Goal: Task Accomplishment & Management: Use online tool/utility

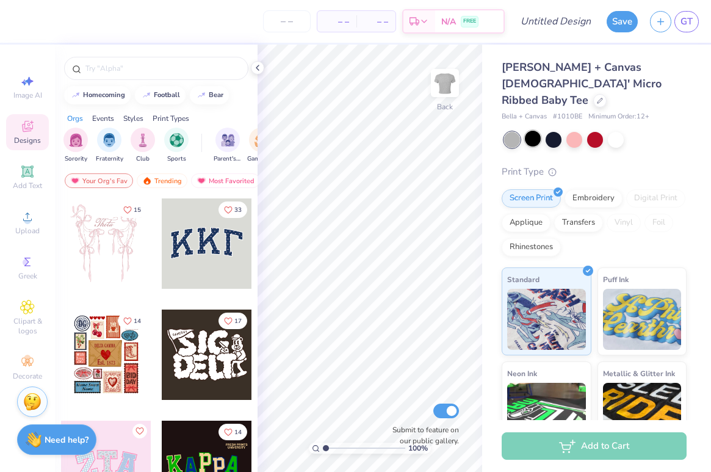
click at [533, 131] on div at bounding box center [533, 139] width 16 height 16
click at [261, 68] on icon at bounding box center [258, 68] width 10 height 10
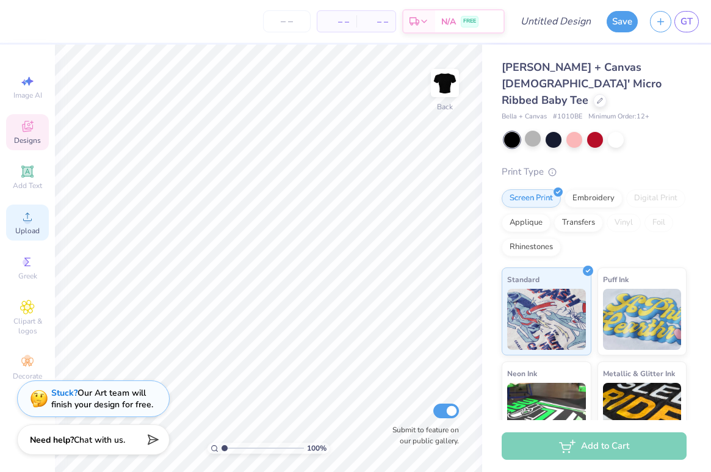
click at [24, 213] on icon at bounding box center [27, 216] width 15 height 15
click at [32, 222] on icon at bounding box center [27, 216] width 15 height 15
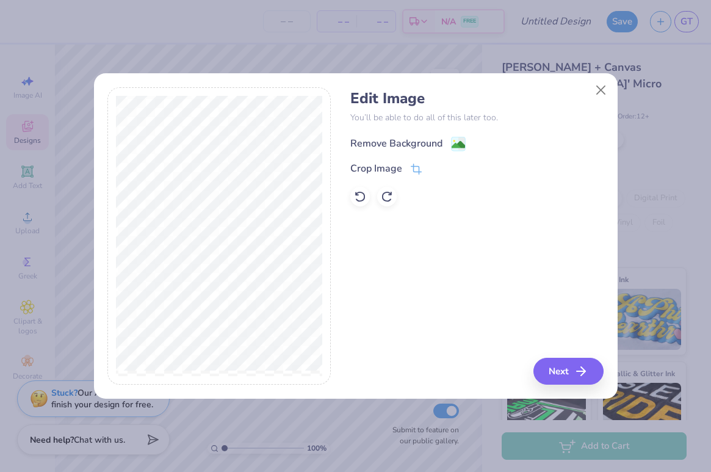
click at [444, 144] on div "Remove Background" at bounding box center [407, 143] width 115 height 15
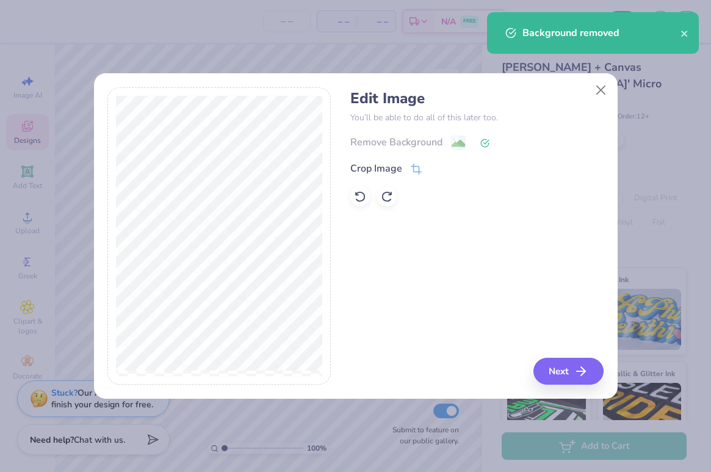
click at [565, 386] on div "Edit Image You’ll be able to do all of this later too. Remove Background Crop I…" at bounding box center [356, 242] width 524 height 311
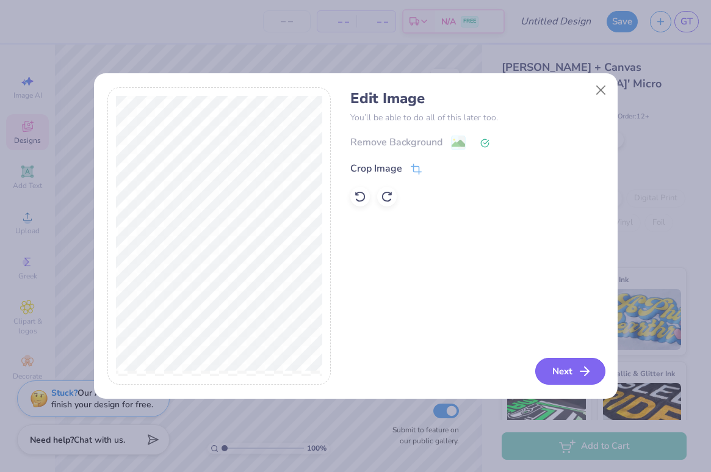
click at [561, 373] on button "Next" at bounding box center [570, 371] width 70 height 27
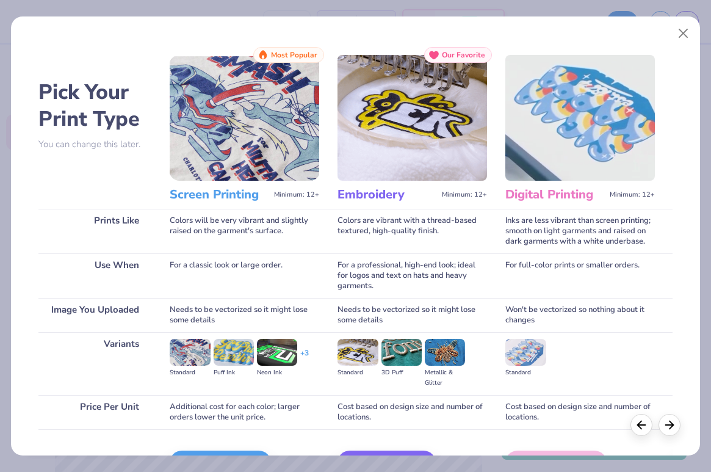
scroll to position [76, 0]
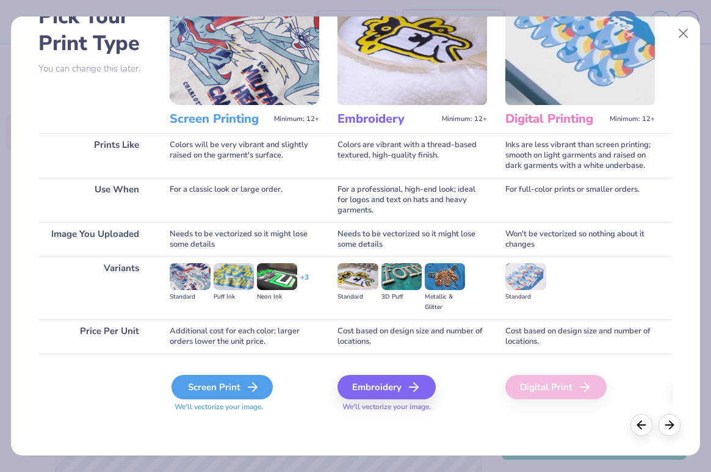
click at [222, 393] on div "Screen Print" at bounding box center [221, 387] width 101 height 24
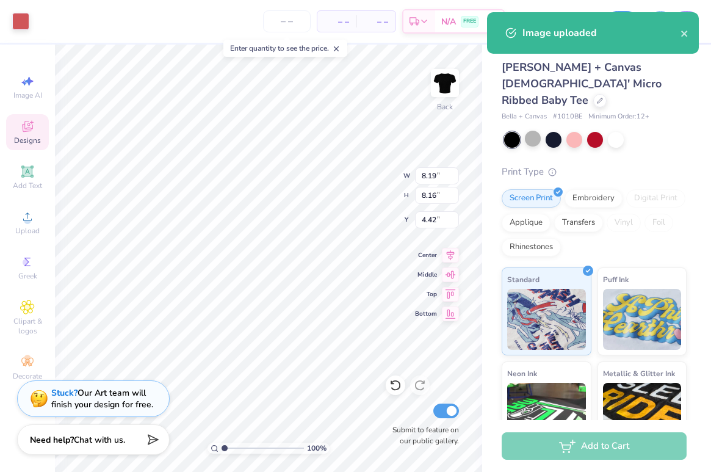
type input "1.57"
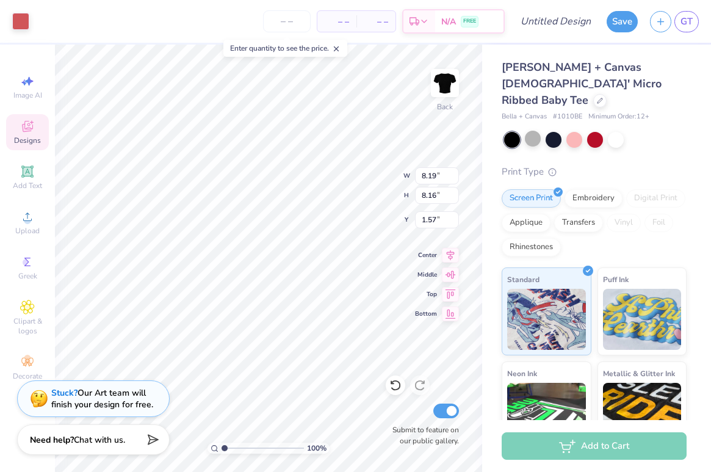
type input "7.15"
type input "7.12"
type input "3.00"
click at [32, 168] on icon at bounding box center [27, 171] width 15 height 15
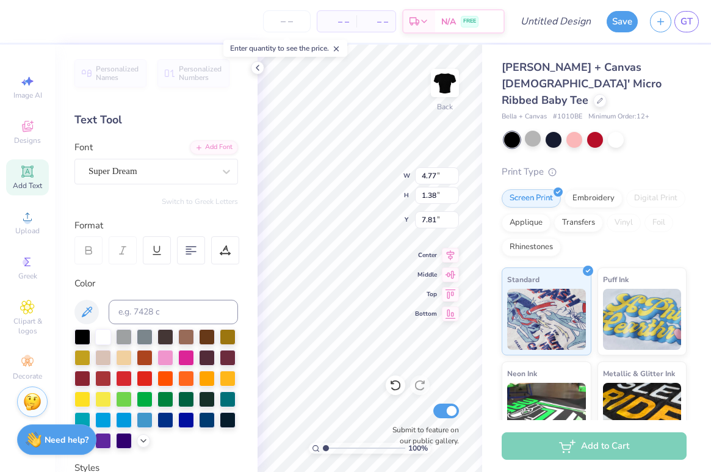
scroll to position [0, 1]
type textarea "DPHIE"
click at [139, 172] on div "Super Dream" at bounding box center [151, 171] width 128 height 19
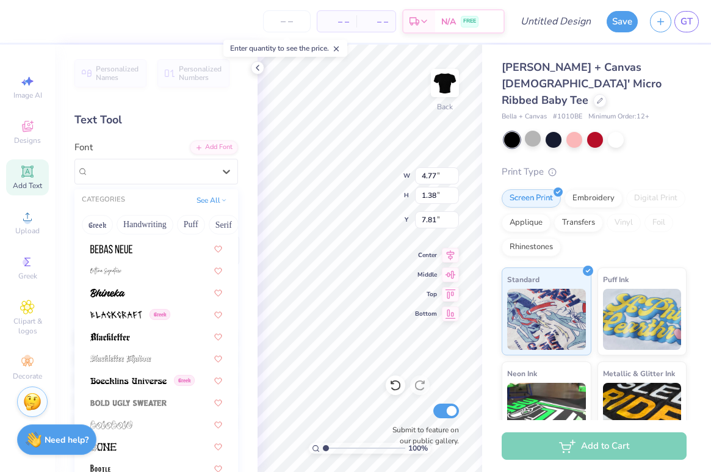
scroll to position [935, 0]
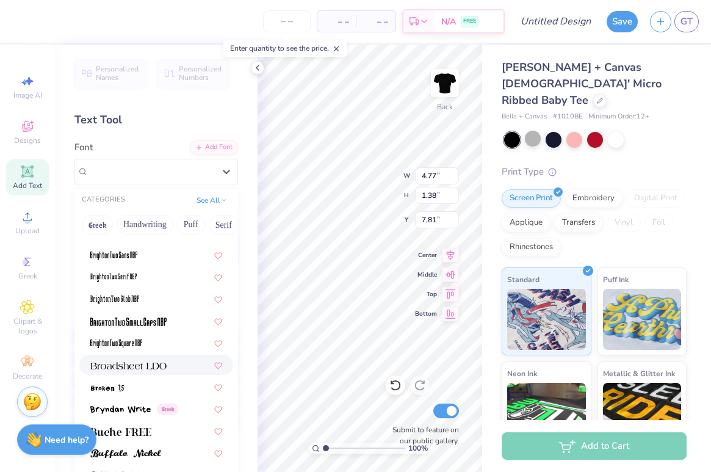
click at [189, 368] on div at bounding box center [156, 364] width 132 height 13
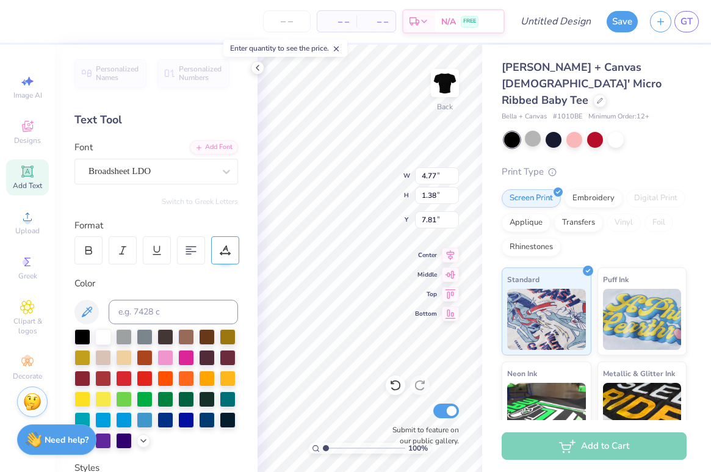
click at [231, 253] on div at bounding box center [225, 250] width 28 height 28
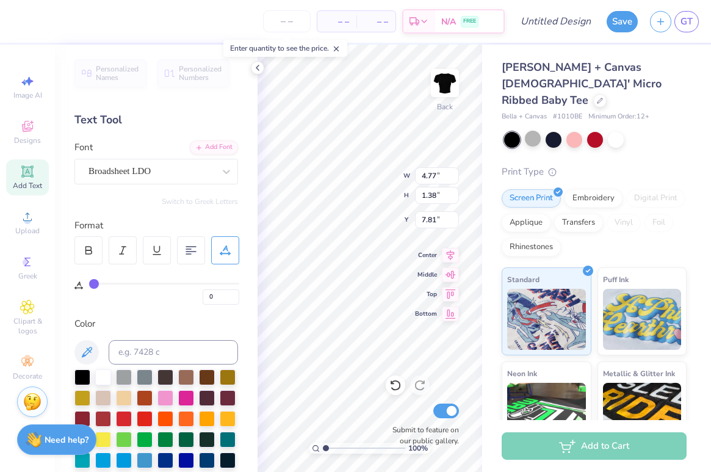
type input "1"
type input "2"
type input "3"
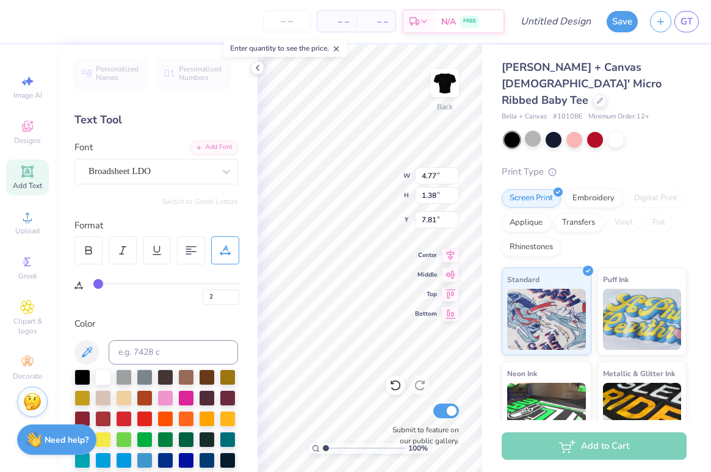
type input "3"
type input "4"
type input "5"
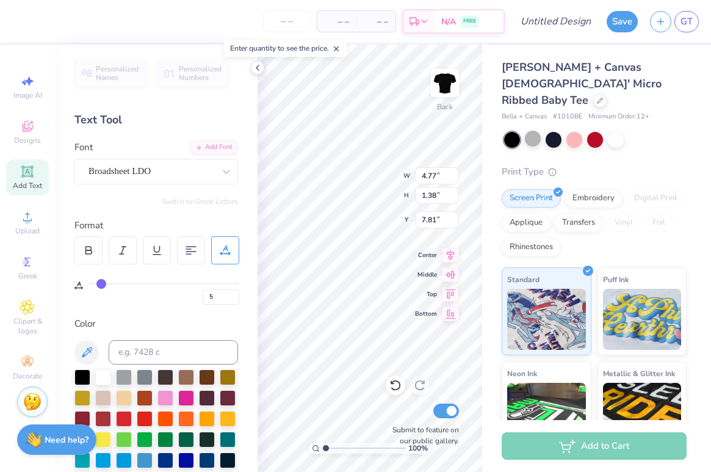
type input "6"
type input "7"
type input "8"
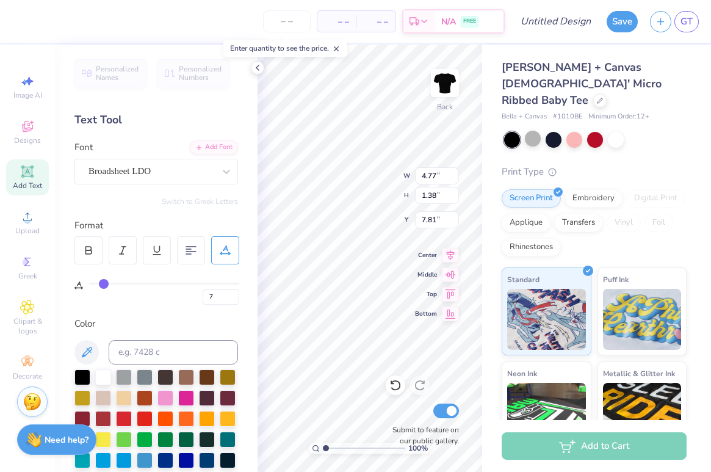
type input "8"
drag, startPoint x: 94, startPoint y: 286, endPoint x: 106, endPoint y: 286, distance: 11.6
click at [106, 284] on input "range" at bounding box center [164, 284] width 150 height 2
type input "11"
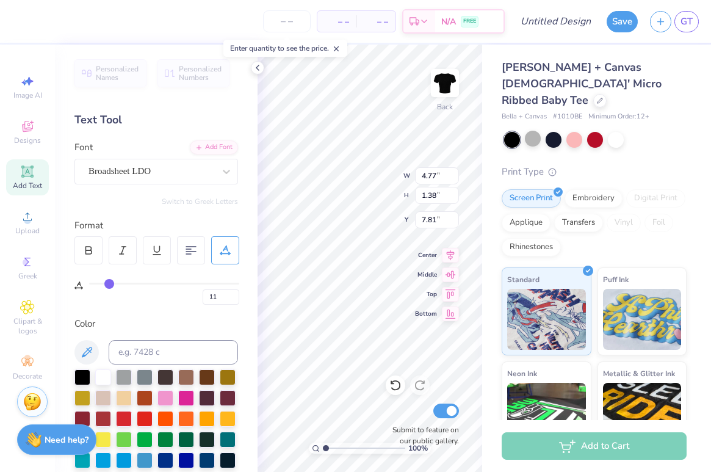
type input "12"
type input "13"
type input "14"
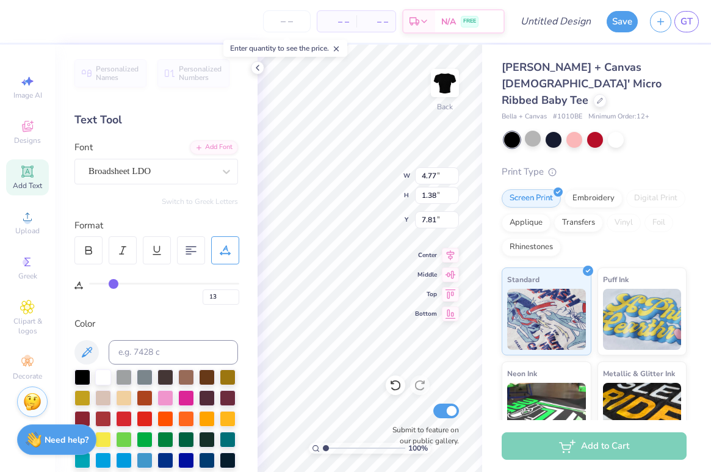
type input "14"
type input "13"
type input "12"
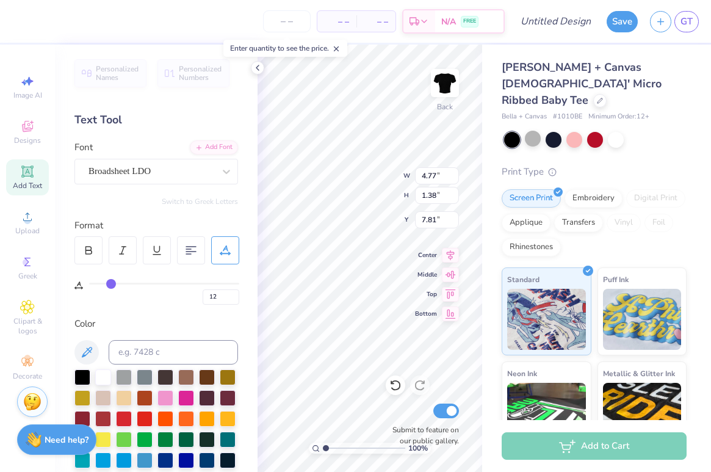
type input "12"
click at [111, 284] on input "range" at bounding box center [164, 284] width 150 height 2
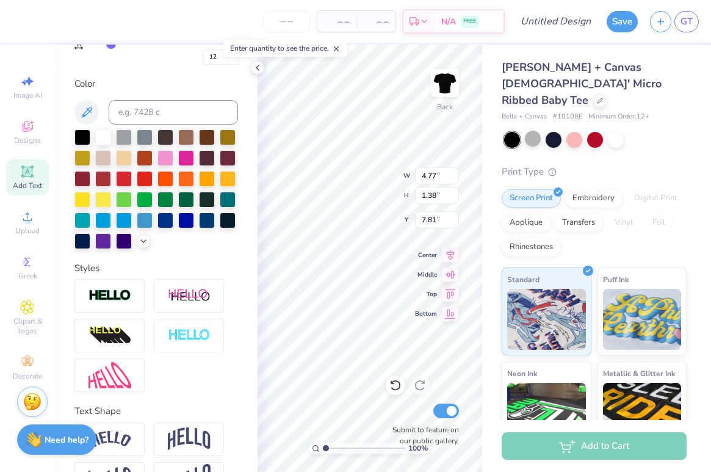
scroll to position [240, 0]
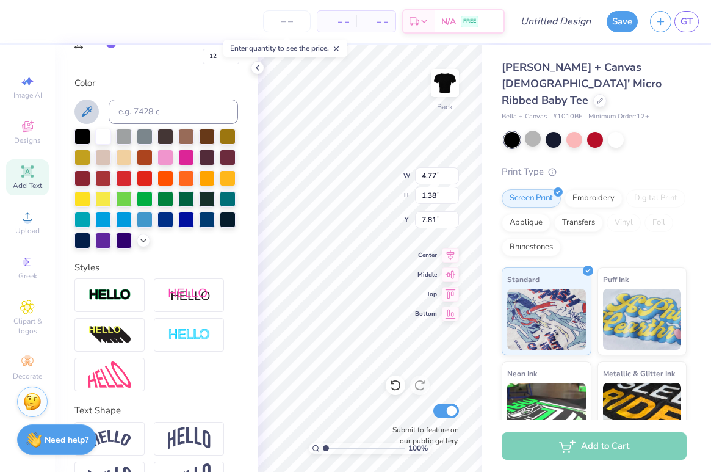
click at [81, 107] on icon at bounding box center [86, 111] width 15 height 15
type input "6.78"
type input "1.29"
type input "2.35"
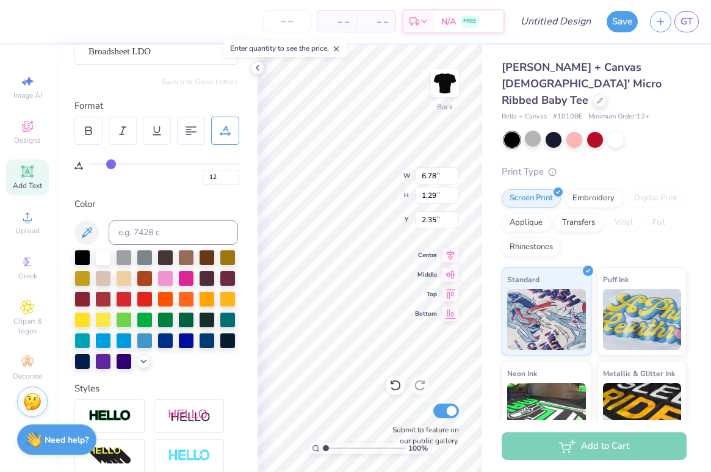
scroll to position [43, 0]
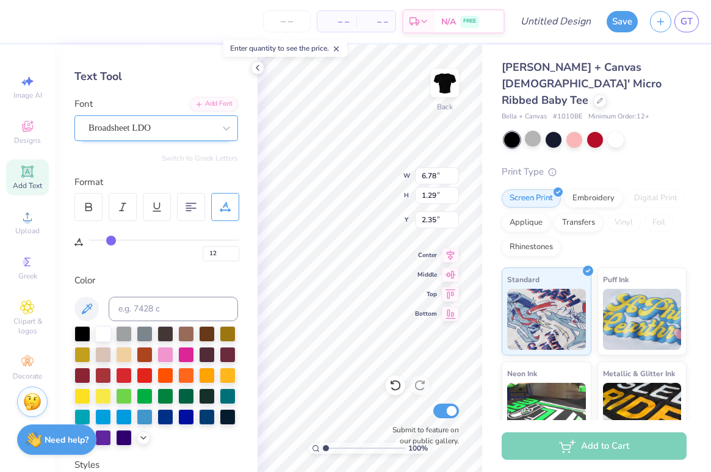
click at [150, 124] on div "Broadsheet LDO" at bounding box center [151, 127] width 128 height 19
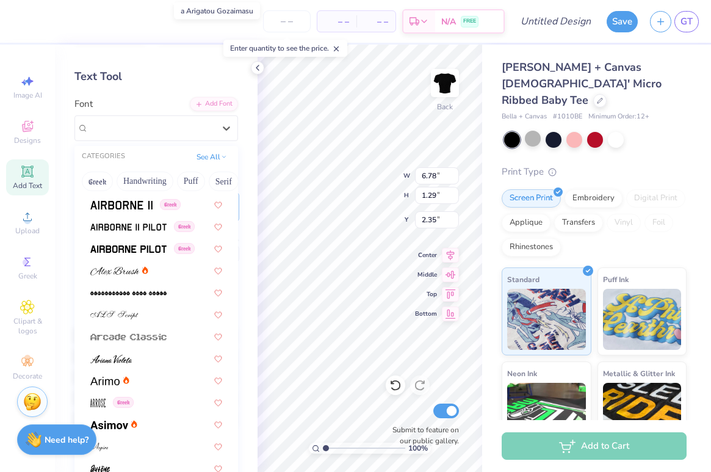
scroll to position [426, 0]
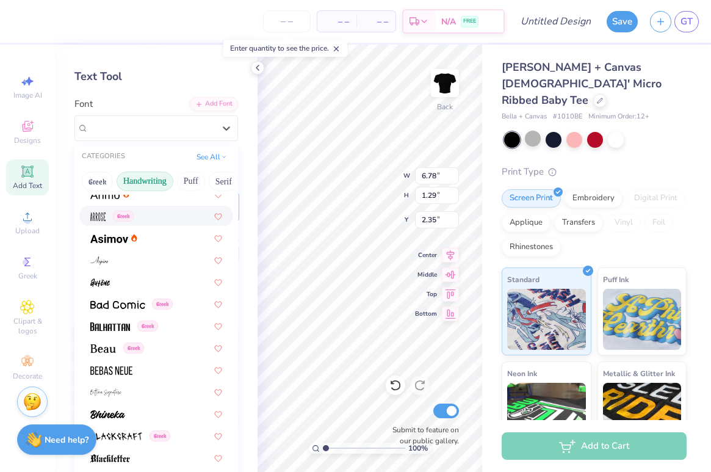
click at [154, 180] on button "Handwriting" at bounding box center [145, 181] width 57 height 20
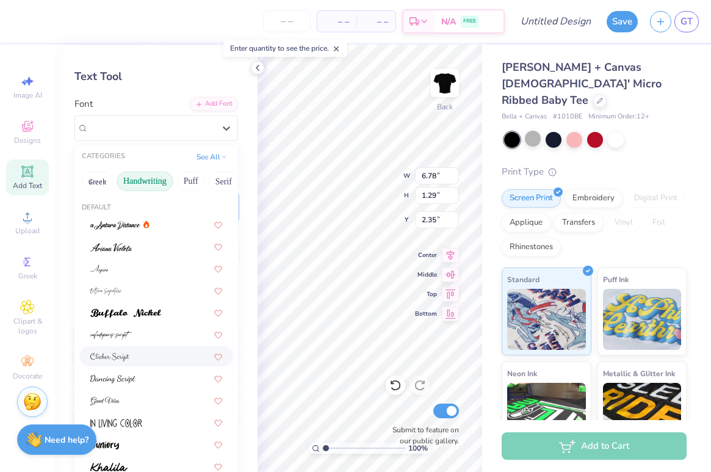
click at [146, 355] on div at bounding box center [156, 356] width 132 height 13
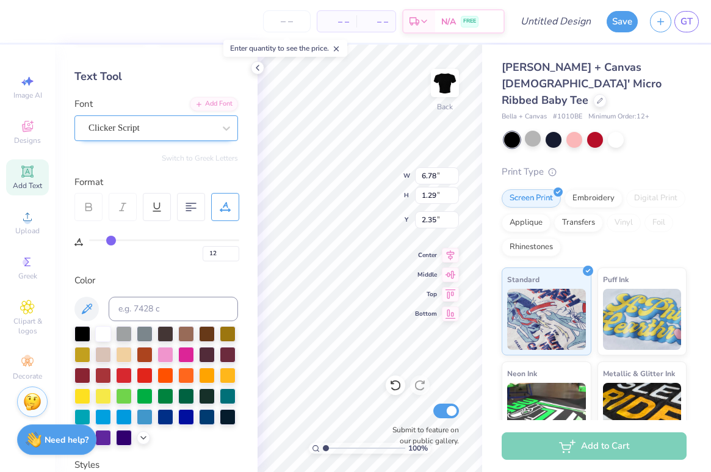
click at [137, 123] on div "Clicker Script" at bounding box center [151, 127] width 128 height 19
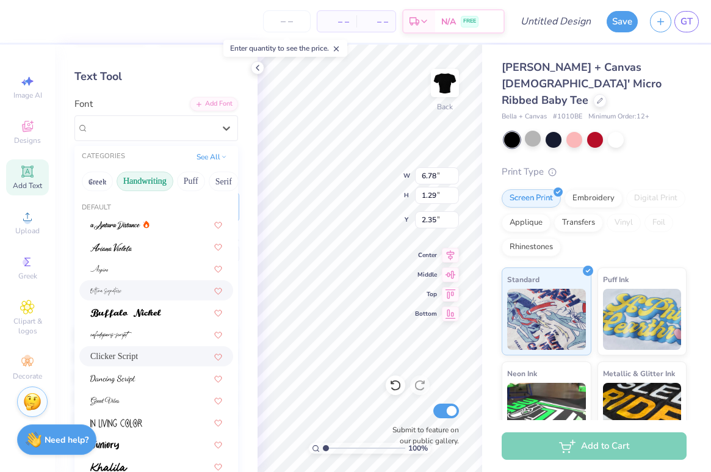
click at [139, 294] on div at bounding box center [156, 290] width 132 height 13
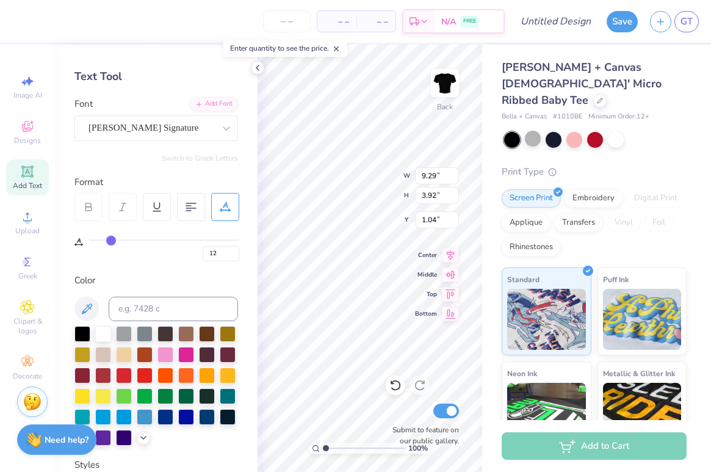
type input "7.54"
type input "3.18"
type input "0.90"
type input "0.89"
type input "4.01"
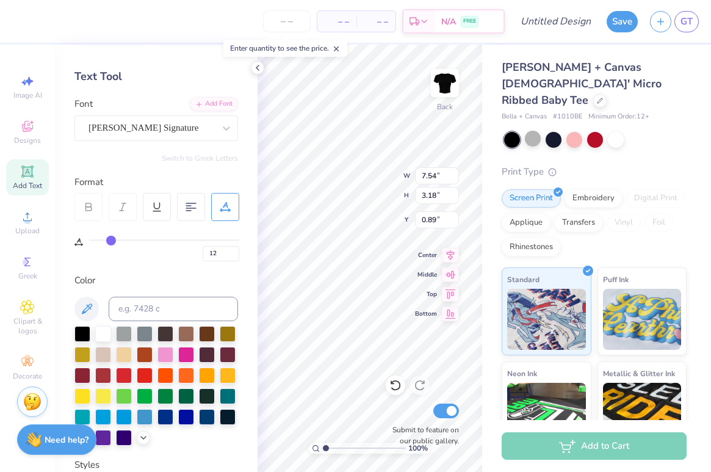
type input "1.69"
type input "1.31"
click at [29, 144] on span "Designs" at bounding box center [27, 140] width 27 height 10
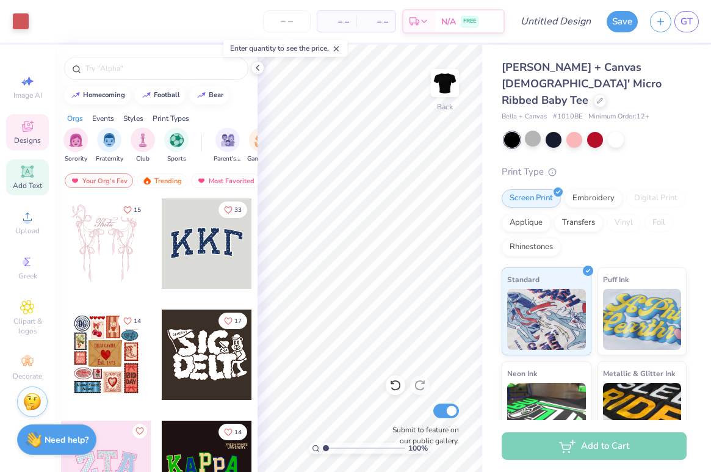
click at [30, 176] on icon at bounding box center [27, 171] width 15 height 15
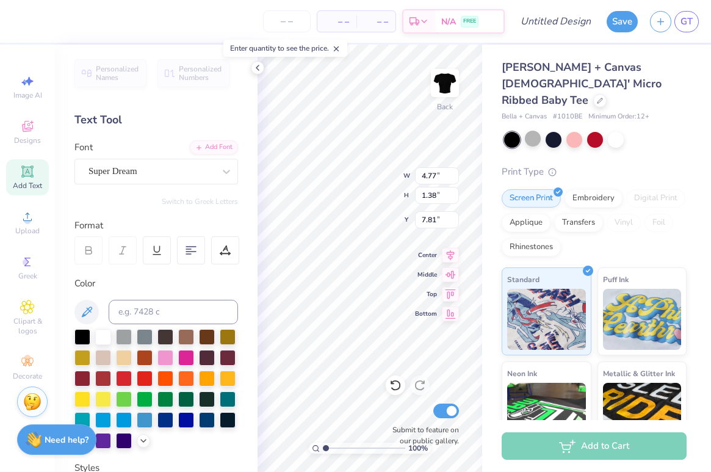
scroll to position [0, 2]
type textarea "Deepher Dude"
type input "11.02"
type input "1.62"
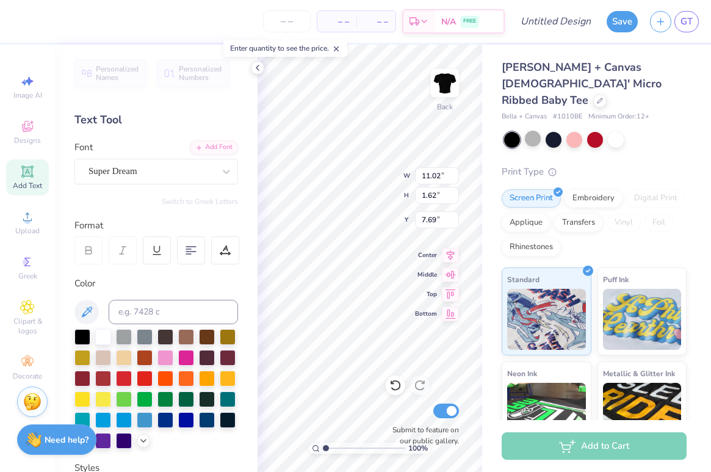
type input "5.56"
type input "4.01"
type input "1.69"
type input "1.31"
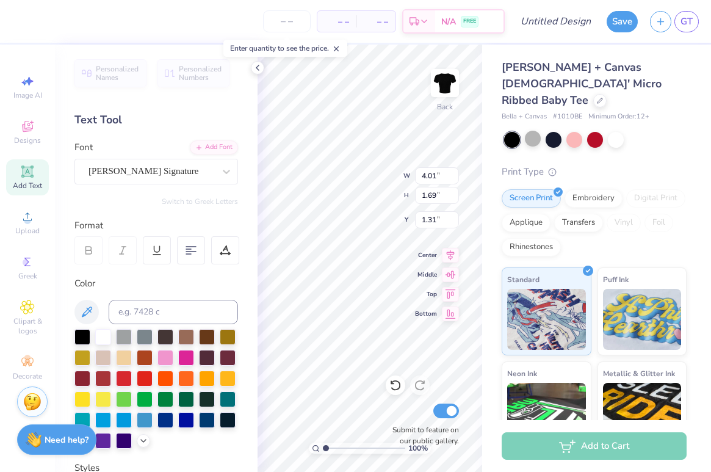
type input "11.02"
type input "1.62"
type input "5.56"
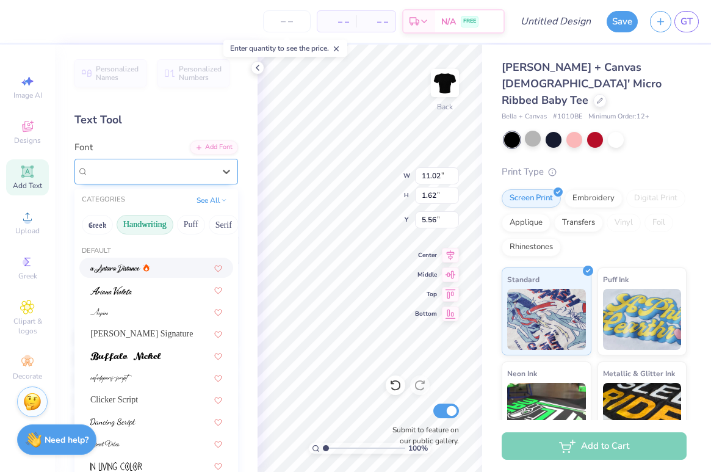
click at [104, 178] on div at bounding box center [151, 171] width 126 height 16
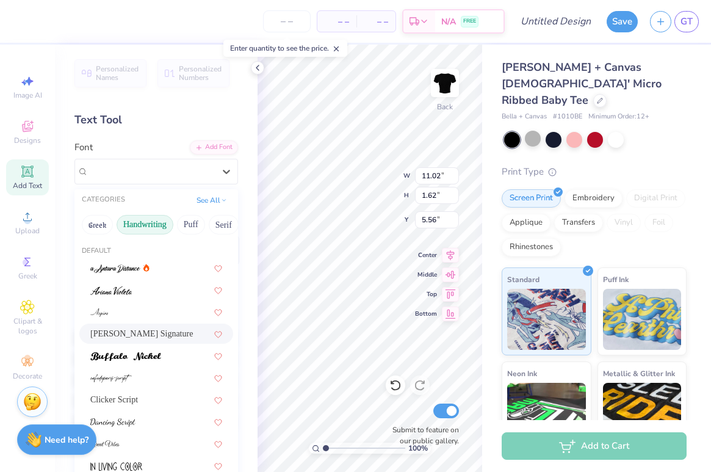
click at [155, 333] on span "Bettina Signature" at bounding box center [141, 333] width 103 height 13
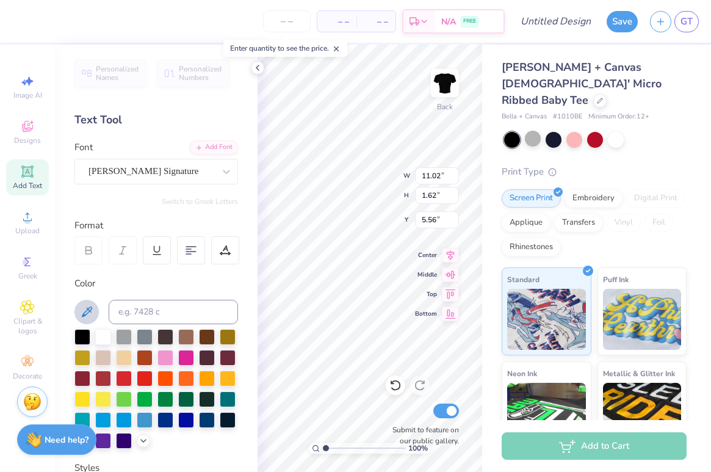
click at [91, 317] on icon at bounding box center [86, 312] width 15 height 15
click at [96, 312] on button at bounding box center [86, 312] width 24 height 24
type input "3.08"
type input "4.82"
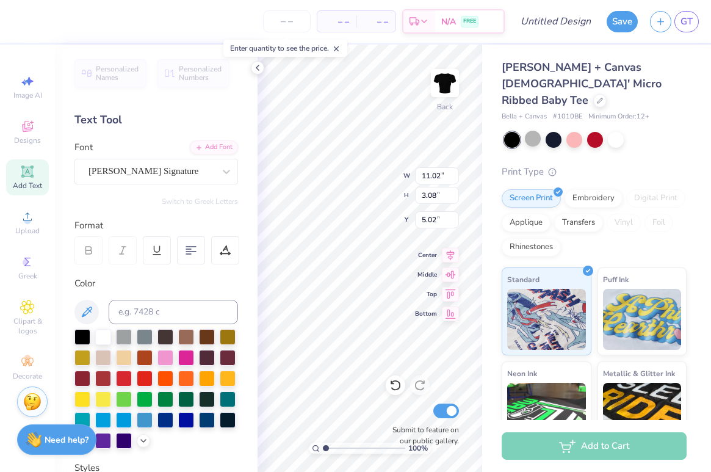
type input "4.75"
click at [250, 243] on div "– – Per Item – – Total Est. Delivery N/A FREE Design Title Save GT Image AI Des…" at bounding box center [355, 236] width 711 height 472
click at [81, 313] on icon at bounding box center [86, 312] width 15 height 15
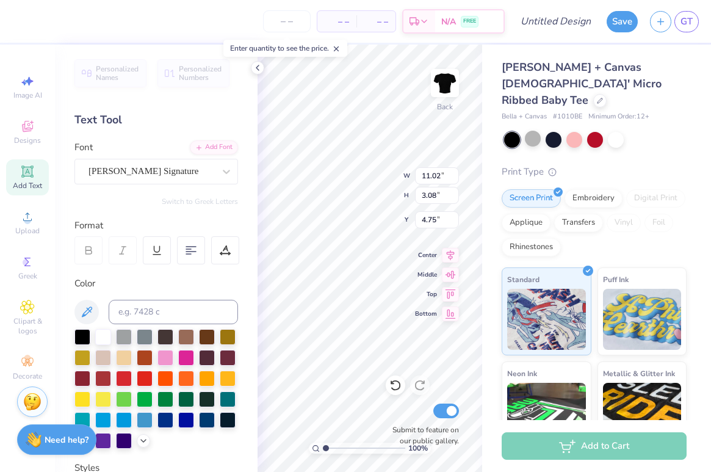
type input "4.79"
click at [256, 237] on div "– – Per Item – – Total Est. Delivery N/A FREE Design Title Save GT Image AI Des…" at bounding box center [355, 236] width 711 height 472
click at [110, 334] on div at bounding box center [103, 336] width 16 height 16
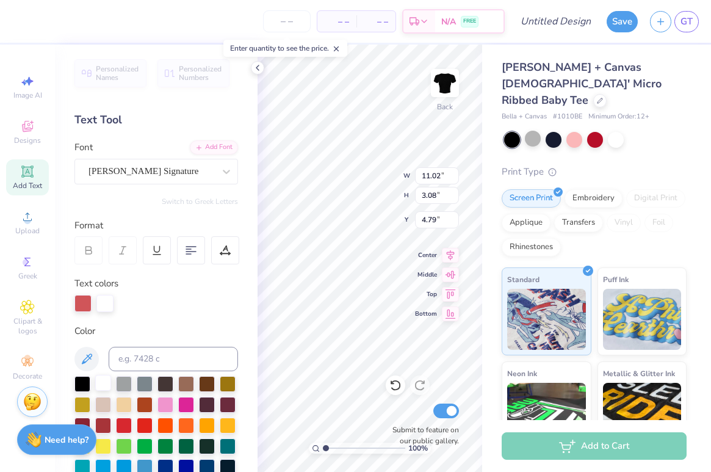
click at [110, 384] on div at bounding box center [103, 383] width 16 height 16
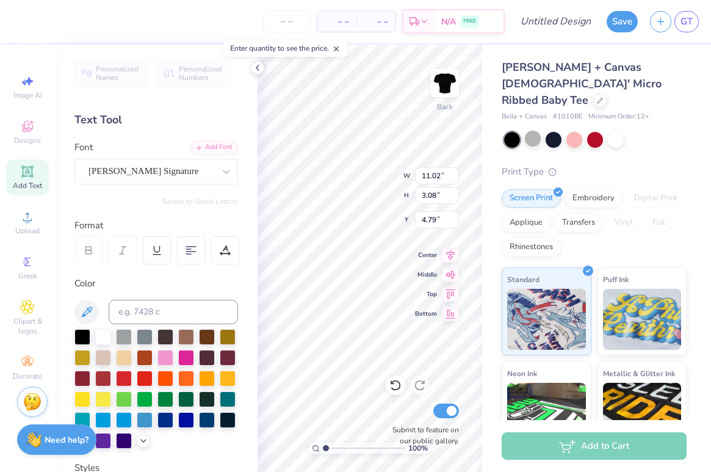
type input "5.42"
type input "9.18"
type input "2.57"
type input "5.73"
type input "5.55"
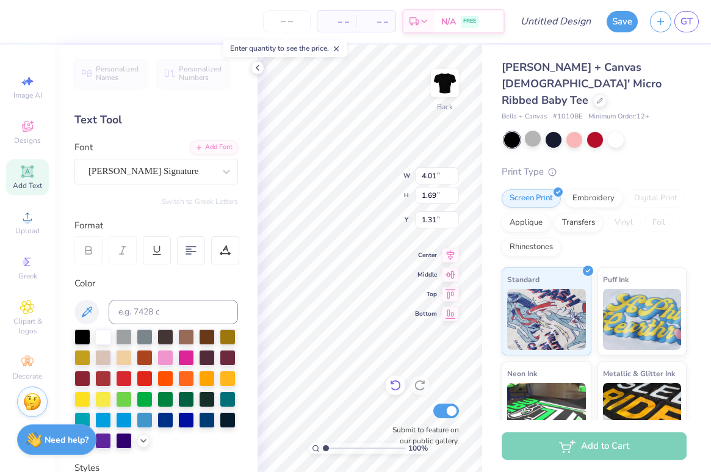
type input "1.66"
type input "1.60"
type input "5.54"
click at [503, 264] on div "– – Per Item – – Total Est. Delivery N/A FREE Design Title Save GT Image AI Des…" at bounding box center [355, 236] width 711 height 472
click at [144, 333] on div at bounding box center [145, 336] width 16 height 16
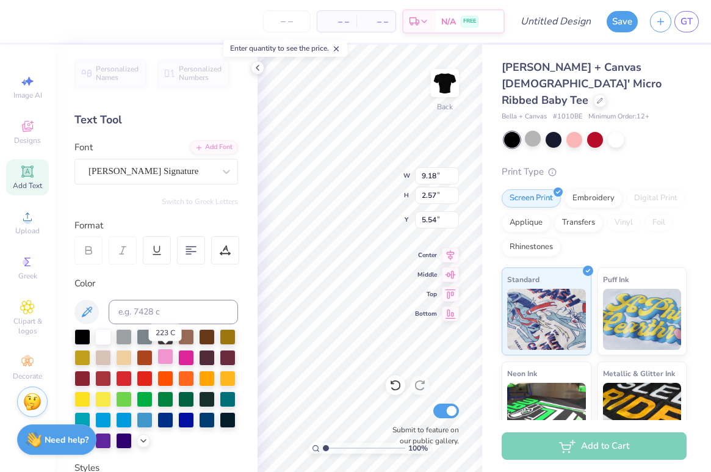
click at [167, 356] on div at bounding box center [165, 356] width 16 height 16
click at [150, 375] on div at bounding box center [145, 377] width 16 height 16
click at [129, 375] on div at bounding box center [124, 377] width 16 height 16
click at [143, 377] on div at bounding box center [145, 377] width 16 height 16
click at [105, 378] on div at bounding box center [103, 377] width 16 height 16
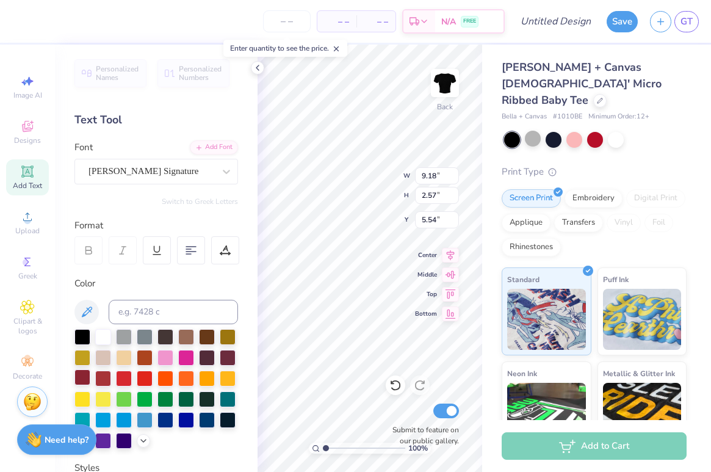
click at [87, 377] on div at bounding box center [82, 377] width 16 height 16
click at [128, 372] on div at bounding box center [124, 377] width 16 height 16
click at [151, 424] on div at bounding box center [145, 419] width 16 height 16
click at [155, 394] on div at bounding box center [156, 389] width 164 height 120
click at [167, 334] on div at bounding box center [165, 336] width 16 height 16
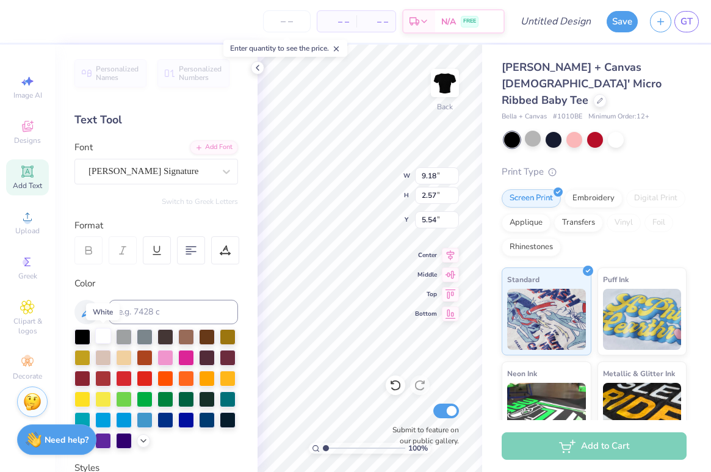
click at [101, 336] on div at bounding box center [103, 336] width 16 height 16
type input "5.58"
type input "1.59"
click at [258, 65] on polyline at bounding box center [257, 67] width 2 height 5
type input "1.58"
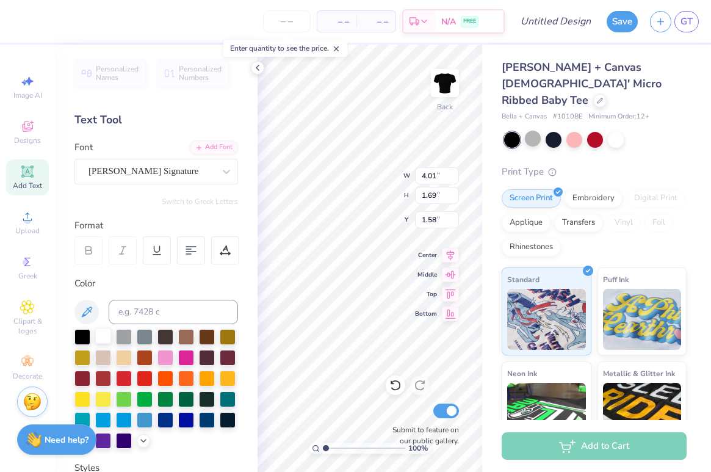
click at [107, 331] on div at bounding box center [103, 336] width 16 height 16
click at [27, 135] on span "Designs" at bounding box center [27, 140] width 27 height 10
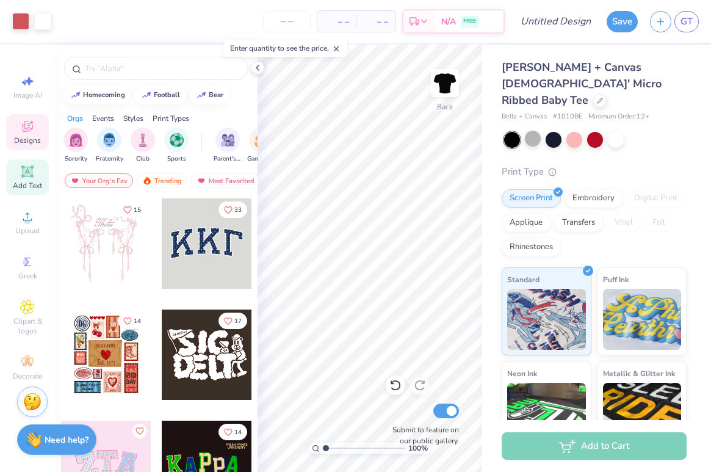
click at [27, 180] on div "Add Text" at bounding box center [27, 177] width 43 height 36
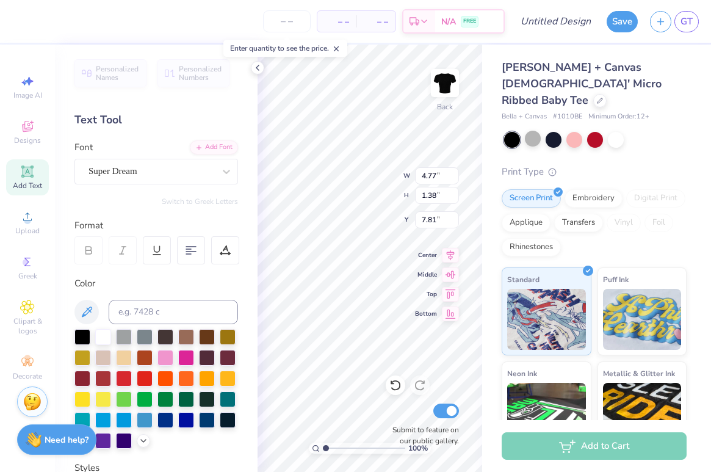
type input "7.15"
type input "7.12"
type input "3.00"
type textarea "i"
type textarea "I"
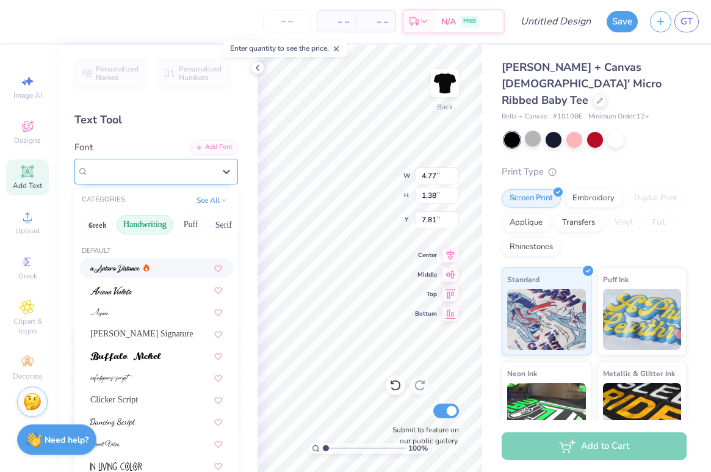
click at [181, 170] on div "Super Dream" at bounding box center [151, 171] width 128 height 19
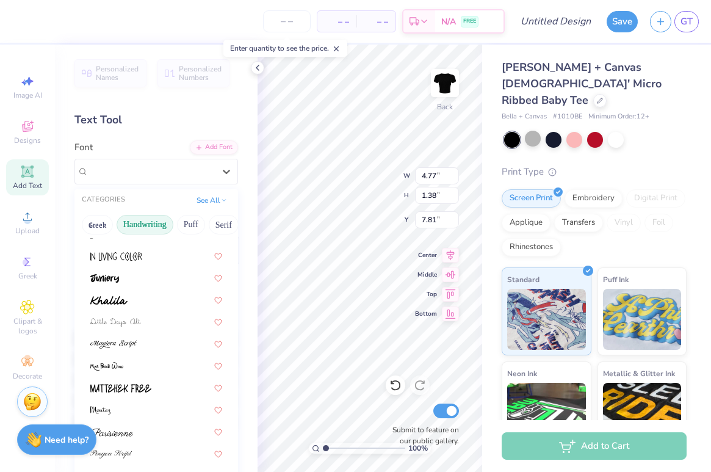
scroll to position [212, 0]
click at [96, 228] on button "Greek" at bounding box center [97, 225] width 31 height 20
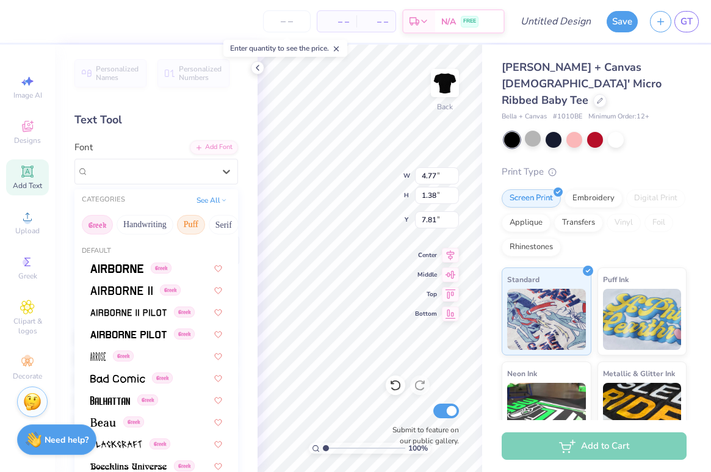
click at [186, 227] on button "Puff" at bounding box center [191, 225] width 28 height 20
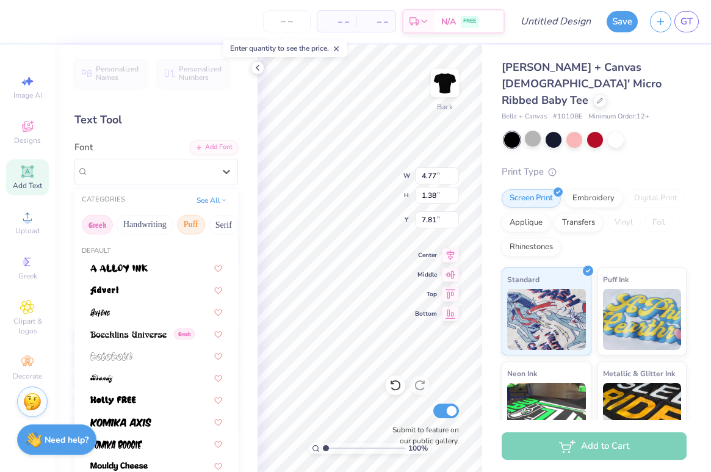
click at [103, 228] on button "Greek" at bounding box center [97, 225] width 31 height 20
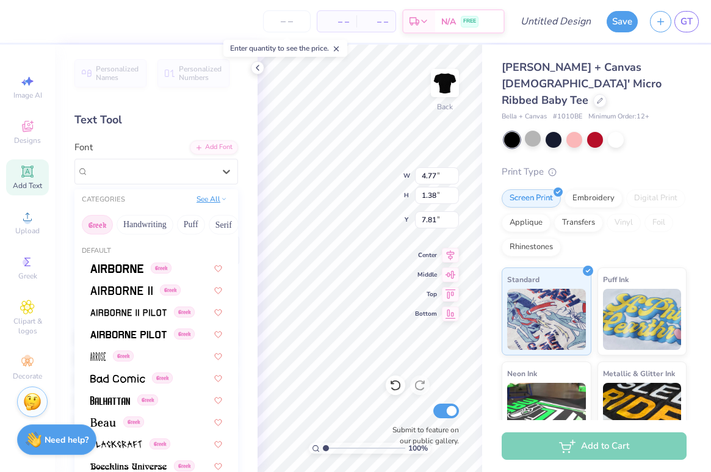
click at [208, 203] on button "See All" at bounding box center [212, 199] width 38 height 12
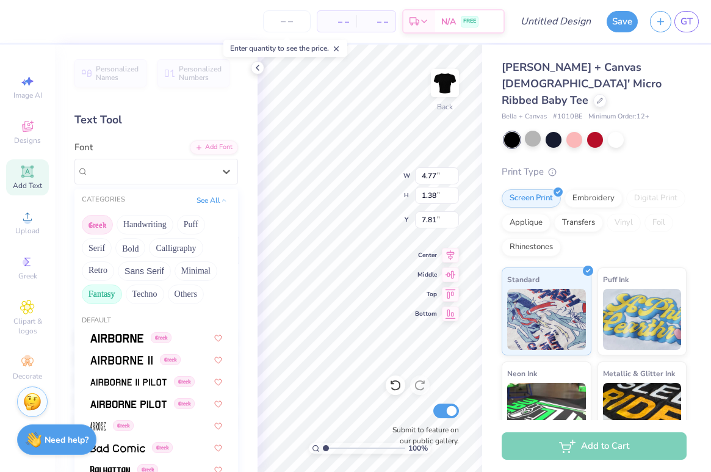
click at [109, 290] on button "Fantasy" at bounding box center [102, 294] width 40 height 20
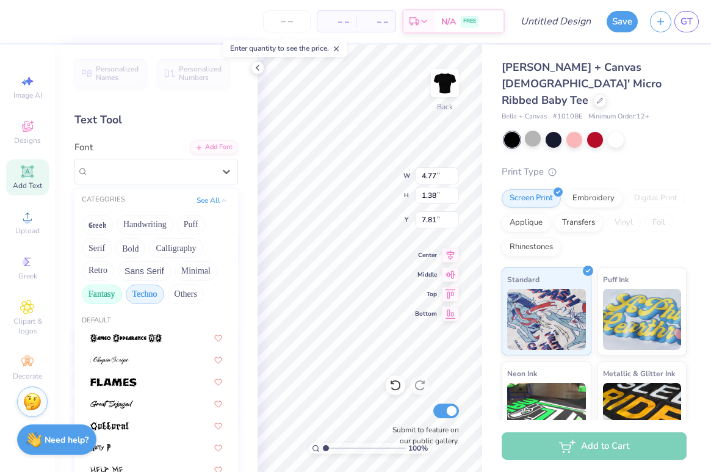
click at [152, 291] on button "Techno" at bounding box center [145, 294] width 38 height 20
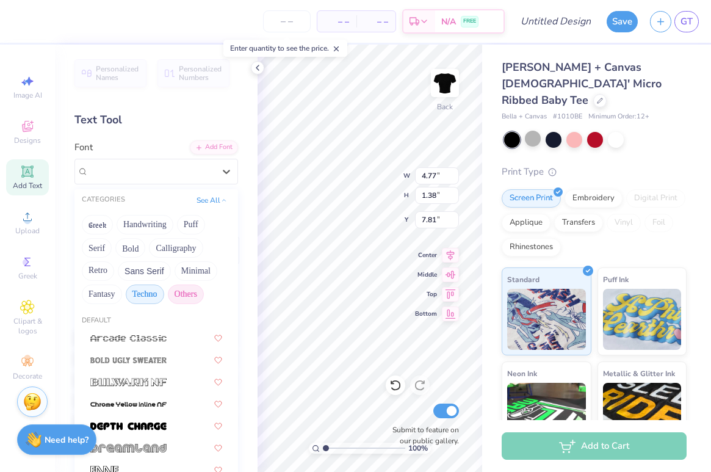
click at [185, 291] on button "Others" at bounding box center [186, 294] width 36 height 20
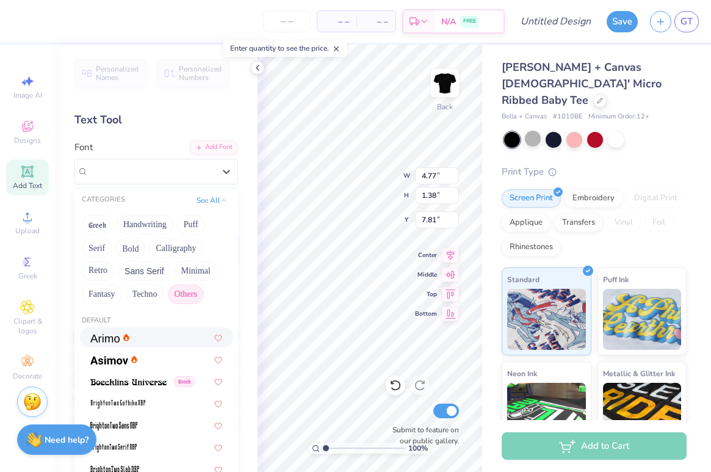
click at [110, 330] on div at bounding box center [156, 337] width 154 height 20
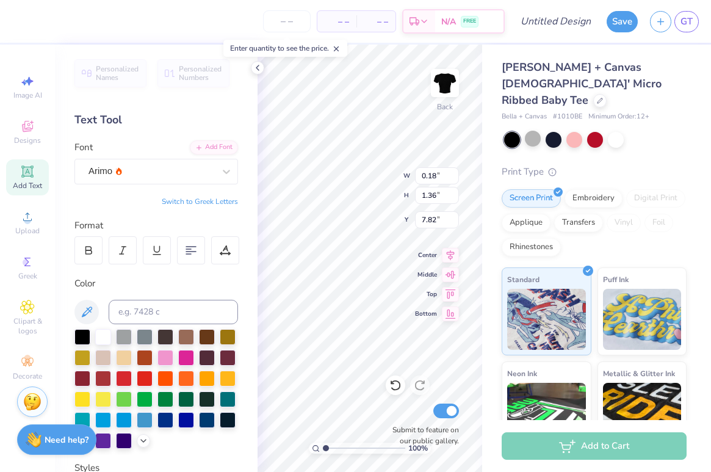
type input "3.00"
click at [443, 174] on input "0.18" at bounding box center [437, 175] width 44 height 17
click at [455, 179] on input "0.17" at bounding box center [437, 175] width 44 height 17
click at [455, 179] on input "0.16" at bounding box center [437, 175] width 44 height 17
click at [455, 179] on input "0.15" at bounding box center [437, 175] width 44 height 17
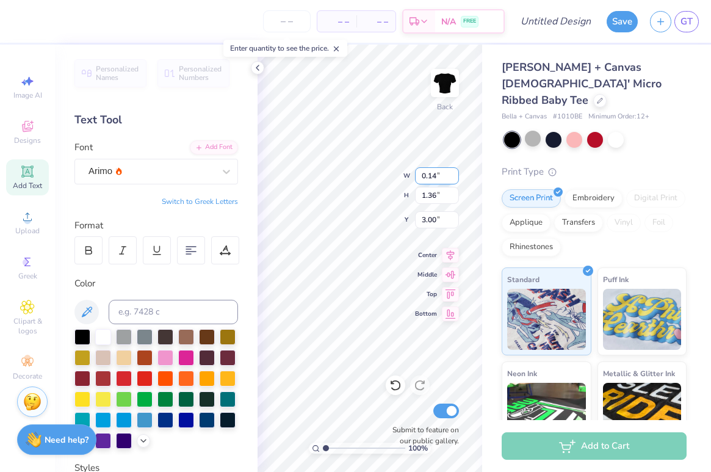
click at [455, 179] on input "0.14" at bounding box center [437, 175] width 44 height 17
click at [455, 179] on input "0.13" at bounding box center [437, 175] width 44 height 17
click at [455, 179] on input "0.12" at bounding box center [437, 175] width 44 height 17
click at [455, 179] on input "0.11" at bounding box center [437, 175] width 44 height 17
click at [455, 179] on input "0.1" at bounding box center [437, 175] width 44 height 17
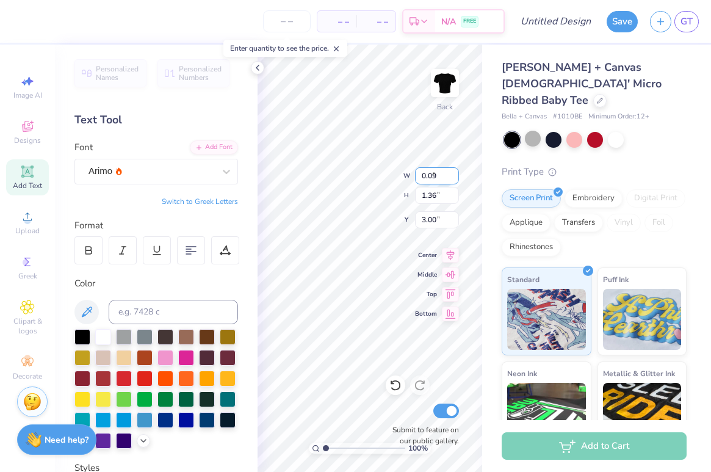
type input "0.09"
click at [455, 179] on input "0.09" at bounding box center [437, 175] width 44 height 17
click at [452, 175] on input "0.19" at bounding box center [437, 175] width 44 height 17
click at [452, 175] on input "0.2" at bounding box center [437, 175] width 44 height 17
click at [452, 175] on input "0.21" at bounding box center [437, 175] width 44 height 17
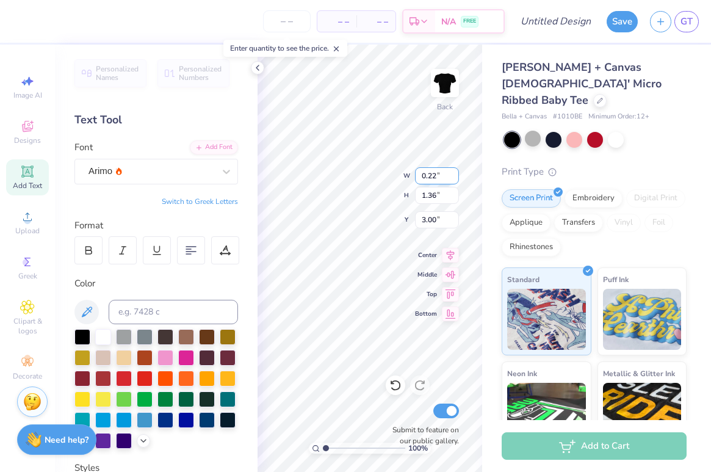
click at [452, 175] on input "0.22" at bounding box center [437, 175] width 44 height 17
click at [452, 175] on input "0.23" at bounding box center [437, 175] width 44 height 17
click at [452, 175] on input "0.24" at bounding box center [437, 175] width 44 height 17
click at [453, 179] on input "0.23" at bounding box center [437, 175] width 44 height 17
click at [453, 179] on input "0.22" at bounding box center [437, 175] width 44 height 17
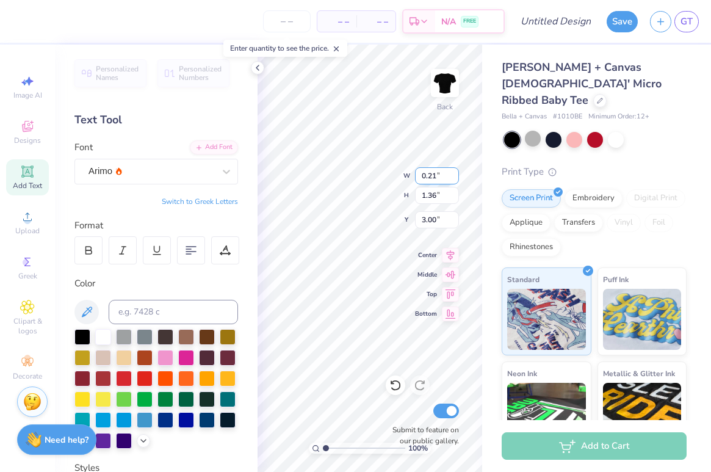
click at [453, 179] on input "0.21" at bounding box center [437, 175] width 44 height 17
click at [453, 179] on input "0.2" at bounding box center [437, 175] width 44 height 17
click at [453, 179] on input "0.19" at bounding box center [437, 175] width 44 height 17
click at [453, 179] on input "0.18" at bounding box center [437, 175] width 44 height 17
click at [453, 179] on input "0.17" at bounding box center [437, 175] width 44 height 17
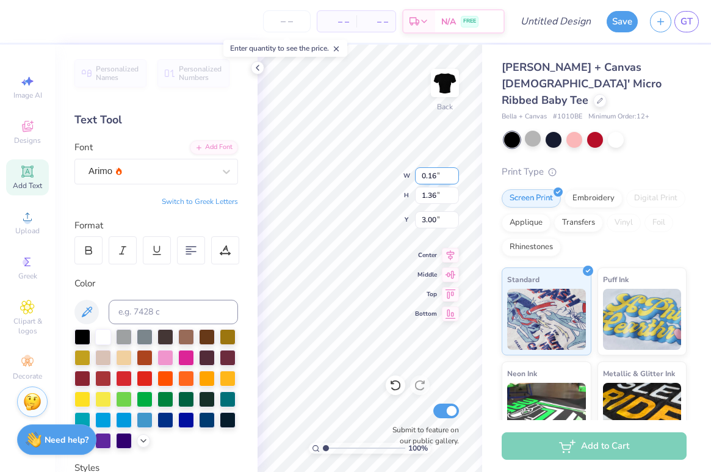
click at [453, 179] on input "0.16" at bounding box center [437, 175] width 44 height 17
click at [453, 179] on input "0.15" at bounding box center [437, 175] width 44 height 17
click at [453, 179] on input "0.14" at bounding box center [437, 175] width 44 height 17
click at [453, 179] on input "0.13" at bounding box center [437, 175] width 44 height 17
click at [453, 179] on input "0.12" at bounding box center [437, 175] width 44 height 17
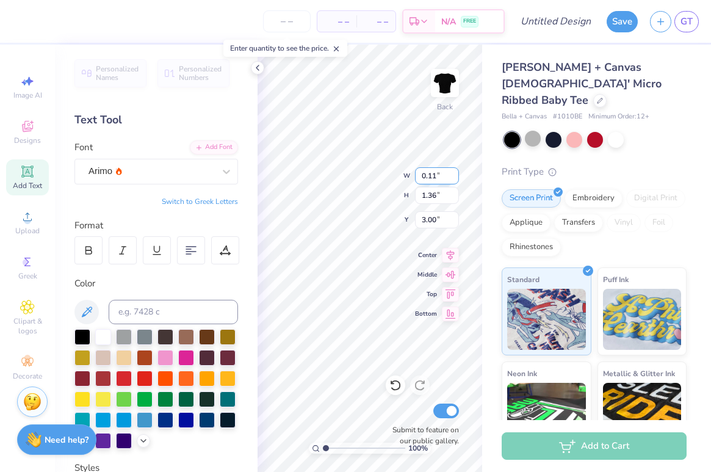
click at [453, 179] on input "0.11" at bounding box center [437, 175] width 44 height 17
click at [453, 179] on input "0.1" at bounding box center [437, 175] width 44 height 17
click at [453, 179] on input "0.09" at bounding box center [437, 175] width 44 height 17
type input "0.08"
click at [453, 179] on input "0.08" at bounding box center [437, 175] width 44 height 17
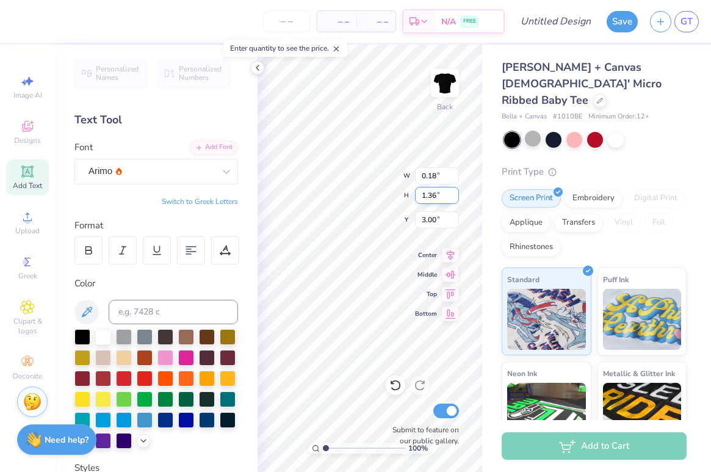
click at [458, 198] on input "1.35" at bounding box center [437, 195] width 44 height 17
click at [458, 198] on input "1.34" at bounding box center [437, 195] width 44 height 17
click at [458, 198] on input "1.33" at bounding box center [437, 195] width 44 height 17
type input "1.32"
click at [458, 198] on input "1.32" at bounding box center [437, 195] width 44 height 17
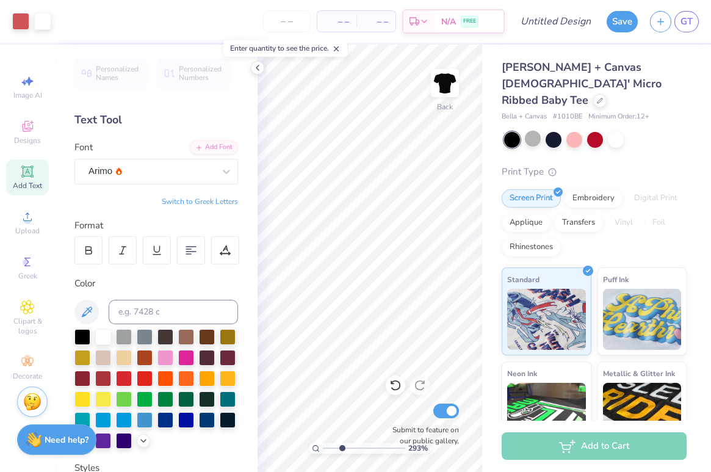
drag, startPoint x: 326, startPoint y: 447, endPoint x: 341, endPoint y: 447, distance: 15.3
type input "2.93"
click at [341, 447] on input "range" at bounding box center [364, 447] width 82 height 11
type input "0.15"
type input "1.11"
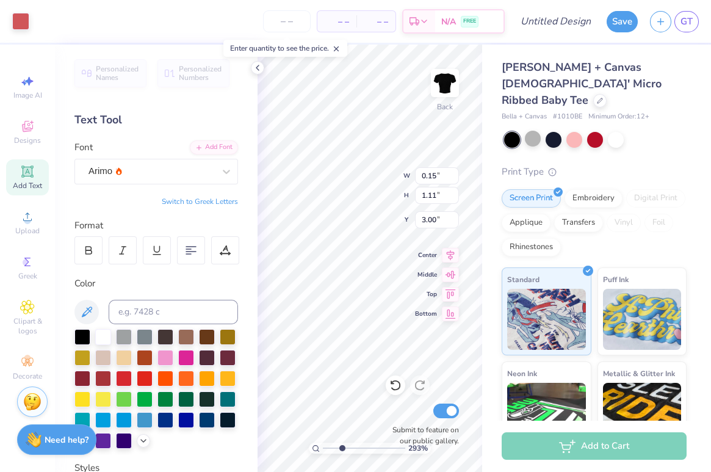
type input "7.15"
type input "7.12"
type input "0.15"
type input "1.11"
type input "7.15"
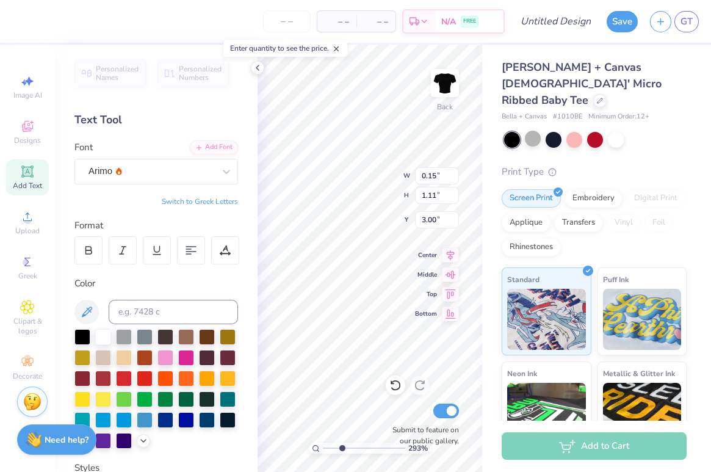
type input "7.12"
type input "0.15"
type input "1.11"
click at [96, 251] on div at bounding box center [88, 250] width 28 height 28
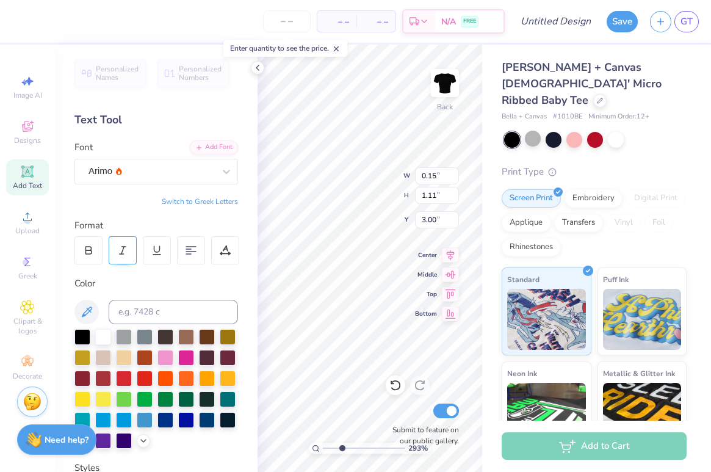
click at [127, 251] on icon at bounding box center [122, 250] width 11 height 11
click at [220, 250] on icon at bounding box center [225, 250] width 11 height 11
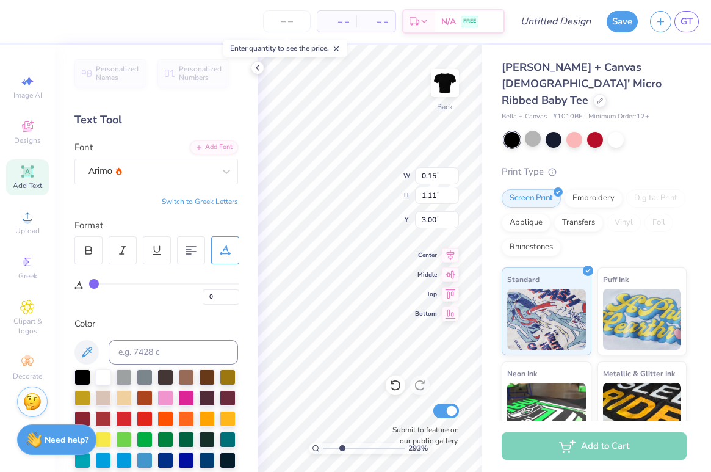
click at [235, 250] on div at bounding box center [225, 250] width 28 height 28
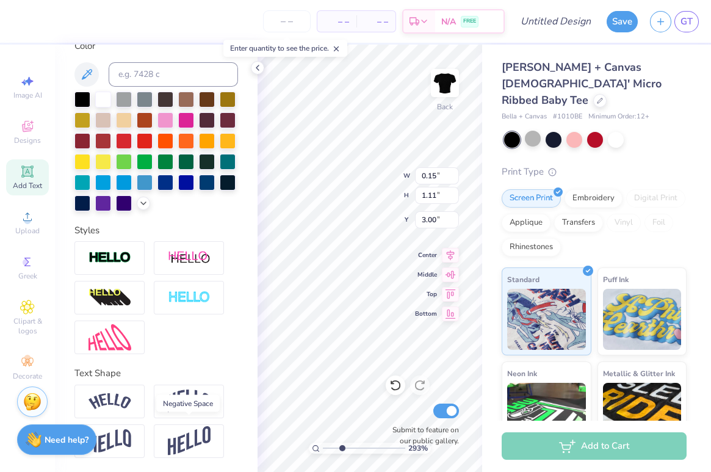
scroll to position [0, 0]
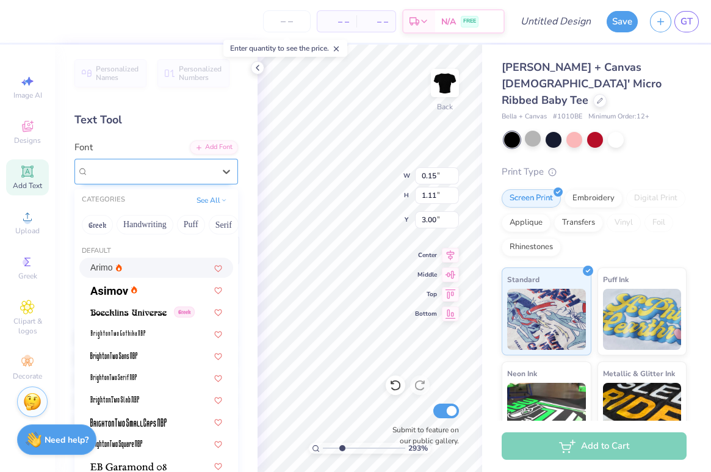
click at [211, 178] on div at bounding box center [151, 171] width 126 height 16
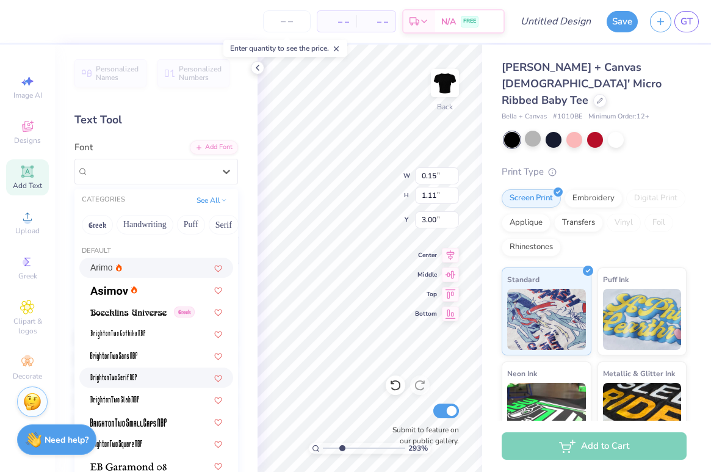
click at [156, 380] on div at bounding box center [156, 377] width 132 height 13
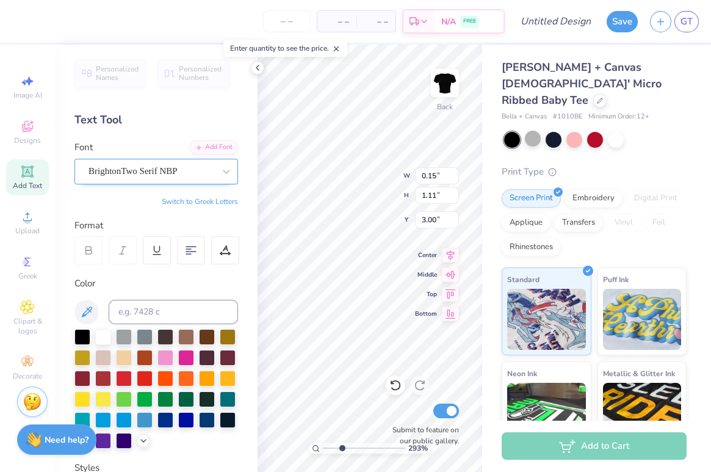
type input "0.20"
type input "1.00"
type input "3.05"
type input "7.15"
type input "7.12"
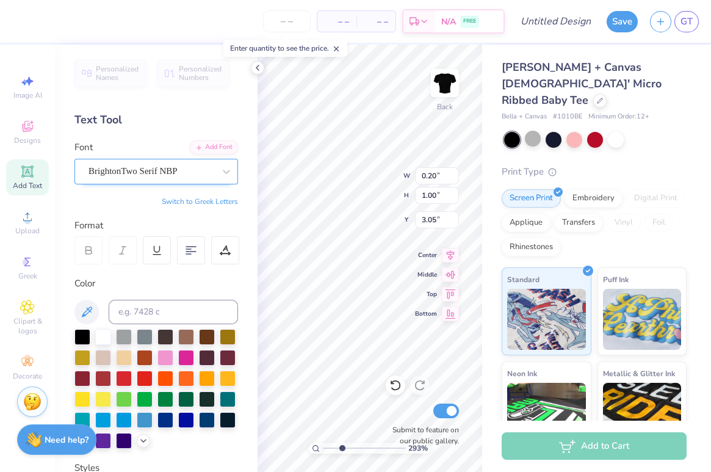
type input "3.00"
type input "0.20"
type input "1.00"
type input "3.14"
type input "7.15"
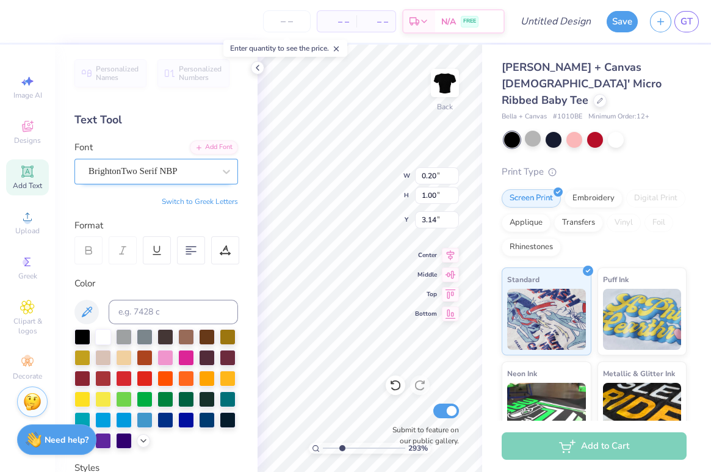
type input "7.12"
type input "3.00"
drag, startPoint x: 343, startPoint y: 447, endPoint x: 326, endPoint y: 447, distance: 17.1
click at [326, 447] on input "range" at bounding box center [364, 447] width 82 height 11
click at [90, 243] on div at bounding box center [88, 250] width 28 height 28
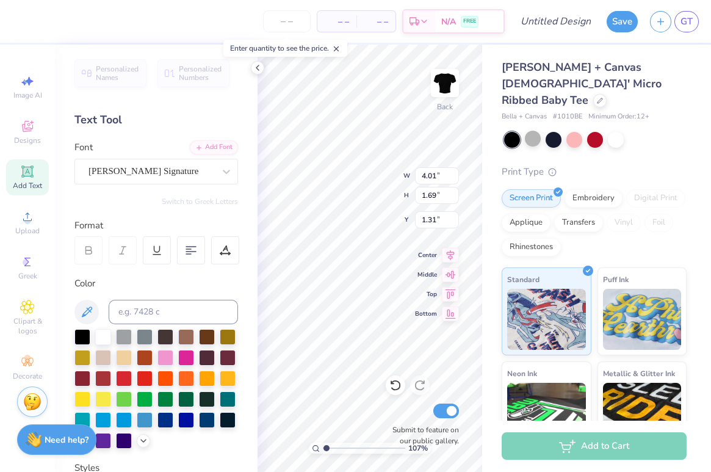
click at [227, 207] on div "Personalized Names Personalized Numbers Text Tool Add Font Font Bettina Signatu…" at bounding box center [156, 258] width 203 height 427
type input "1"
drag, startPoint x: 326, startPoint y: 446, endPoint x: 309, endPoint y: 446, distance: 17.7
click at [309, 446] on div "100 %" at bounding box center [370, 447] width 122 height 11
click at [251, 66] on div at bounding box center [257, 67] width 13 height 13
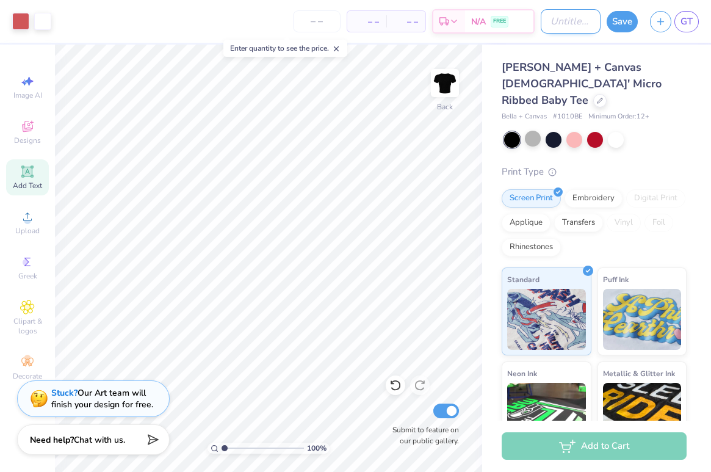
click at [571, 25] on input "Design Title" at bounding box center [571, 21] width 60 height 24
click at [566, 23] on input "Deepher. Dude" at bounding box center [571, 21] width 60 height 24
type input "Deepher Dude"
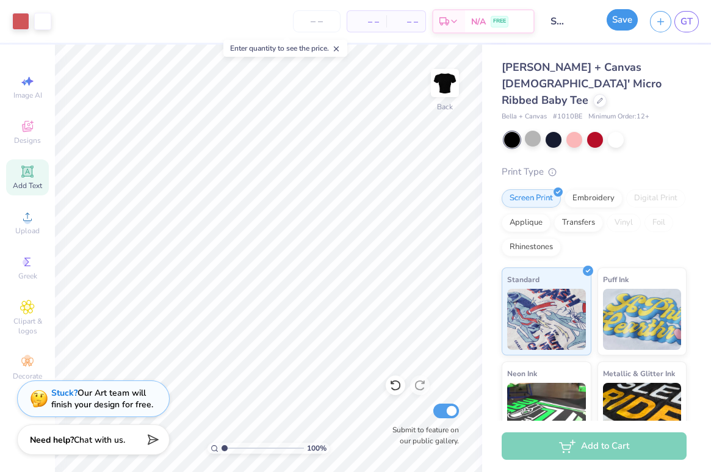
click at [617, 27] on button "Save" at bounding box center [622, 19] width 31 height 21
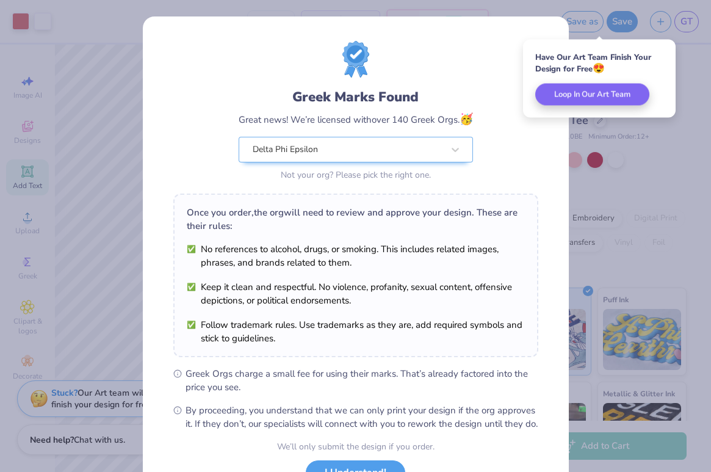
click at [101, 76] on div "Greek Marks Found Great news! We’re licensed with over 140 Greek Orgs. 🥳 Delta …" at bounding box center [355, 236] width 711 height 472
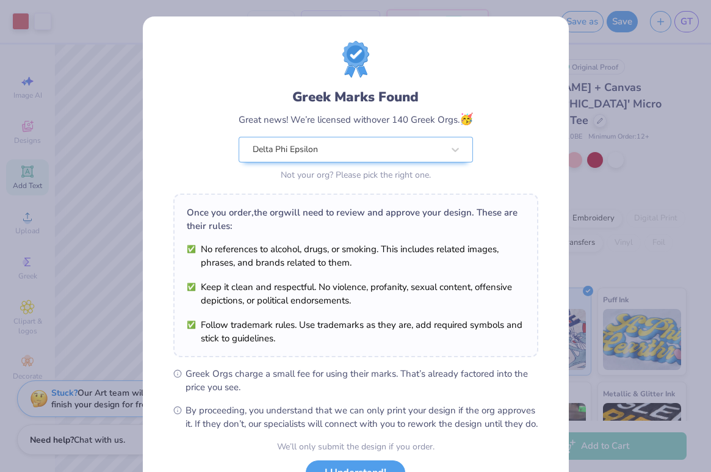
scroll to position [99, 0]
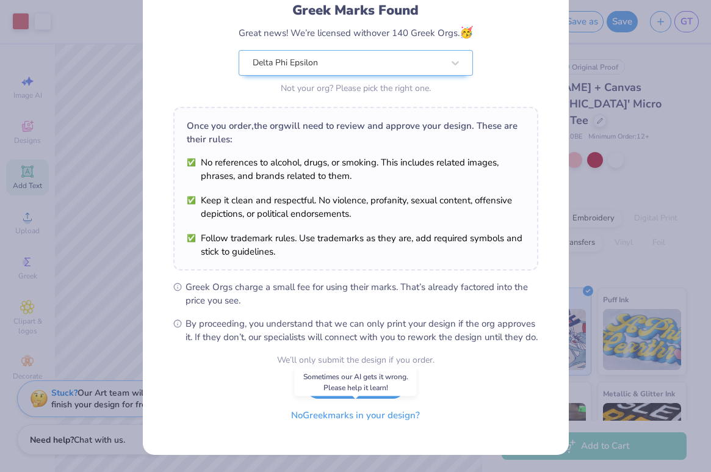
click at [308, 419] on button "No Greek marks in your design?" at bounding box center [356, 415] width 150 height 25
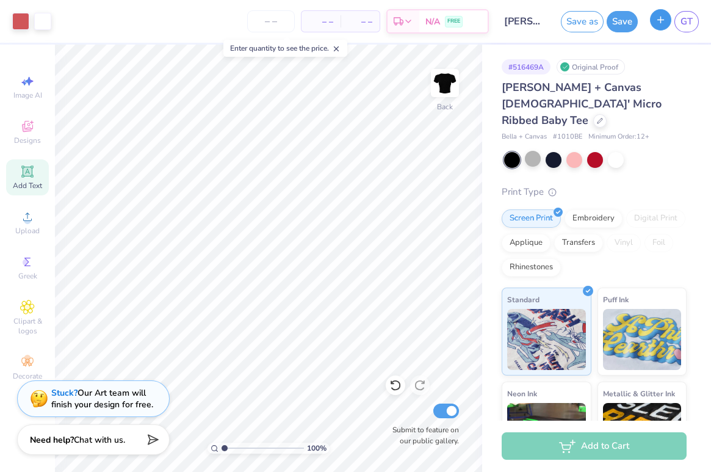
click at [658, 21] on icon "button" at bounding box center [660, 20] width 10 height 10
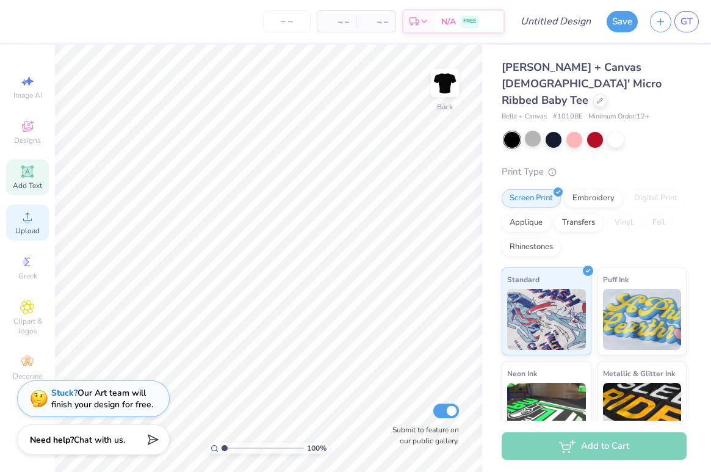
click at [25, 211] on icon at bounding box center [27, 216] width 15 height 15
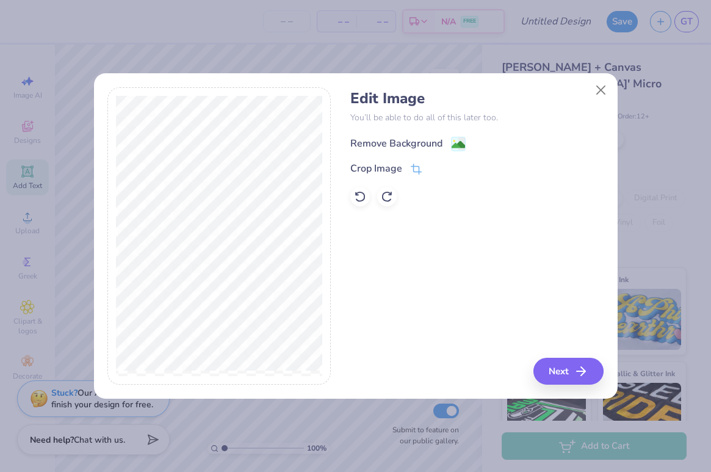
click at [435, 137] on div "Remove Background" at bounding box center [396, 143] width 92 height 15
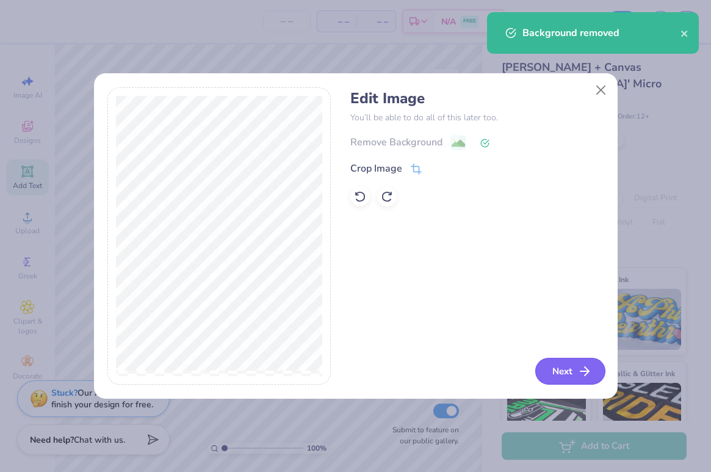
click at [563, 359] on button "Next" at bounding box center [570, 371] width 70 height 27
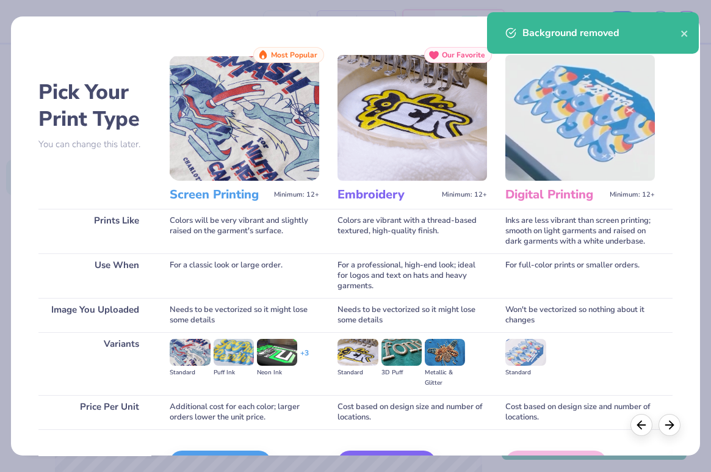
scroll to position [76, 0]
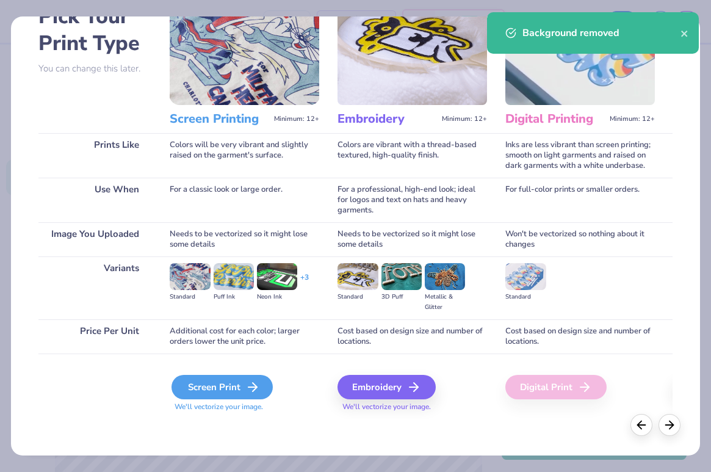
click at [210, 387] on div "Screen Print" at bounding box center [221, 387] width 101 height 24
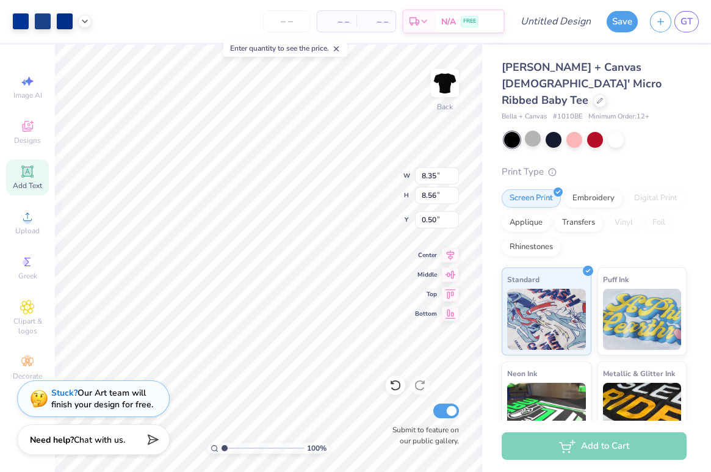
type input "0.50"
click at [31, 182] on span "Add Text" at bounding box center [27, 186] width 29 height 10
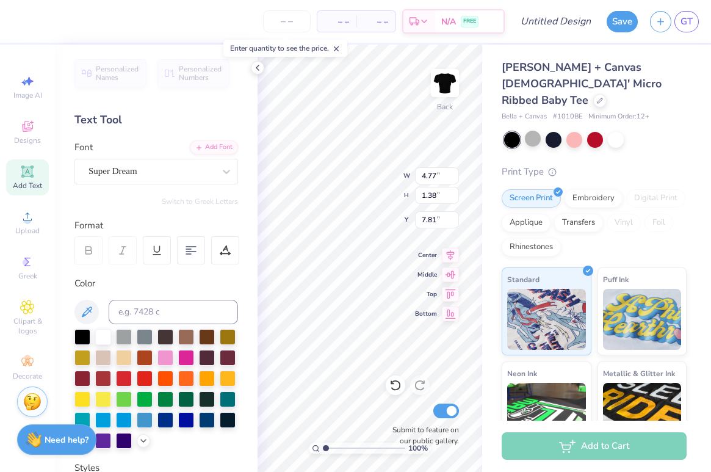
scroll to position [0, 4]
type textarea "DELTA PHI EPSILON"
type input "8.50"
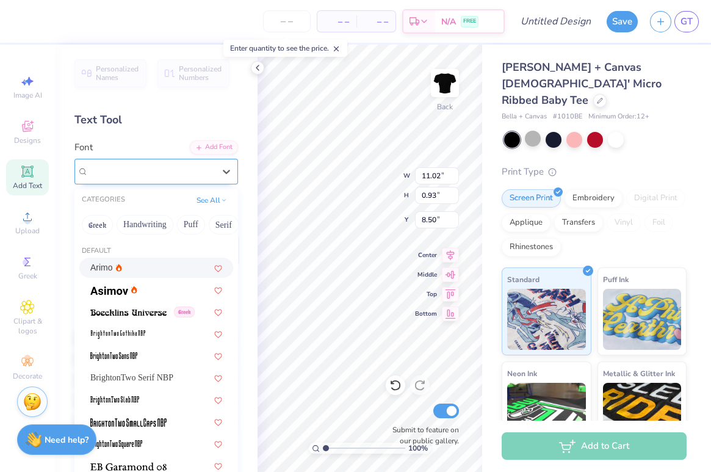
click at [132, 175] on div "Super Dream" at bounding box center [151, 171] width 128 height 19
click at [149, 221] on button "Handwriting" at bounding box center [145, 225] width 57 height 20
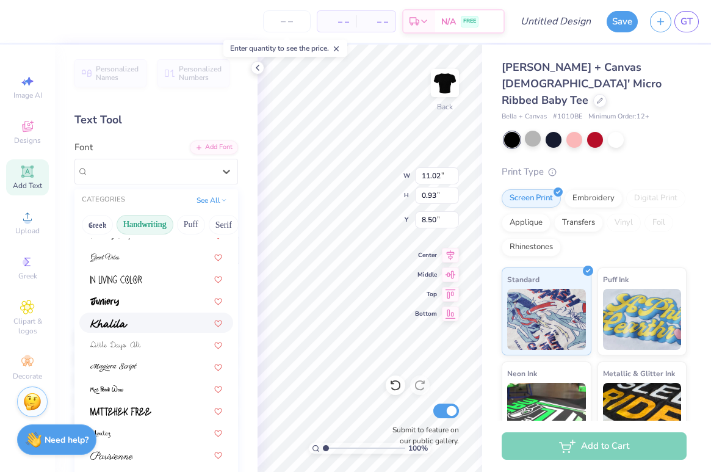
scroll to position [187, 0]
click at [141, 345] on div at bounding box center [156, 343] width 132 height 13
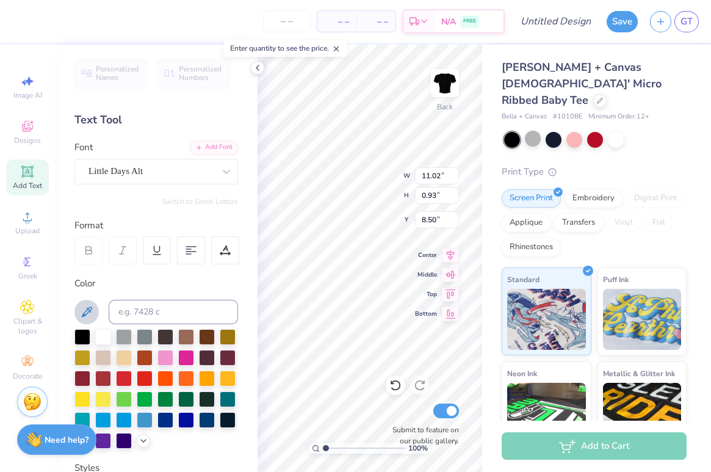
click at [96, 306] on button at bounding box center [86, 312] width 24 height 24
type input "0.74"
type input "8.60"
click at [142, 420] on div at bounding box center [145, 419] width 16 height 16
type input "8.35"
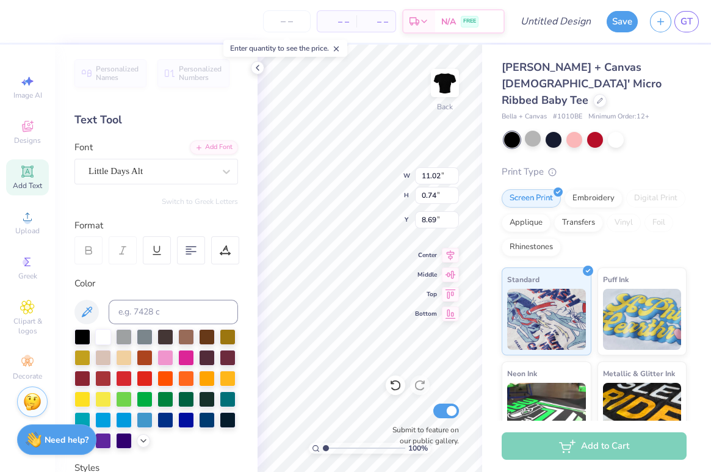
type input "8.56"
type input "0.50"
type input "7.51"
type input "0.50"
type input "8.81"
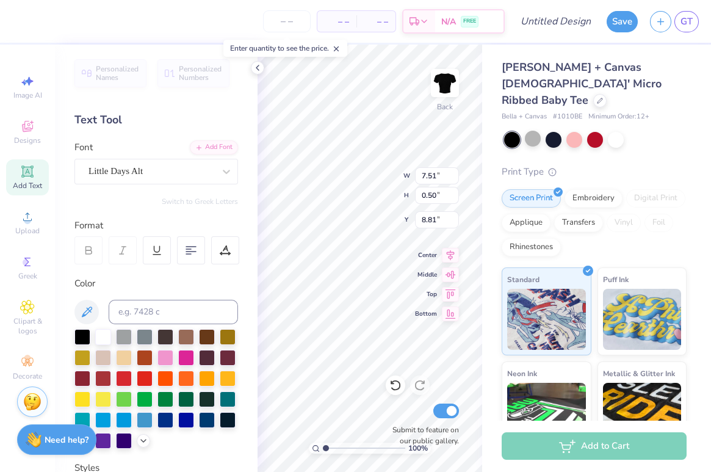
type input "9.77"
type input "8.35"
type input "8.56"
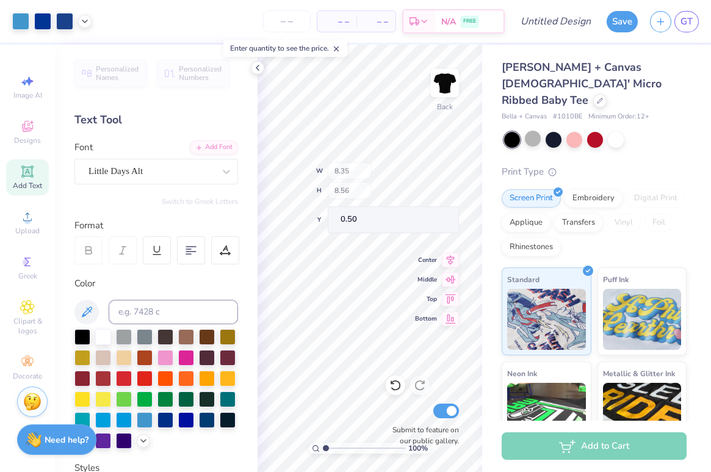
type input "1.45"
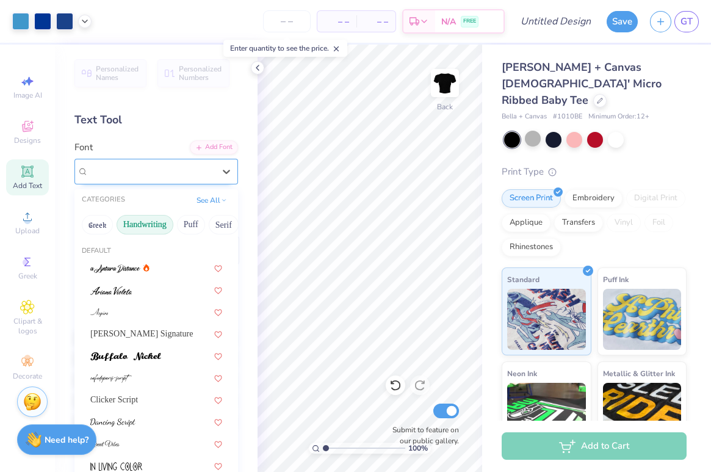
click at [80, 182] on div "Little Days Alt" at bounding box center [156, 172] width 164 height 26
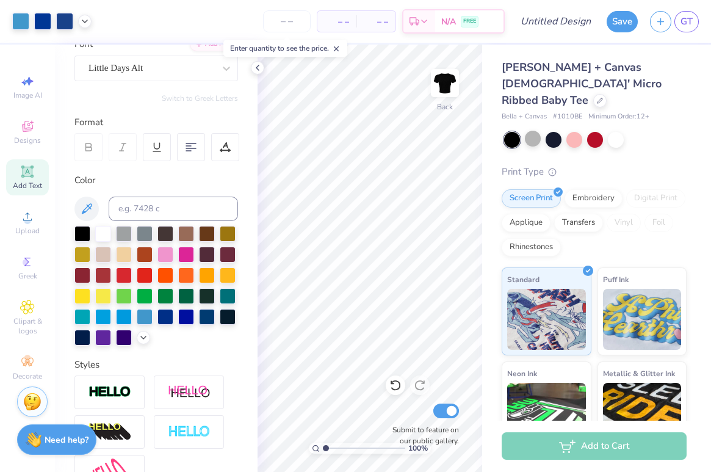
scroll to position [0, 0]
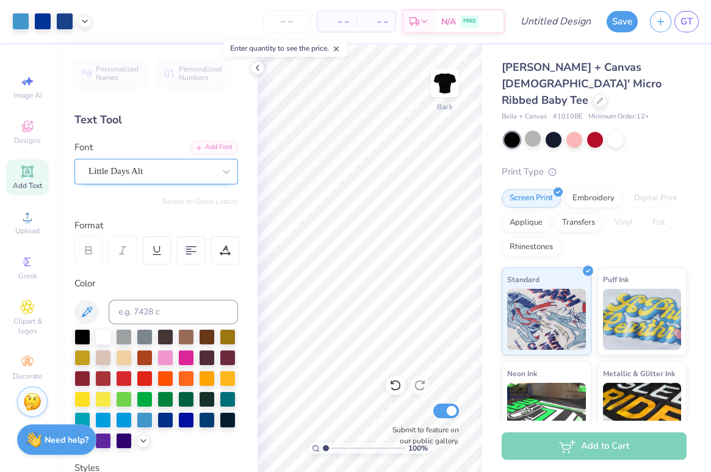
click at [117, 175] on div "Little Days Alt" at bounding box center [151, 171] width 128 height 19
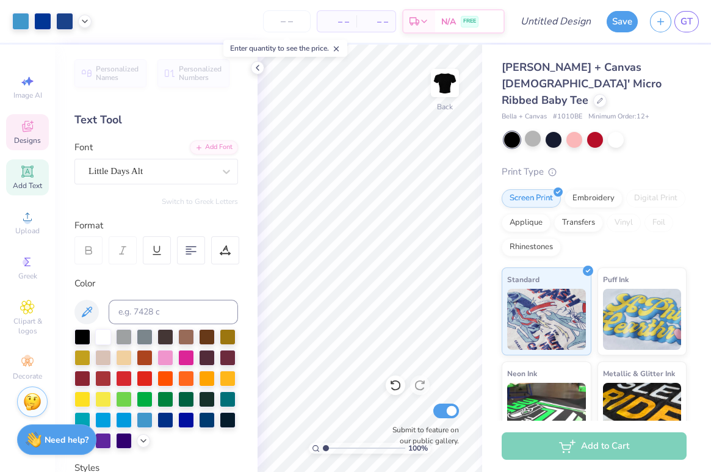
click at [18, 126] on div "Designs" at bounding box center [27, 132] width 43 height 36
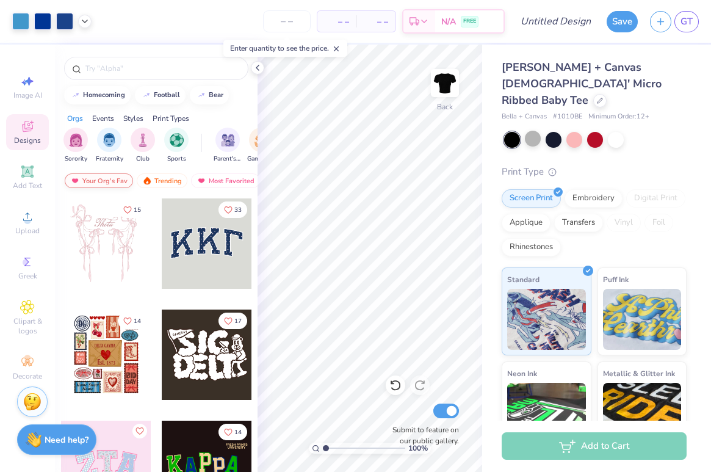
click at [29, 181] on span "Add Text" at bounding box center [27, 186] width 29 height 10
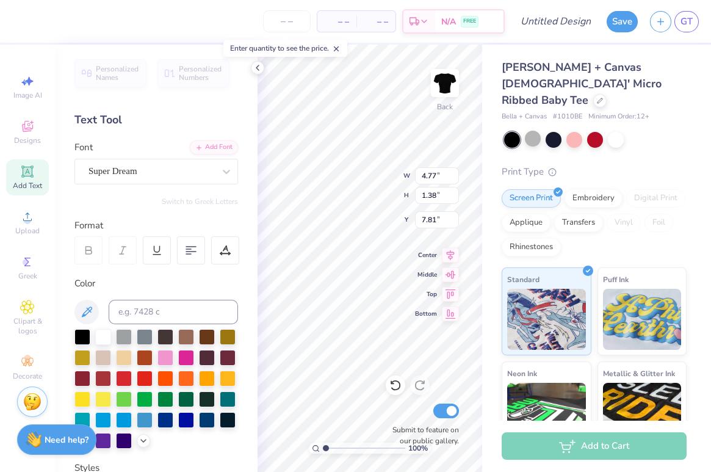
type textarea "d"
type textarea "Deepher Dude"
click at [508, 284] on div "– – Per Item – – Total Est. Delivery N/A FREE Design Title Save GT Image AI Des…" at bounding box center [355, 236] width 711 height 472
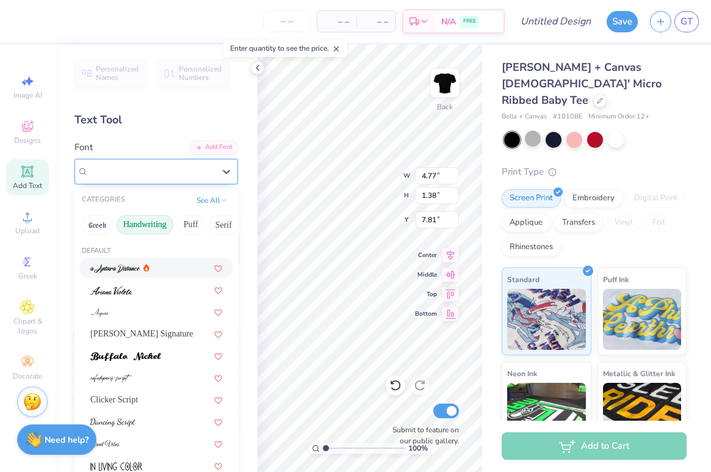
click at [130, 170] on div "Super Dream" at bounding box center [151, 171] width 128 height 19
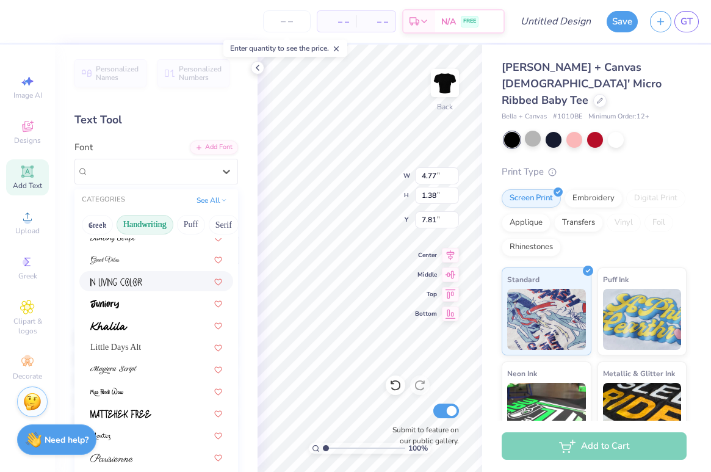
scroll to position [201, 0]
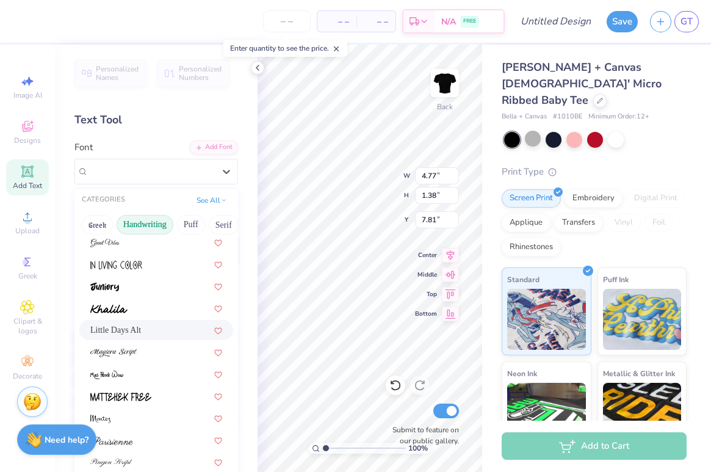
click at [159, 332] on div "Little Days Alt" at bounding box center [156, 329] width 132 height 13
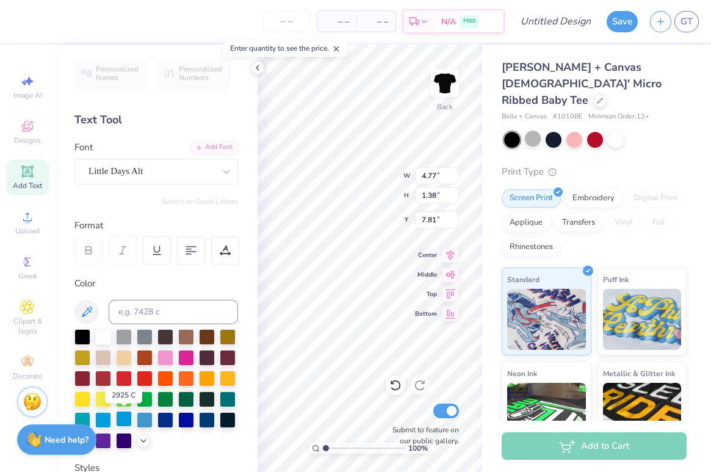
click at [123, 425] on div at bounding box center [124, 419] width 16 height 16
click at [124, 420] on div at bounding box center [124, 419] width 16 height 16
type input "0.78"
type input "6.64"
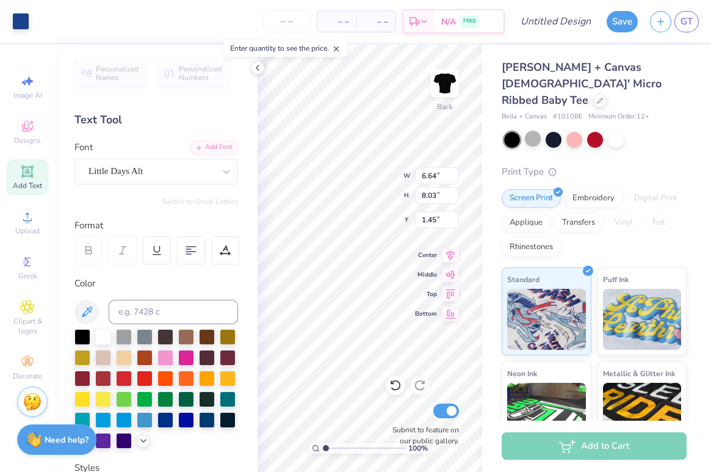
type input "8.03"
type input "1.45"
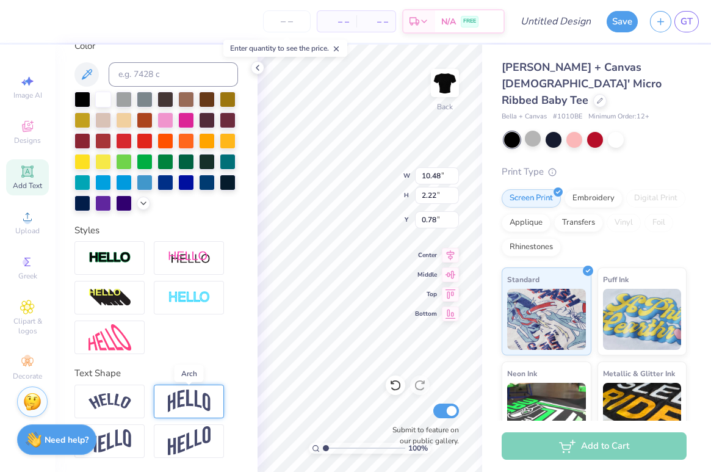
click at [176, 398] on img at bounding box center [189, 400] width 43 height 23
type input "7.51"
type input "0.50"
type input "9.77"
type input "10.48"
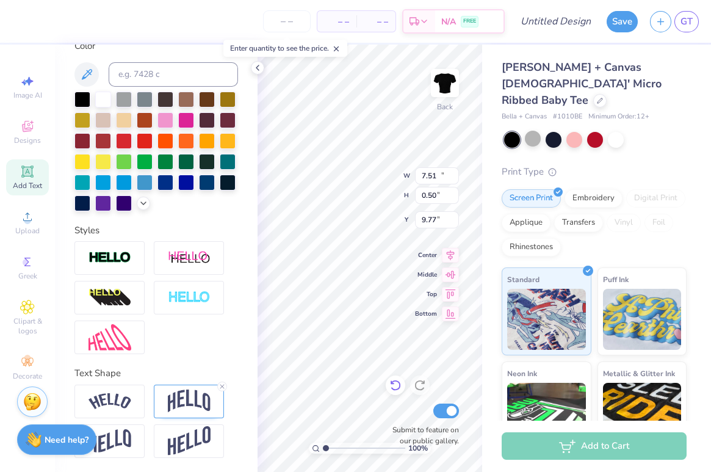
type input "3.36"
type input "0.50"
type input "8.28"
type input "2.65"
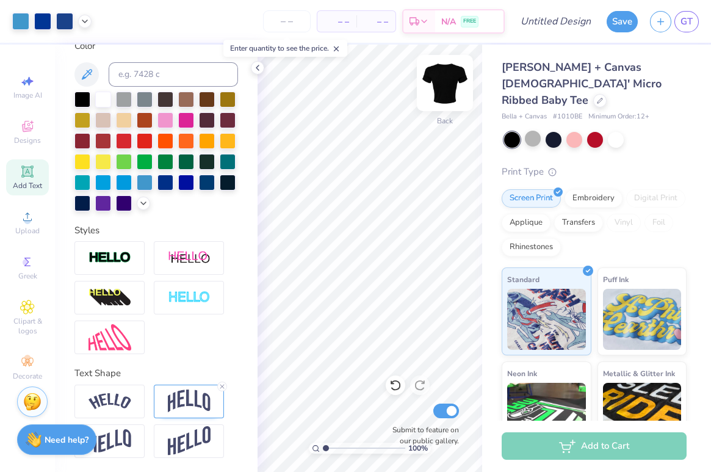
click at [455, 112] on div "Back" at bounding box center [445, 90] width 28 height 43
click at [443, 87] on img at bounding box center [444, 83] width 49 height 49
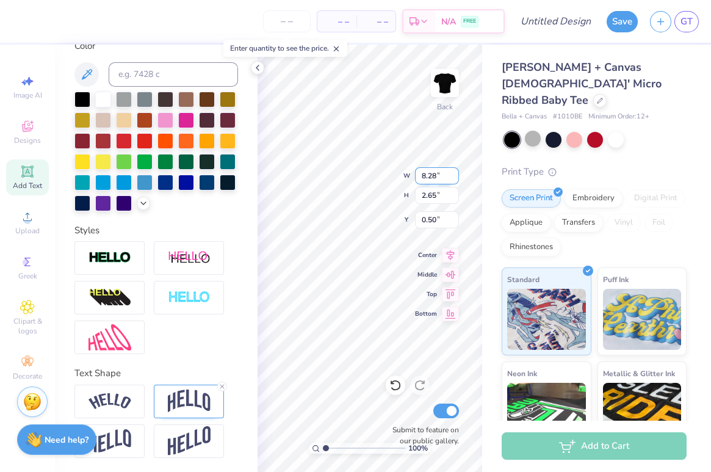
type input "9.81"
type input "3.14"
type input "8.15"
type input "2.61"
type input "0.73"
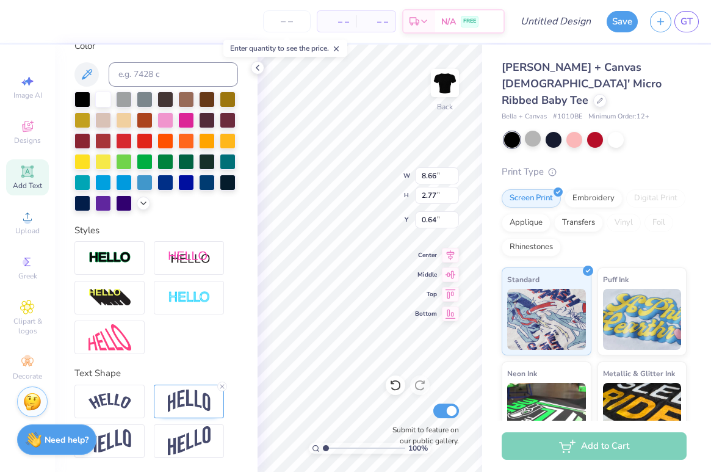
type input "8.66"
type input "2.77"
type input "0.64"
click at [124, 181] on div at bounding box center [124, 181] width 16 height 16
click at [253, 265] on div "Personalized Names Personalized Numbers Text Tool Add Font Font Little Days Alt…" at bounding box center [156, 258] width 203 height 427
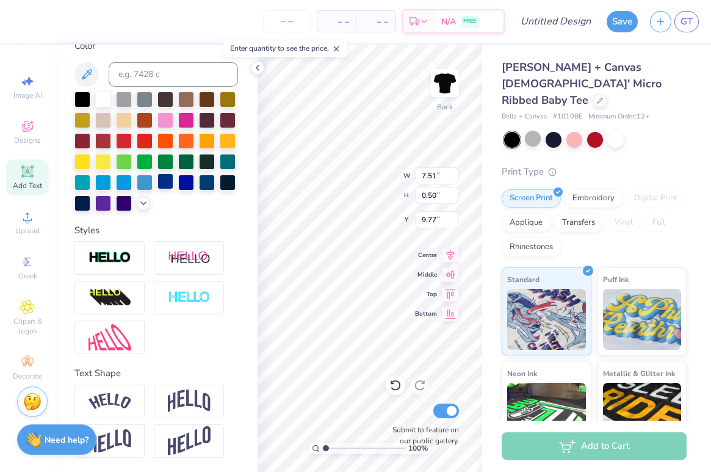
click at [161, 179] on div at bounding box center [165, 181] width 16 height 16
click at [150, 181] on div at bounding box center [145, 181] width 16 height 16
click at [130, 178] on div at bounding box center [124, 181] width 16 height 16
type input "8.66"
type input "2.77"
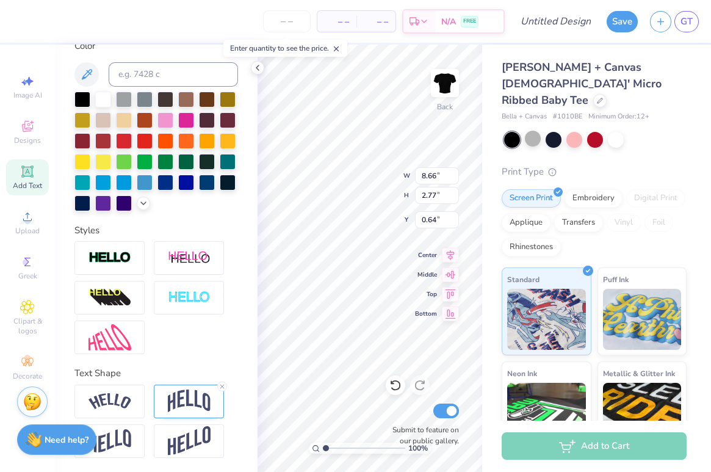
type input "0.64"
click at [148, 177] on div at bounding box center [145, 181] width 16 height 16
click at [145, 178] on div at bounding box center [145, 181] width 16 height 16
click at [81, 70] on icon at bounding box center [86, 74] width 15 height 15
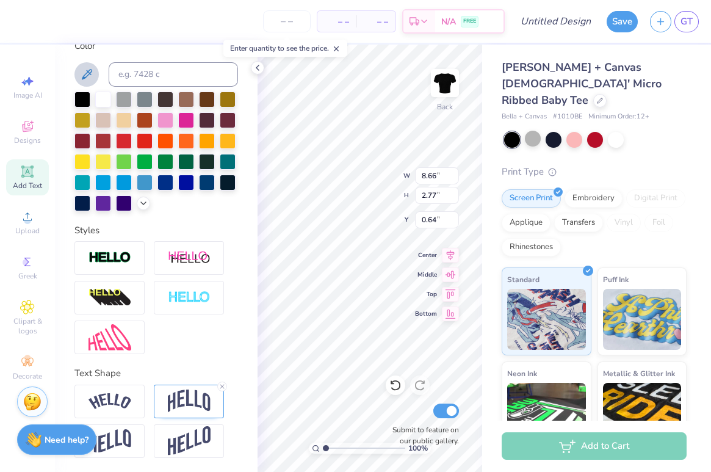
click at [88, 73] on icon at bounding box center [87, 74] width 10 height 10
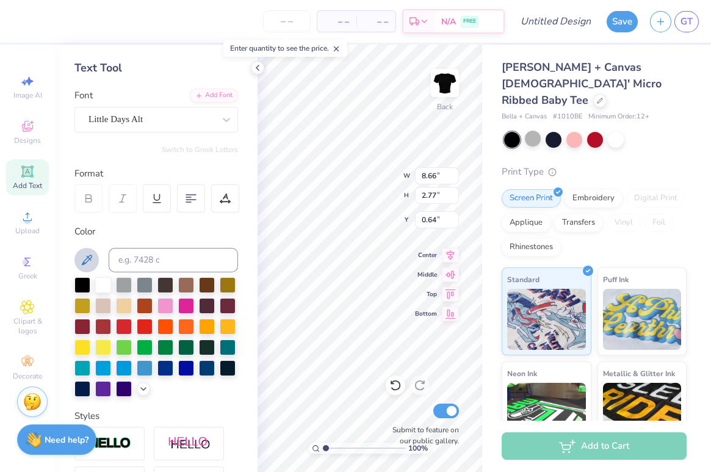
scroll to position [0, 0]
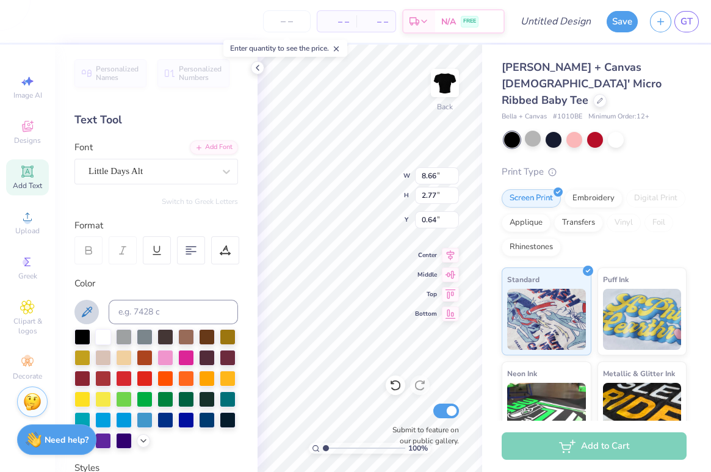
click at [87, 308] on icon at bounding box center [86, 312] width 15 height 15
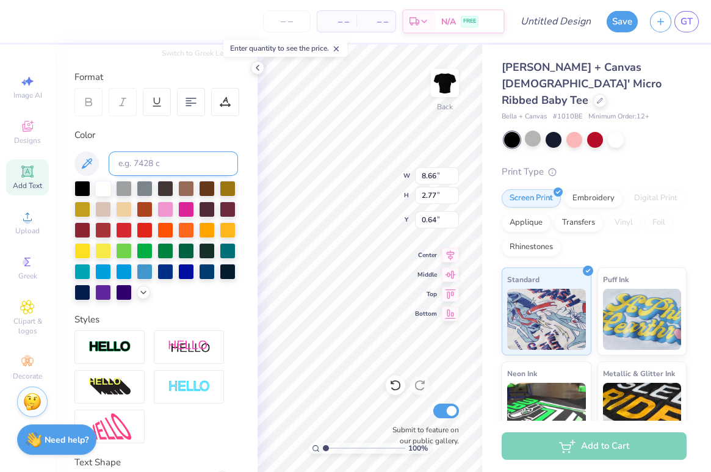
scroll to position [154, 0]
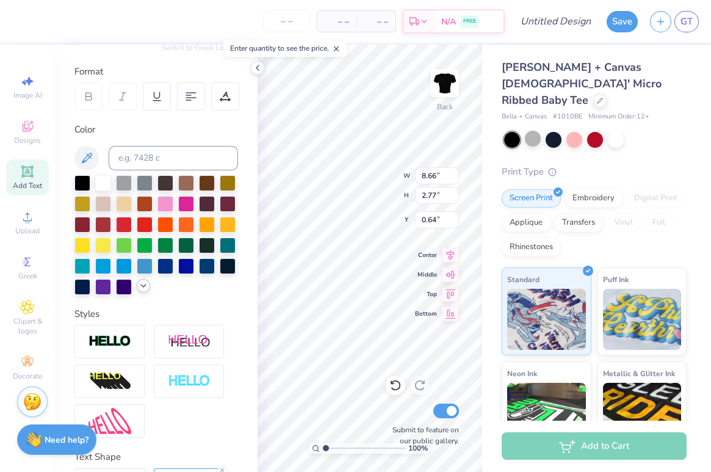
click at [144, 293] on div at bounding box center [156, 235] width 164 height 120
click at [142, 284] on icon at bounding box center [144, 286] width 10 height 10
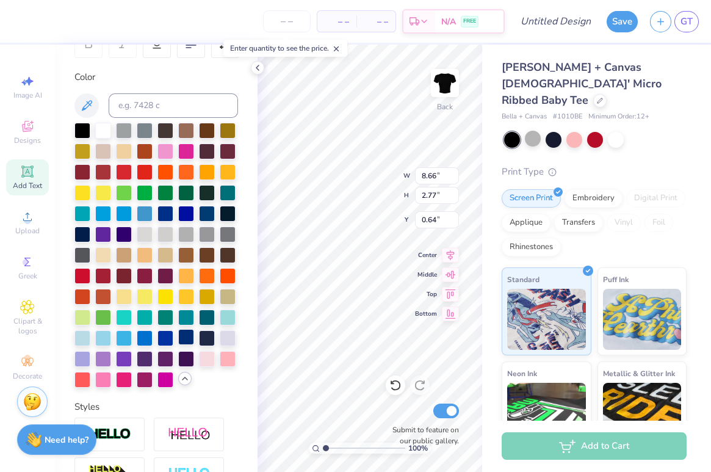
scroll to position [231, 0]
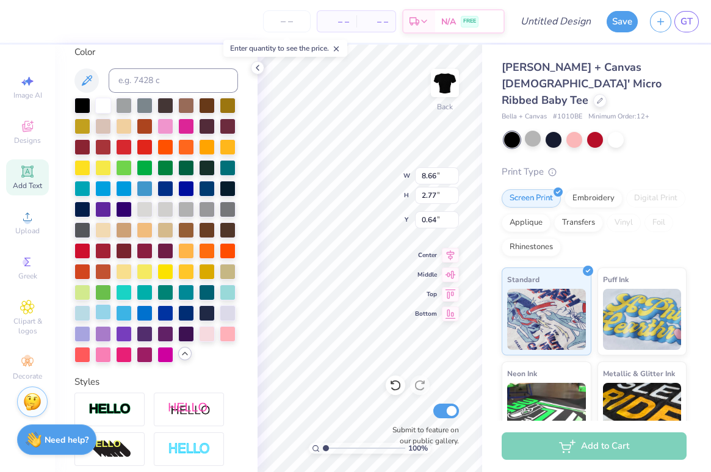
click at [103, 307] on div at bounding box center [103, 312] width 16 height 16
click at [103, 311] on div at bounding box center [103, 312] width 16 height 16
click at [120, 310] on div at bounding box center [124, 313] width 16 height 16
click at [106, 315] on div at bounding box center [103, 312] width 16 height 16
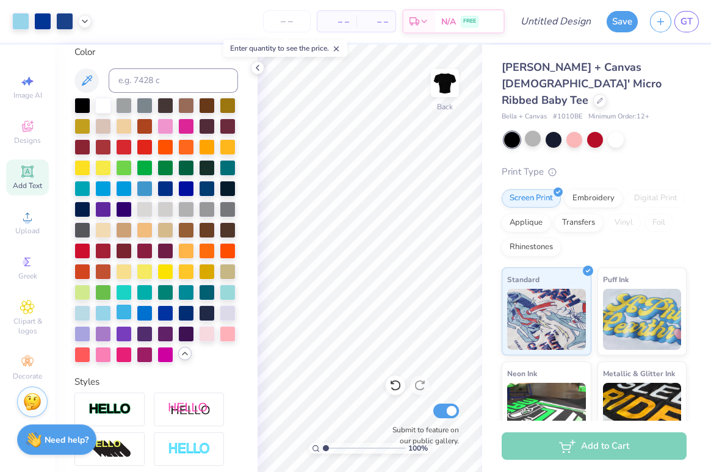
click at [123, 312] on div at bounding box center [124, 312] width 16 height 16
click at [106, 315] on div at bounding box center [103, 312] width 16 height 16
click at [82, 315] on div at bounding box center [82, 312] width 16 height 16
click at [82, 309] on div at bounding box center [82, 312] width 16 height 16
click at [104, 308] on div at bounding box center [103, 312] width 16 height 16
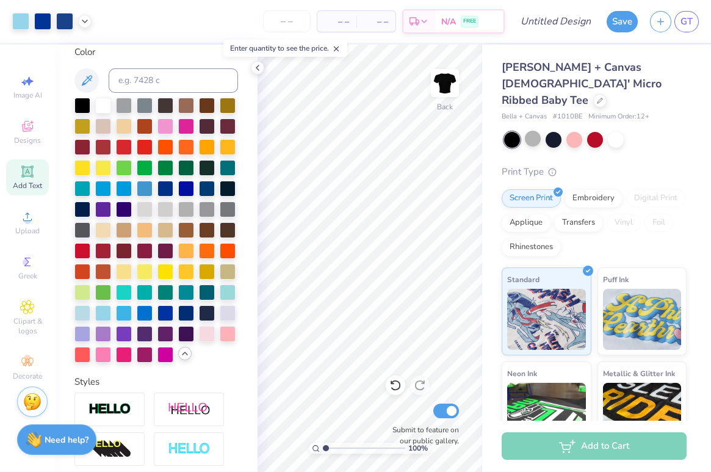
click at [243, 305] on div "Personalized Names Personalized Numbers Text Tool Add Font Font Little Days Alt…" at bounding box center [156, 258] width 203 height 427
click at [330, 450] on input "range" at bounding box center [364, 447] width 82 height 11
type input "2.03"
click at [334, 452] on input "range" at bounding box center [364, 447] width 82 height 11
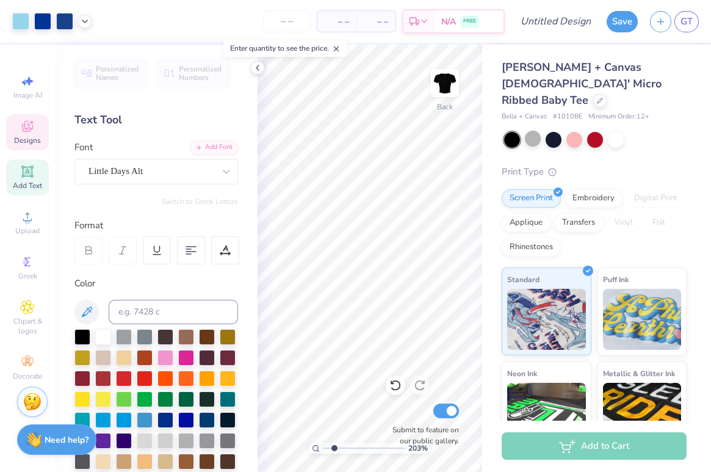
click at [34, 125] on icon at bounding box center [27, 126] width 15 height 15
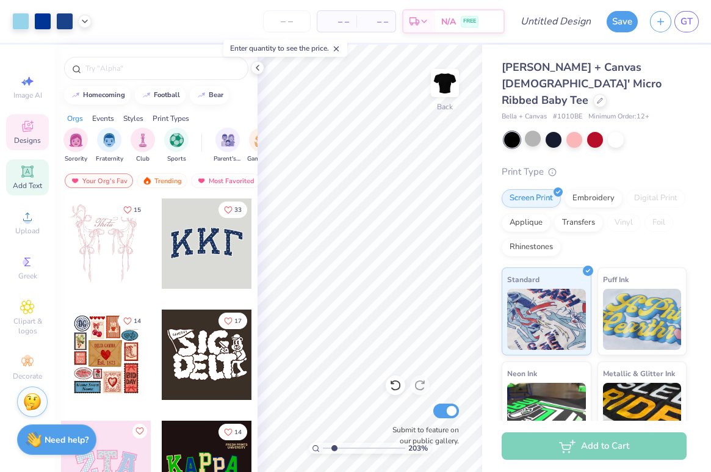
click at [31, 178] on icon at bounding box center [27, 171] width 15 height 15
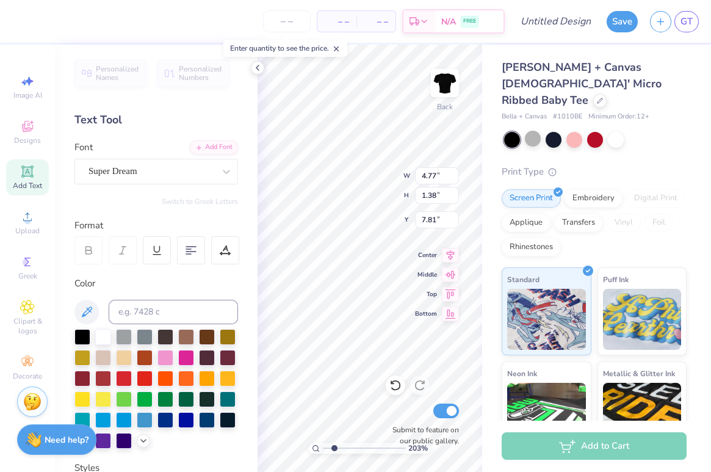
type textarea "'25"
click at [128, 168] on div "Super Dream" at bounding box center [151, 171] width 128 height 19
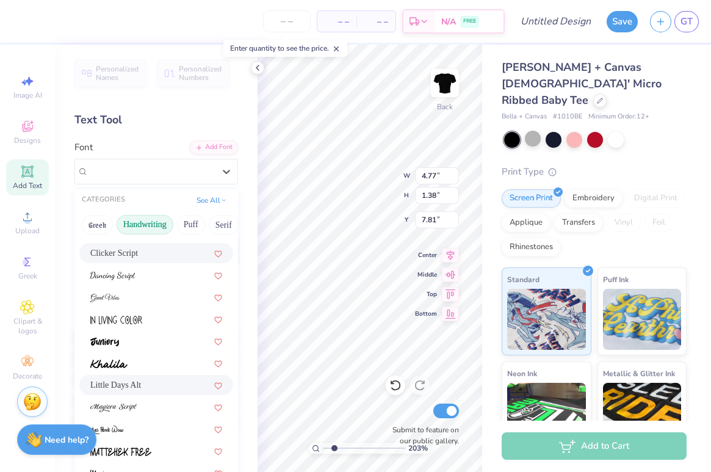
scroll to position [148, 0]
click at [134, 383] on span "Little Days Alt" at bounding box center [115, 383] width 51 height 13
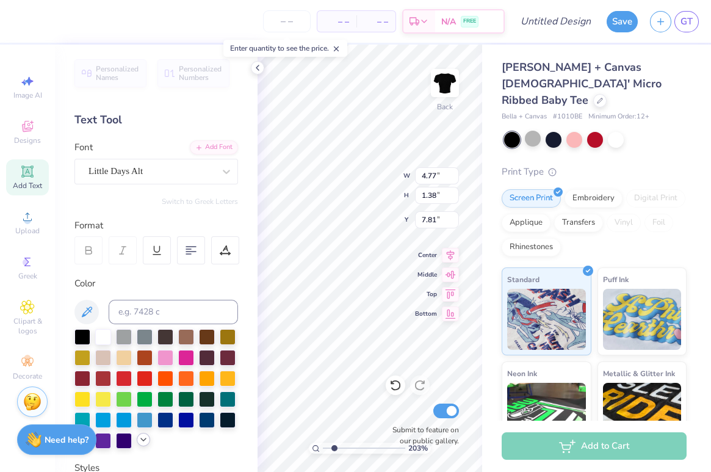
click at [143, 439] on icon at bounding box center [144, 439] width 10 height 10
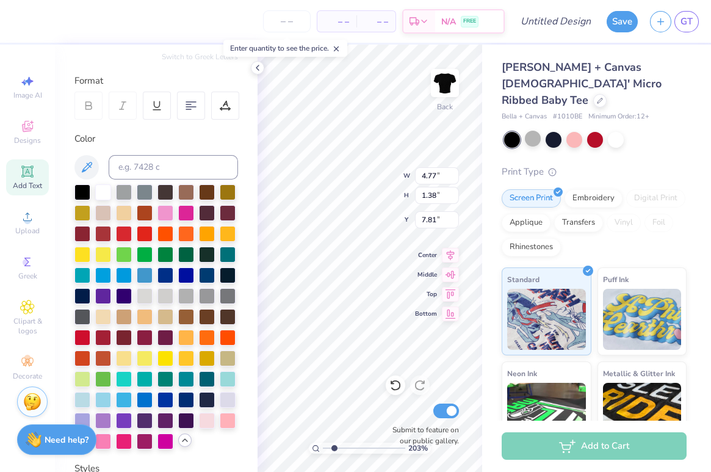
scroll to position [157, 0]
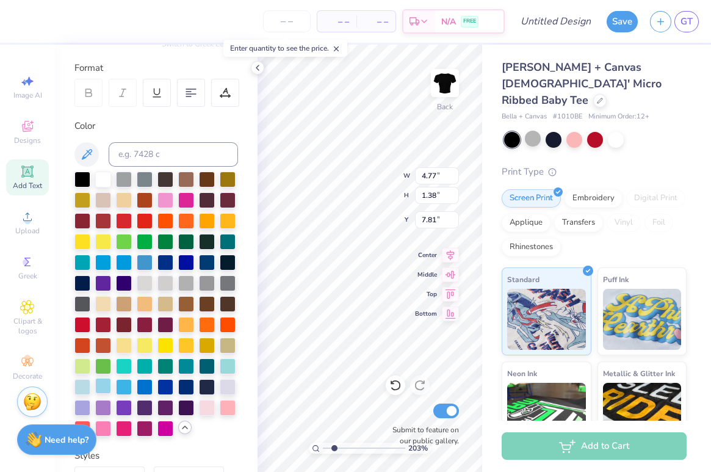
click at [98, 386] on div at bounding box center [103, 386] width 16 height 16
type input "1.53"
type input "0.96"
type input "4.56"
type input "0.80"
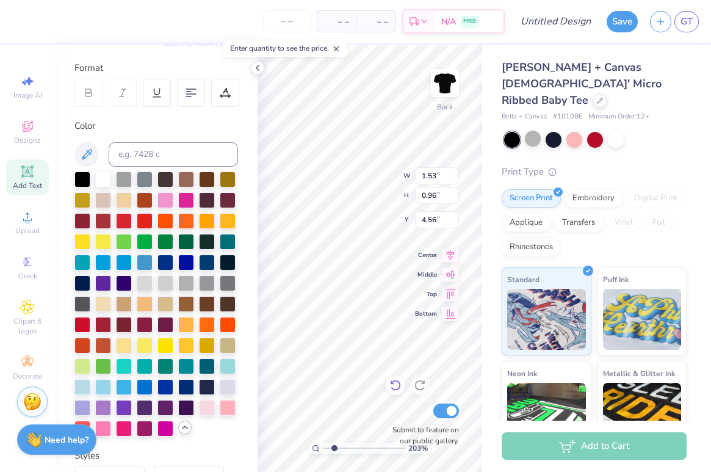
type input "0.50"
type input "0.85"
type input "0.83"
type input "4.41"
type input "0.86"
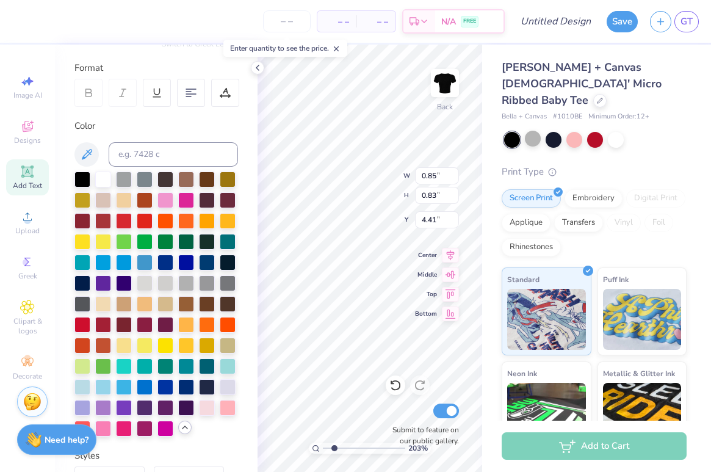
type input "0.66"
type input "4.57"
type input "0.67"
type input "0.52"
type input "4.65"
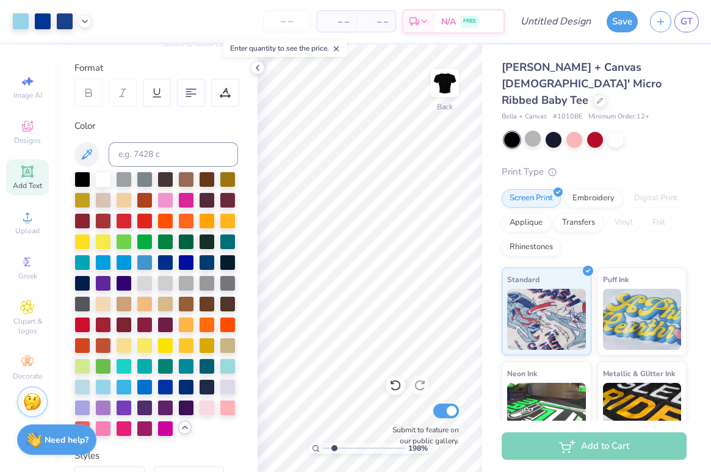
click at [334, 443] on input "range" at bounding box center [364, 447] width 82 height 11
drag, startPoint x: 334, startPoint y: 442, endPoint x: 301, endPoint y: 443, distance: 32.3
type input "1"
click at [323, 443] on input "range" at bounding box center [364, 447] width 82 height 11
type input "7.51"
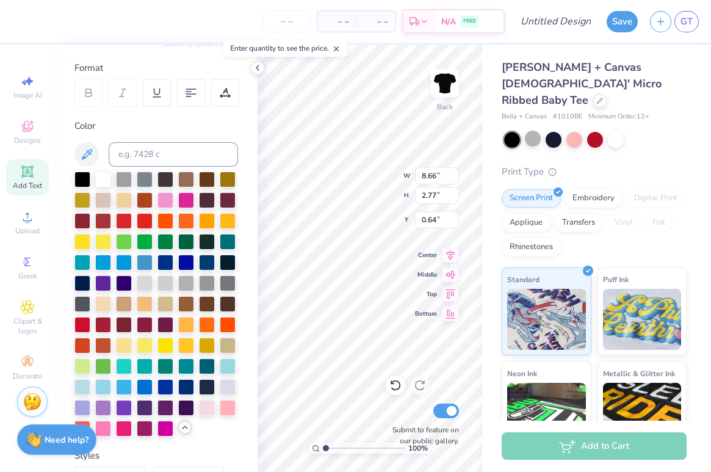
type input "0.50"
type input "9.77"
click at [105, 383] on div at bounding box center [103, 386] width 16 height 16
click at [87, 385] on div at bounding box center [82, 386] width 16 height 16
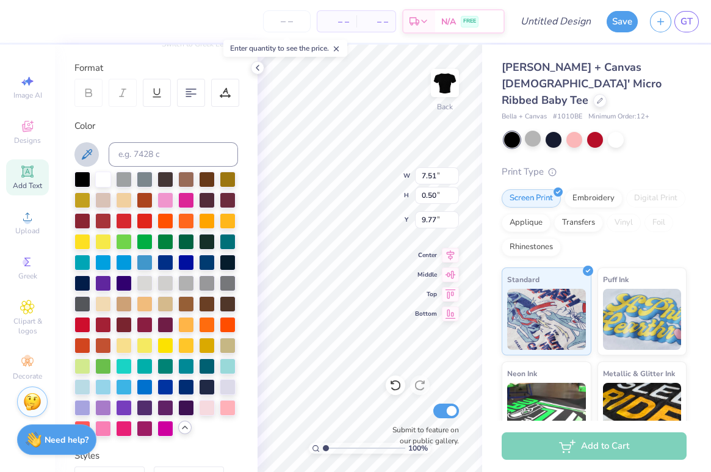
click at [88, 153] on icon at bounding box center [86, 154] width 15 height 15
type input "8.66"
type input "2.77"
type input "0.64"
click at [334, 448] on input "range" at bounding box center [364, 447] width 82 height 11
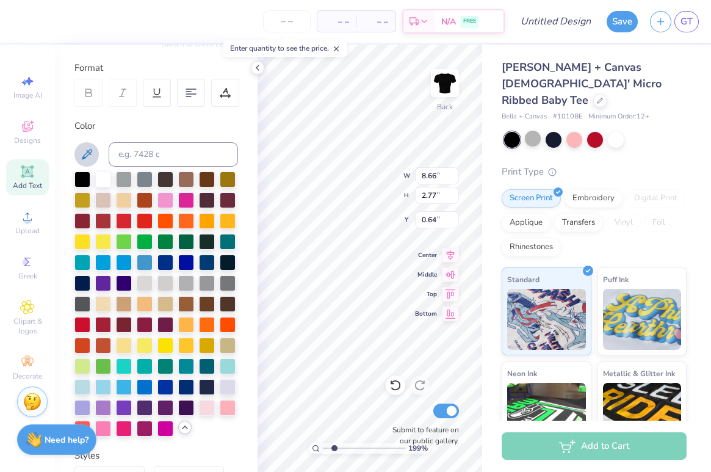
click at [87, 156] on icon at bounding box center [87, 154] width 10 height 10
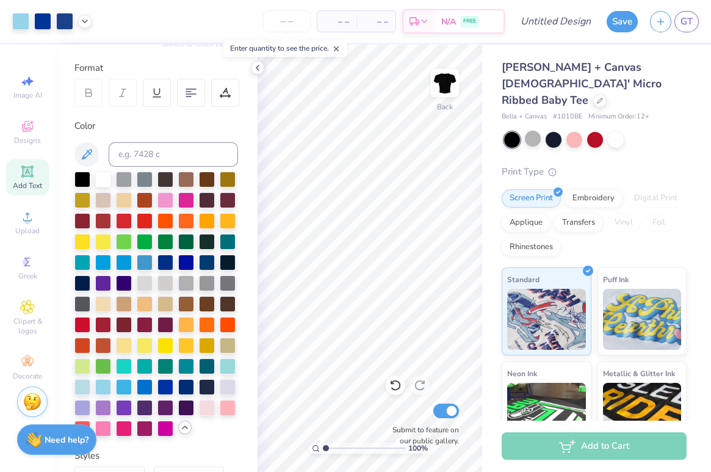
drag, startPoint x: 336, startPoint y: 449, endPoint x: 296, endPoint y: 448, distance: 39.7
type input "1"
click at [323, 448] on input "range" at bounding box center [364, 447] width 82 height 11
click at [256, 294] on div "Personalized Names Personalized Numbers Text Tool Add Font Font Little Days Alt…" at bounding box center [156, 258] width 203 height 427
click at [261, 67] on icon at bounding box center [258, 68] width 10 height 10
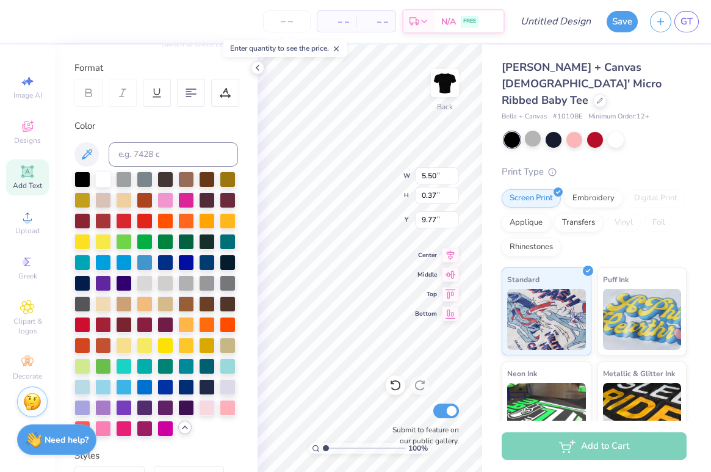
type input "5.50"
type input "0.37"
type input "9.83"
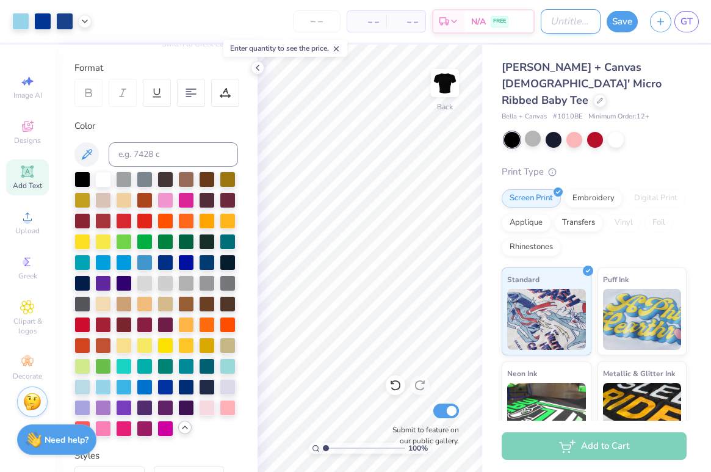
click at [561, 20] on input "Design Title" at bounding box center [571, 21] width 60 height 24
type input "Deepher dude"
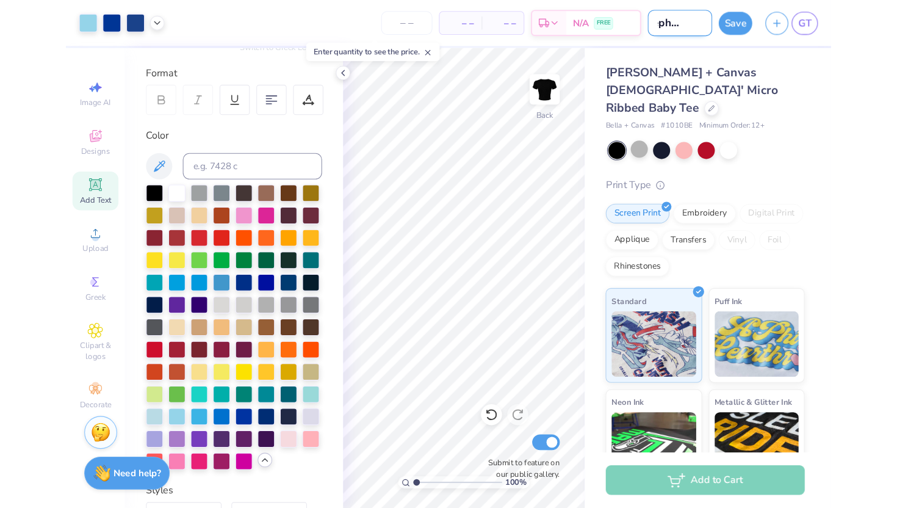
scroll to position [0, 24]
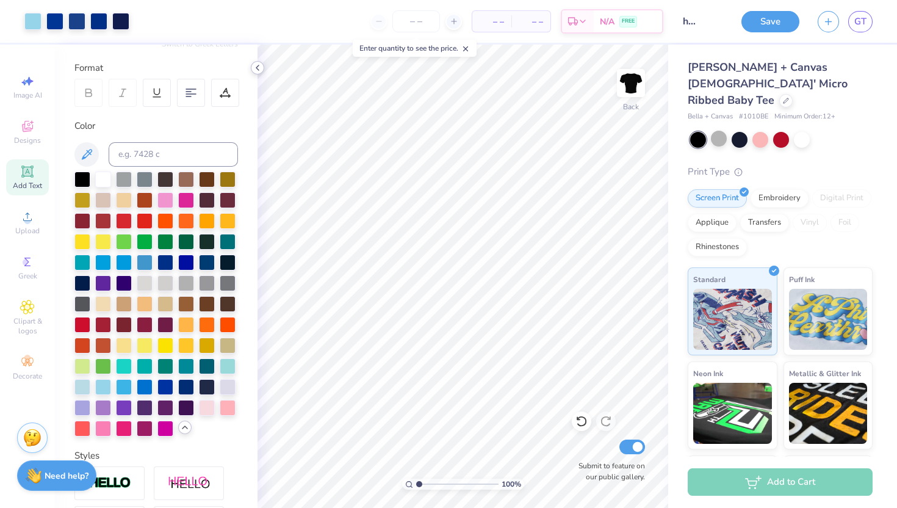
click at [259, 63] on icon at bounding box center [258, 68] width 10 height 10
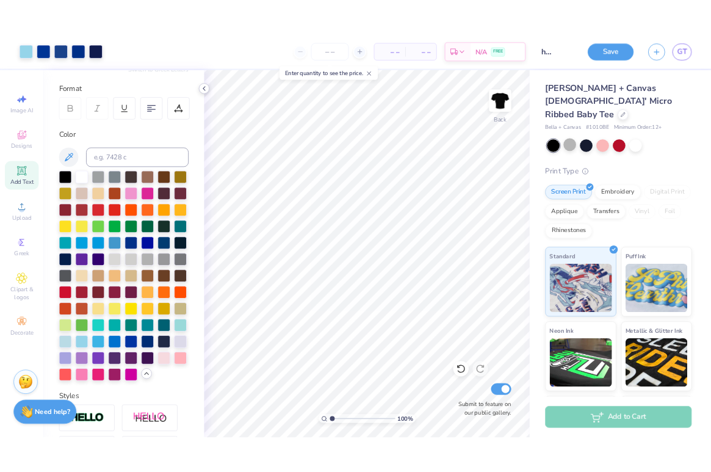
scroll to position [0, 0]
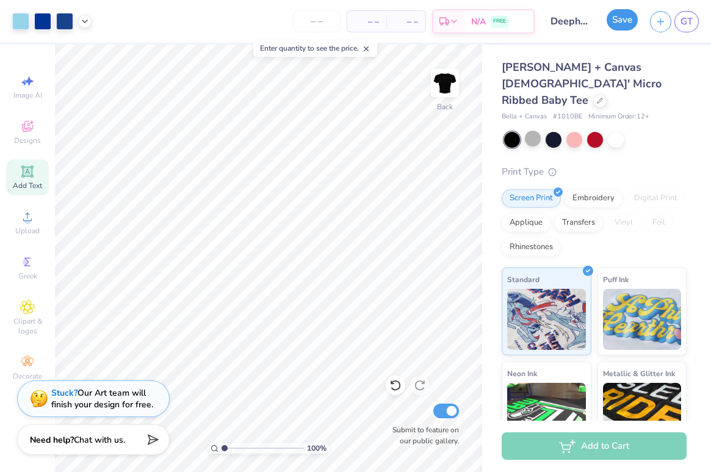
click at [624, 15] on button "Save" at bounding box center [622, 19] width 31 height 21
click at [694, 20] on link "GT" at bounding box center [686, 21] width 24 height 21
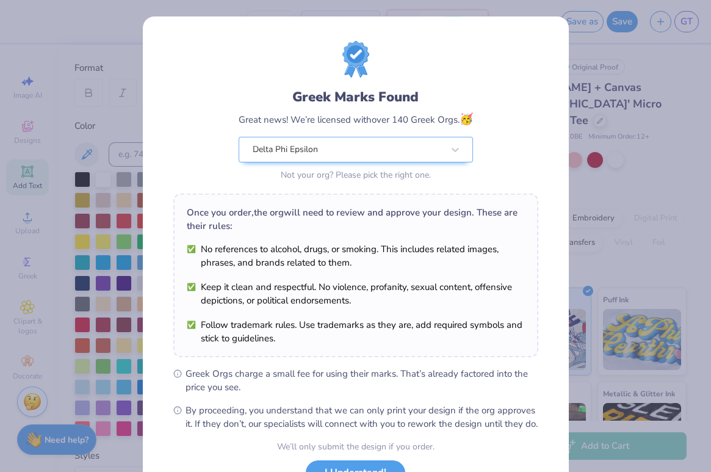
scroll to position [99, 0]
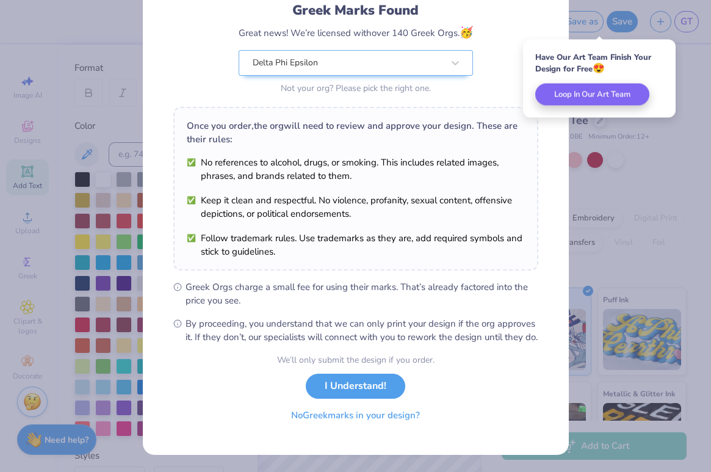
click at [319, 419] on button "No Greek marks in your design?" at bounding box center [356, 415] width 150 height 25
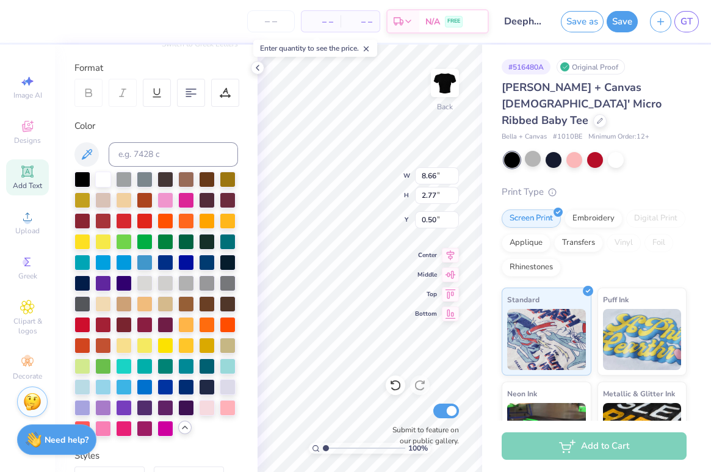
scroll to position [0, 0]
click at [90, 153] on icon at bounding box center [86, 154] width 15 height 15
click at [491, 184] on div "– – Per Item – – Total Est. Delivery N/A FREE Design Title Deepher dude Save as…" at bounding box center [355, 236] width 711 height 472
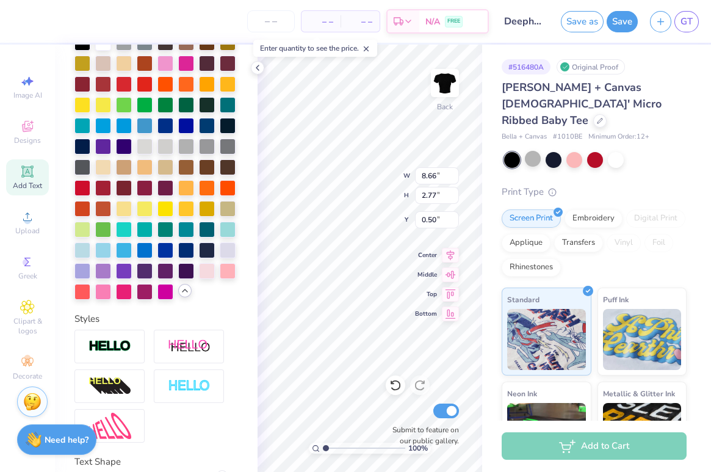
scroll to position [383, 0]
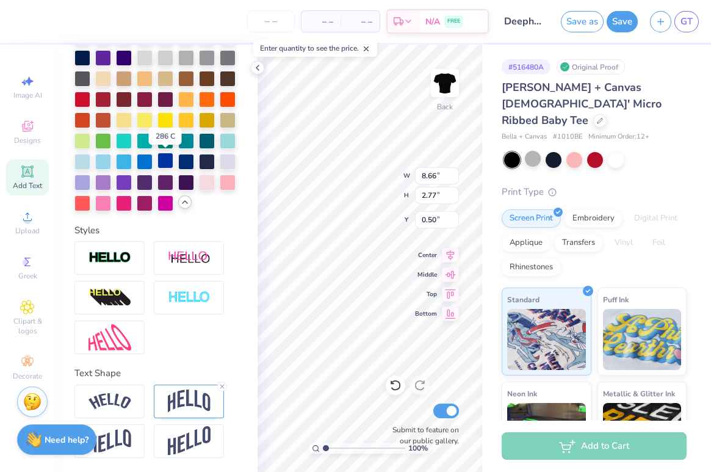
click at [165, 155] on div at bounding box center [165, 161] width 16 height 16
click at [223, 277] on div at bounding box center [156, 297] width 164 height 113
click at [254, 243] on div "Personalized Names Personalized Numbers Text Tool Add Font Font Little Days Alt…" at bounding box center [156, 258] width 203 height 427
click at [153, 160] on div at bounding box center [145, 161] width 16 height 16
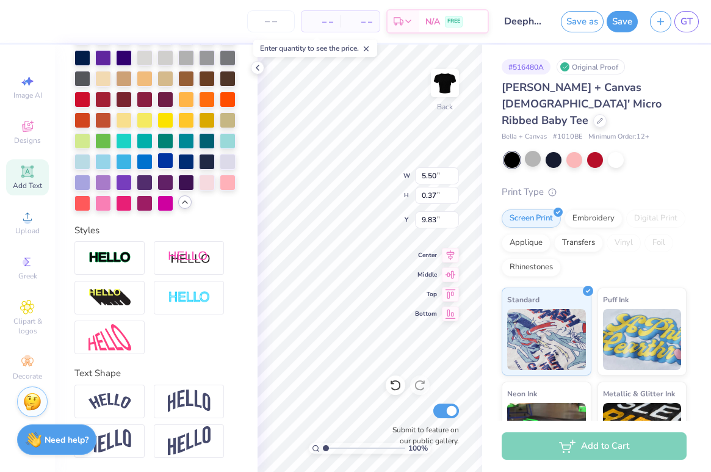
click at [162, 156] on div at bounding box center [165, 161] width 16 height 16
click at [150, 162] on div at bounding box center [145, 161] width 16 height 16
click at [130, 159] on div at bounding box center [124, 161] width 16 height 16
click at [253, 306] on div "Personalized Names Personalized Numbers Text Tool Add Font Font Little Days Alt…" at bounding box center [156, 258] width 203 height 427
click at [146, 160] on div at bounding box center [145, 161] width 16 height 16
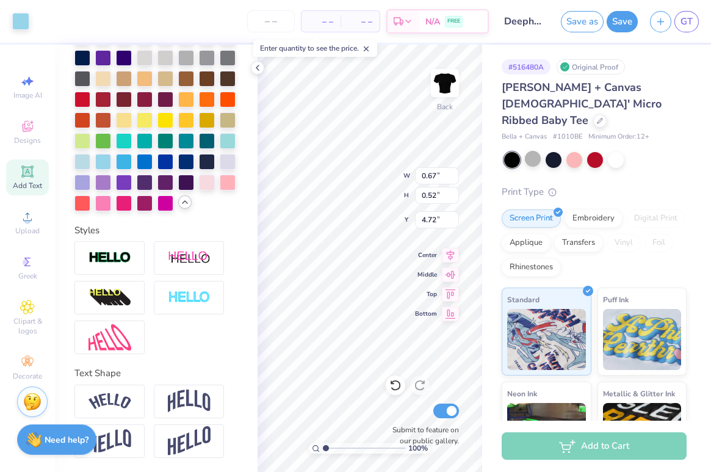
type input "4.72"
click at [146, 160] on div at bounding box center [145, 161] width 16 height 16
click at [250, 255] on div "Personalized Names Personalized Numbers Text Tool Add Font Font Little Days Alt…" at bounding box center [156, 258] width 203 height 427
click at [129, 160] on div at bounding box center [124, 161] width 16 height 16
click at [242, 264] on div "Personalized Names Personalized Numbers Text Tool Add Font Font Little Days Alt…" at bounding box center [156, 258] width 203 height 427
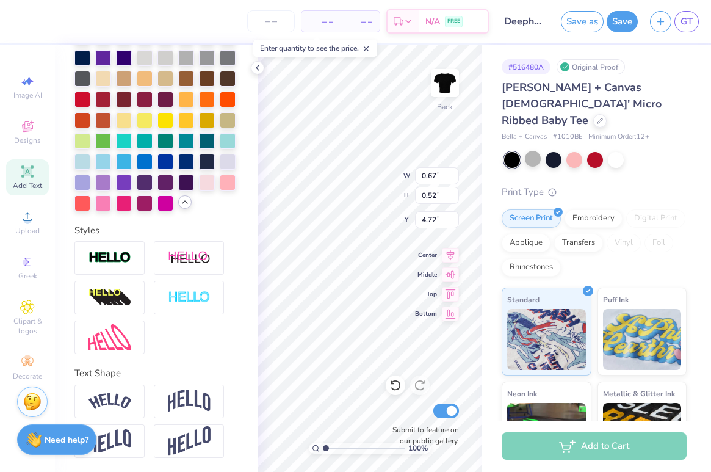
click at [250, 249] on div "Personalized Names Personalized Numbers Text Tool Add Font Font Little Days Alt…" at bounding box center [156, 258] width 203 height 427
type input "4.35"
click at [488, 170] on div "# 516480A Original Proof Bella + Canvas Ladies' Micro Ribbed Baby Tee Bella + C…" at bounding box center [596, 304] width 229 height 519
type input "4.72"
type input "8.66"
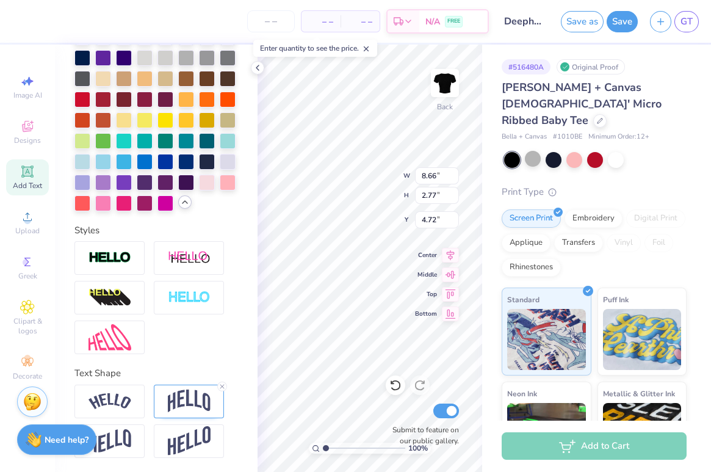
type input "2.77"
type input "0.50"
type input "0.67"
type input "0.52"
type input "4.35"
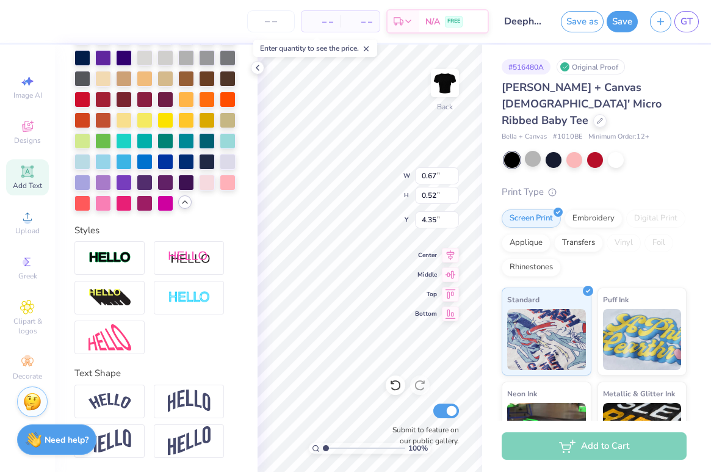
type input "0.77"
type input "0.59"
type input "4.64"
type input "6.64"
type input "8.03"
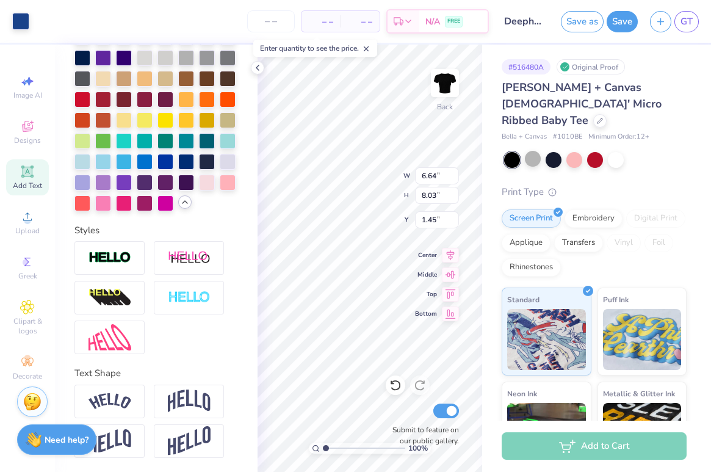
type input "1.28"
type input "1.22"
type input "2.03"
click at [334, 448] on input "range" at bounding box center [364, 447] width 82 height 11
type input "4.48"
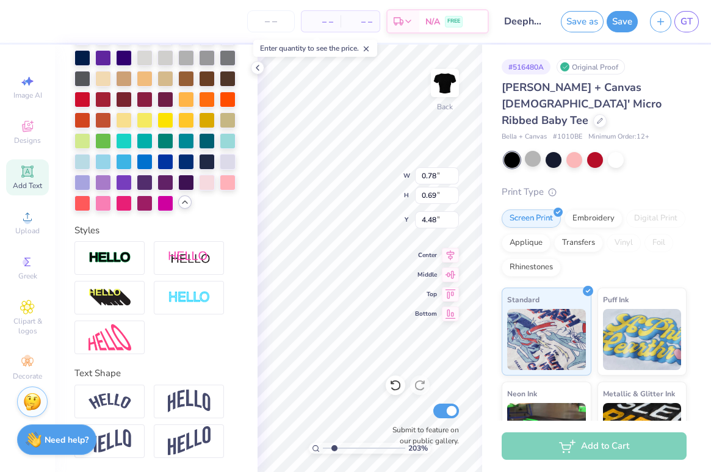
type input "0.78"
type input "0.69"
type input "4.58"
type input "4.54"
type input "8.66"
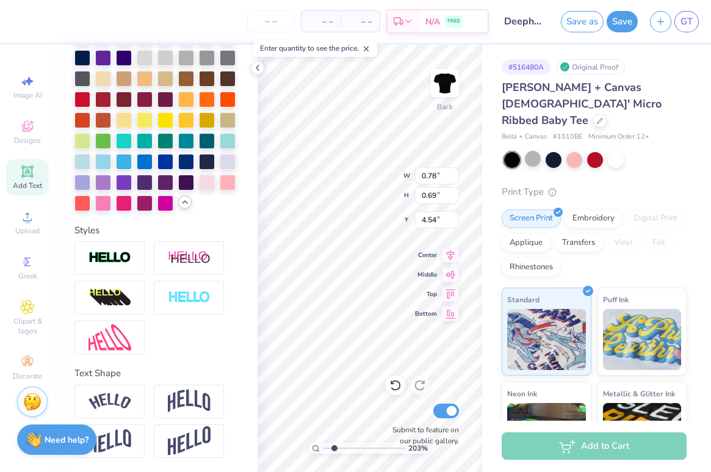
type input "2.77"
type input "0.50"
type input "0.78"
type input "0.69"
type input "4.54"
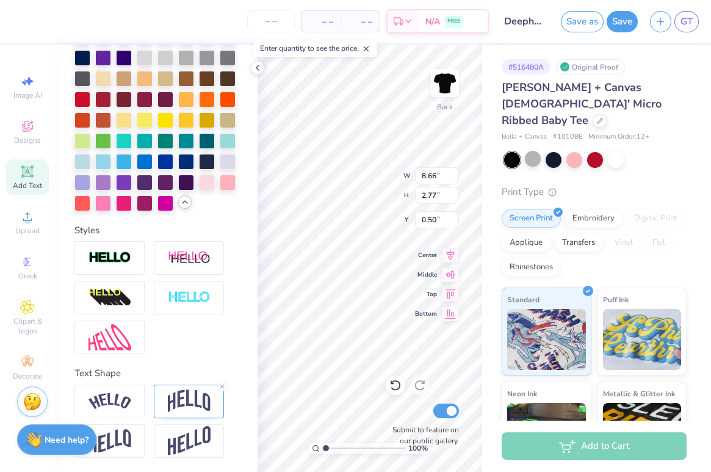
click at [297, 447] on div "100 %" at bounding box center [369, 258] width 427 height 427
click at [259, 63] on icon at bounding box center [258, 68] width 10 height 10
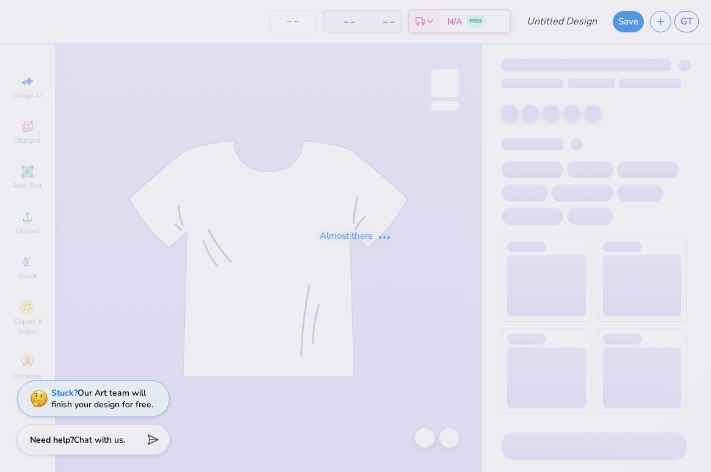
type input "[PERSON_NAME]"
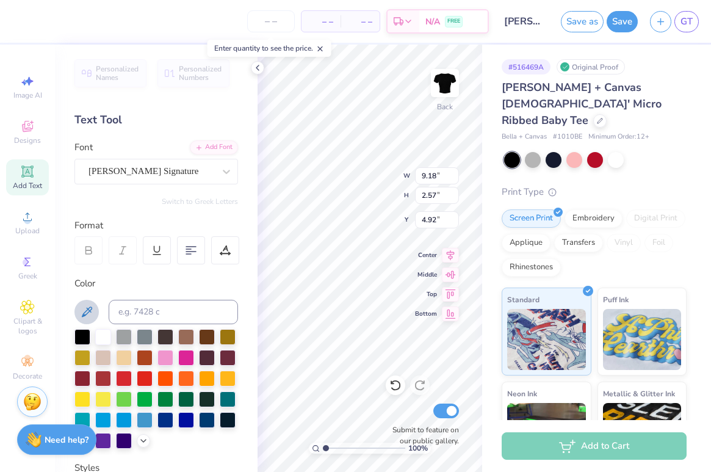
click at [86, 309] on icon at bounding box center [86, 312] width 15 height 15
type input "1.72"
type input "4.01"
type input "1.69"
type input "10.67"
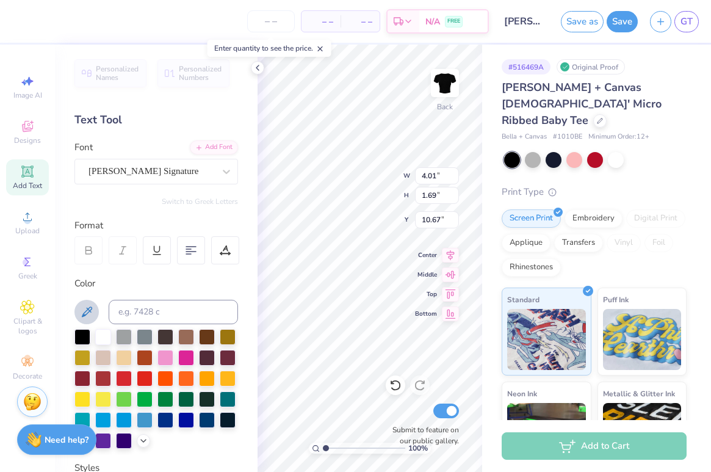
type input "9.18"
type input "2.57"
type input "1.72"
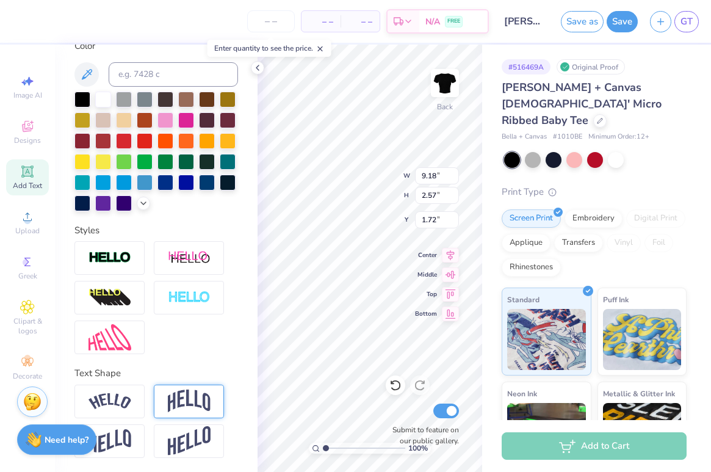
click at [192, 406] on img at bounding box center [189, 400] width 43 height 23
type input "1.31"
type input "2.00"
type input "0.88"
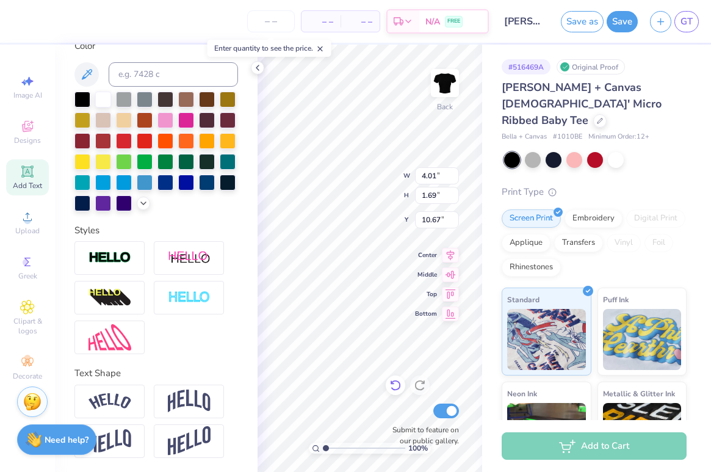
type textarea "Delta Phi Epsilon"
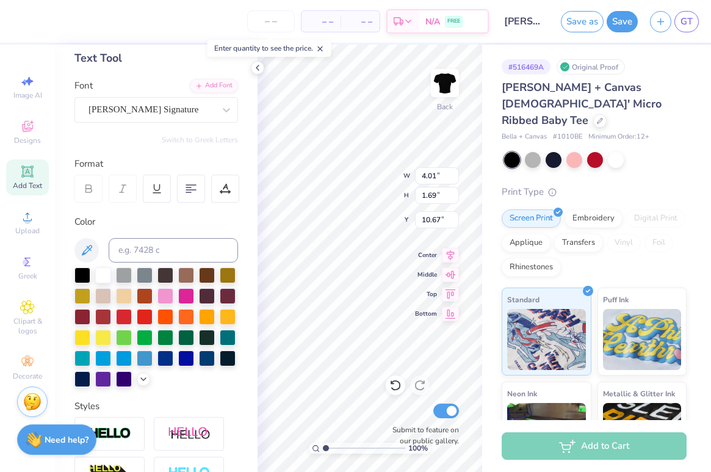
scroll to position [0, 0]
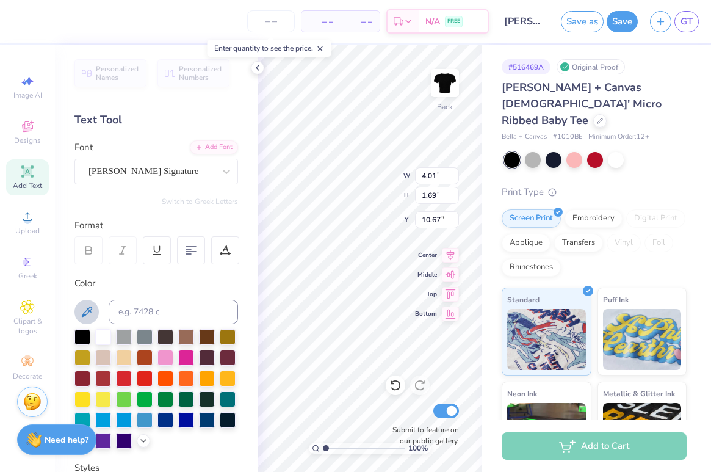
click at [88, 309] on icon at bounding box center [87, 311] width 10 height 10
type input "10.81"
type input "2.15"
type input "10.44"
type input "10.43"
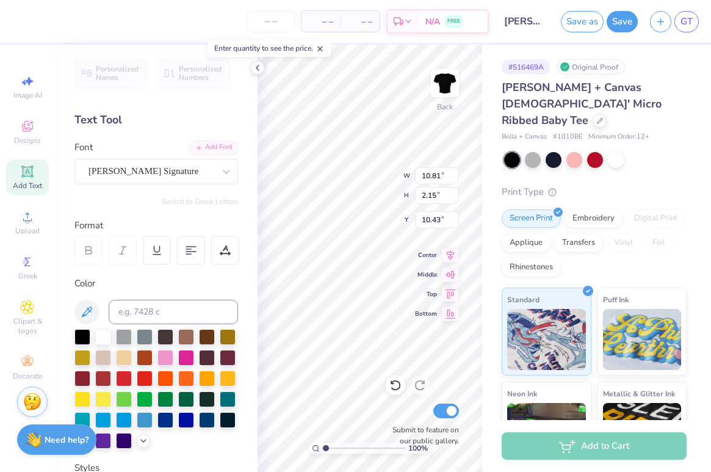
type input "3.54"
type input "0.70"
type input "10.35"
type input "0.89"
click at [323, 450] on input "range" at bounding box center [364, 447] width 82 height 11
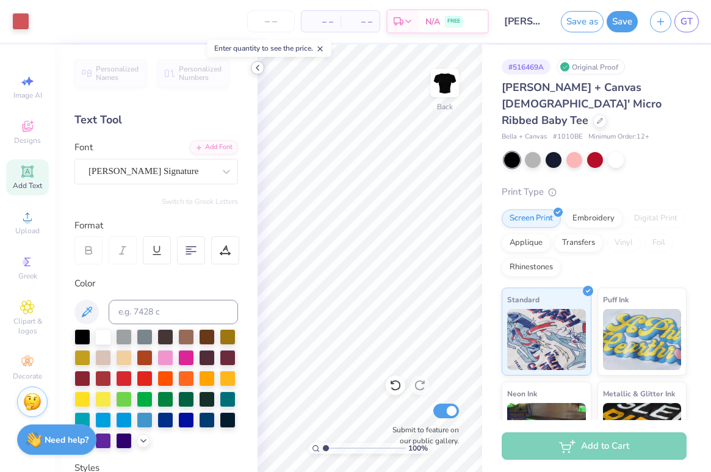
click at [259, 63] on icon at bounding box center [258, 68] width 10 height 10
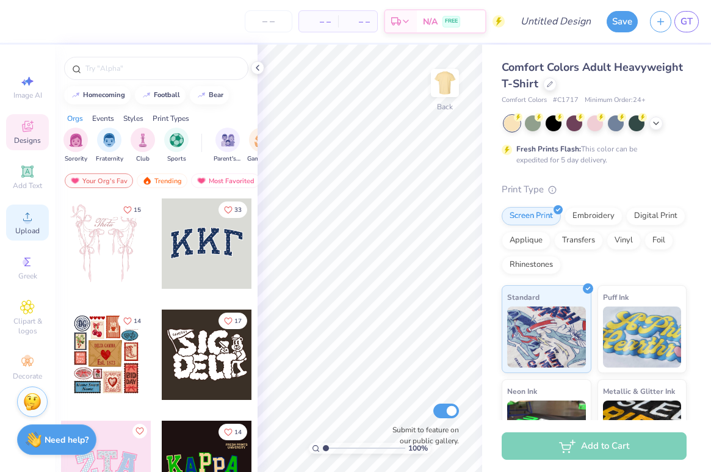
click at [32, 221] on icon at bounding box center [27, 216] width 15 height 15
click at [22, 222] on icon at bounding box center [27, 216] width 15 height 15
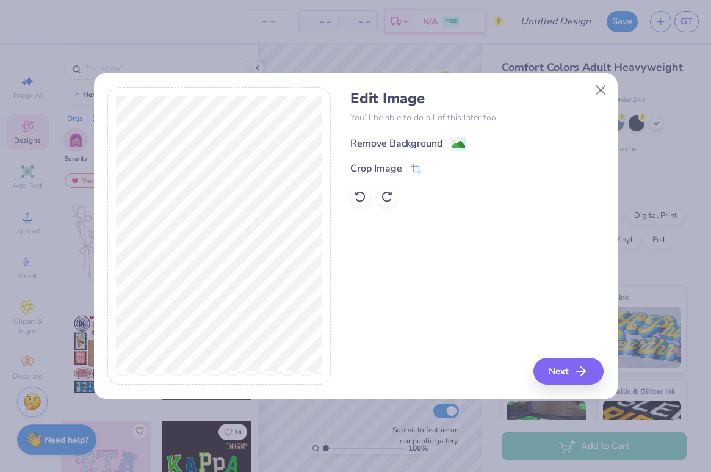
click at [417, 143] on div "Remove Background" at bounding box center [396, 143] width 92 height 15
click at [580, 364] on icon "button" at bounding box center [584, 371] width 15 height 15
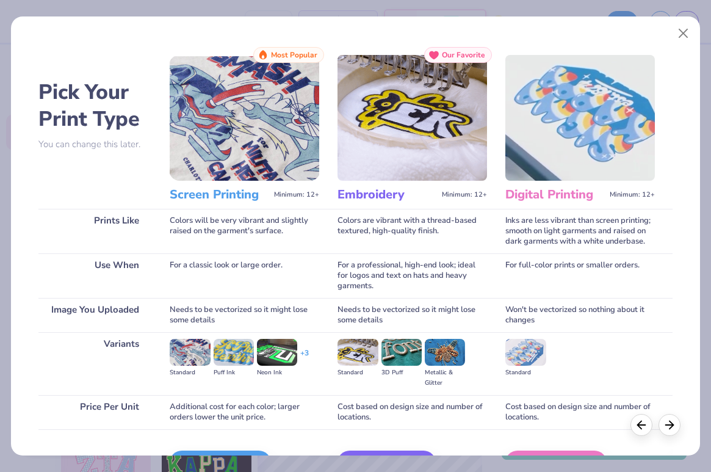
scroll to position [76, 0]
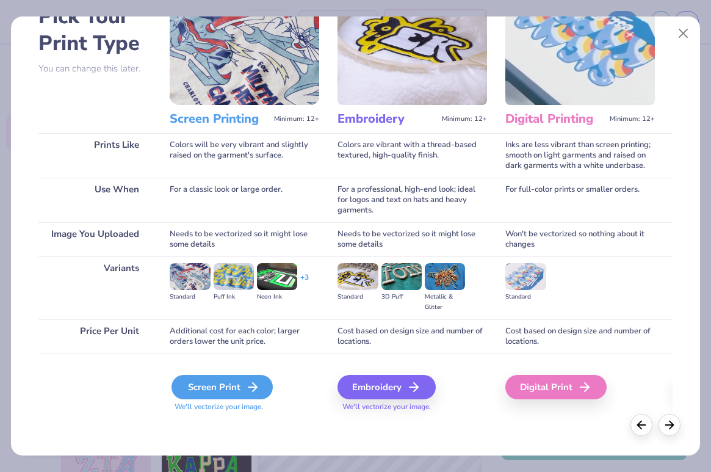
click at [193, 387] on div "Screen Print" at bounding box center [221, 387] width 101 height 24
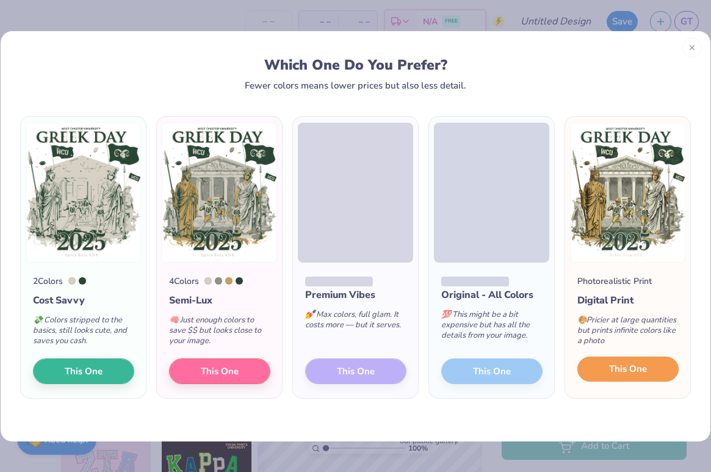
click at [627, 367] on span "This One" at bounding box center [628, 369] width 38 height 14
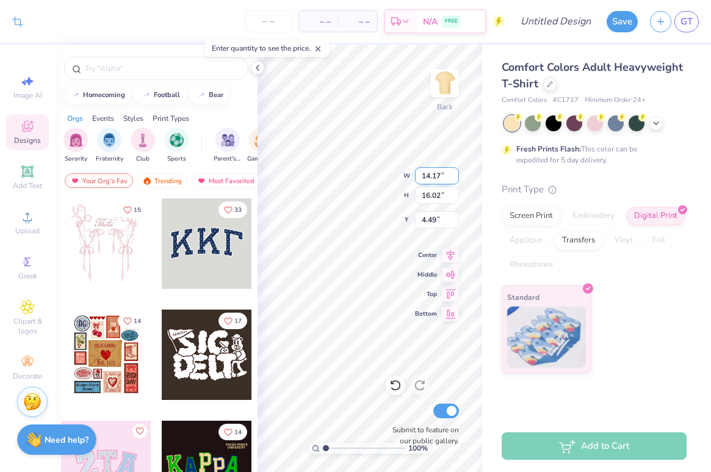
type input "2.11"
type input "2.32"
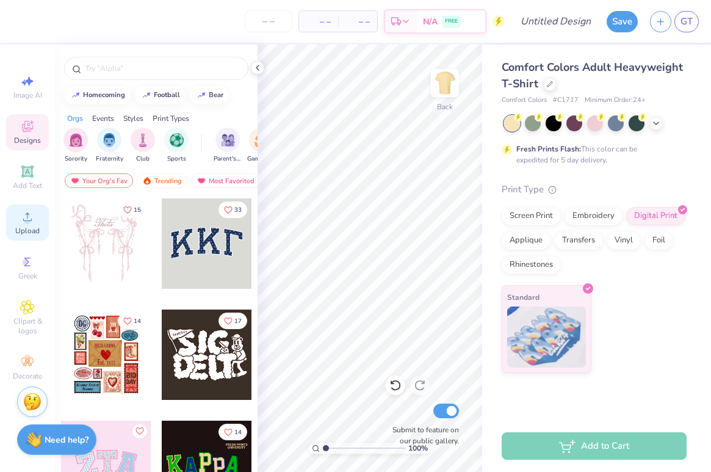
click at [35, 218] on div "Upload" at bounding box center [27, 222] width 43 height 36
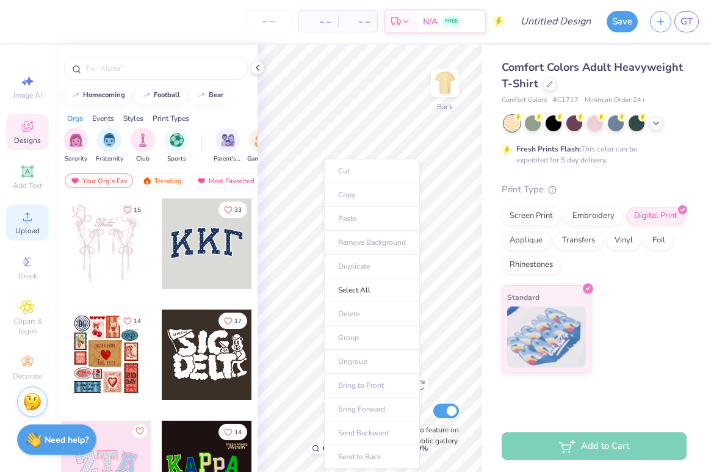
click at [23, 222] on icon at bounding box center [27, 216] width 15 height 15
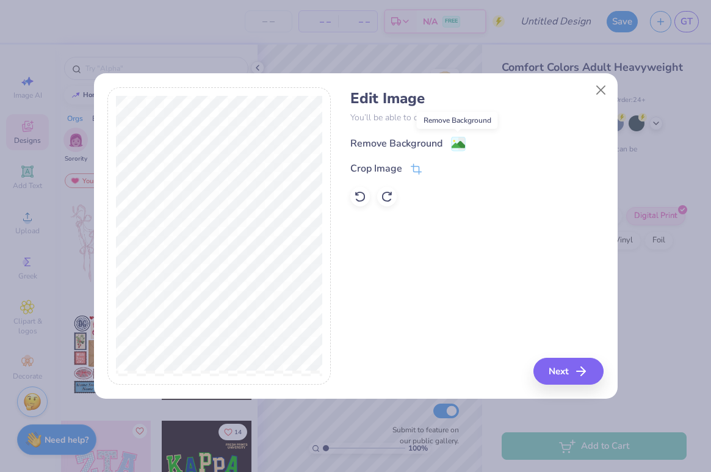
click at [453, 144] on image at bounding box center [458, 144] width 13 height 13
click at [563, 367] on button "Next" at bounding box center [570, 371] width 70 height 27
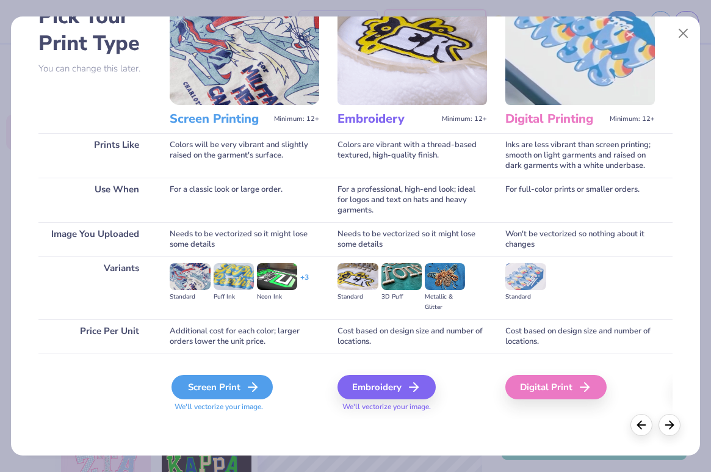
click at [240, 389] on div "Screen Print" at bounding box center [221, 387] width 101 height 24
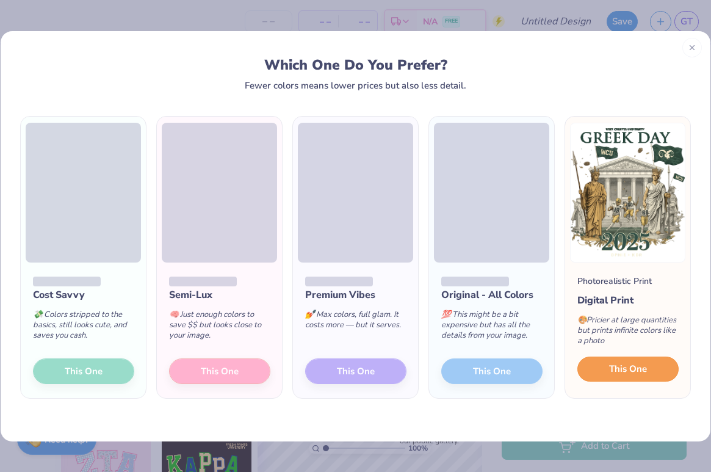
click at [624, 369] on span "This One" at bounding box center [628, 369] width 38 height 14
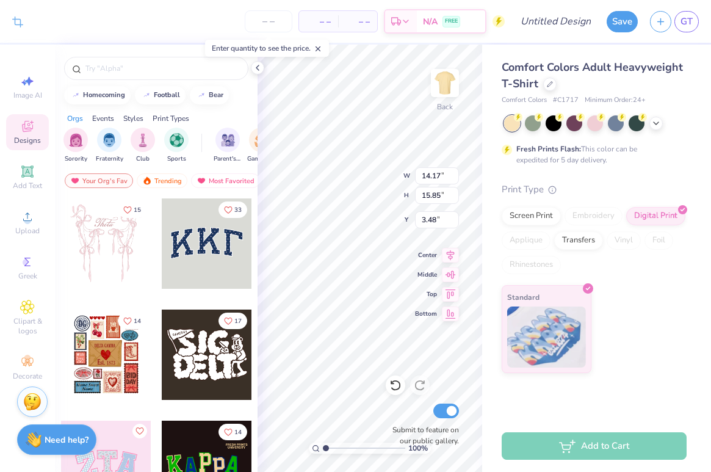
type input "3.00"
click at [440, 88] on img at bounding box center [444, 83] width 49 height 49
click at [657, 121] on icon at bounding box center [656, 122] width 10 height 10
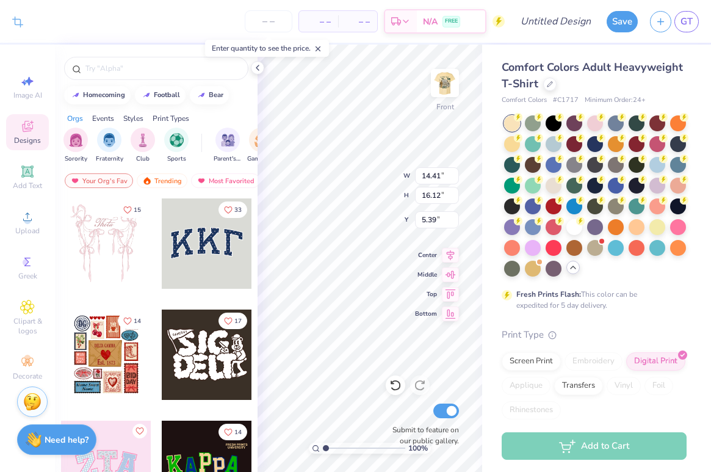
click at [583, 168] on div at bounding box center [595, 195] width 182 height 161
click at [579, 166] on div at bounding box center [574, 164] width 16 height 16
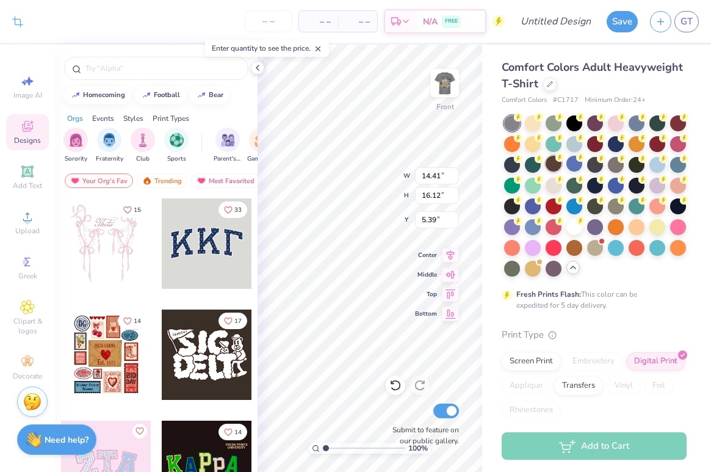
type input "4.04"
type input "12.89"
type input "14.42"
click at [200, 86] on button "bear" at bounding box center [209, 94] width 39 height 18
type input "bear"
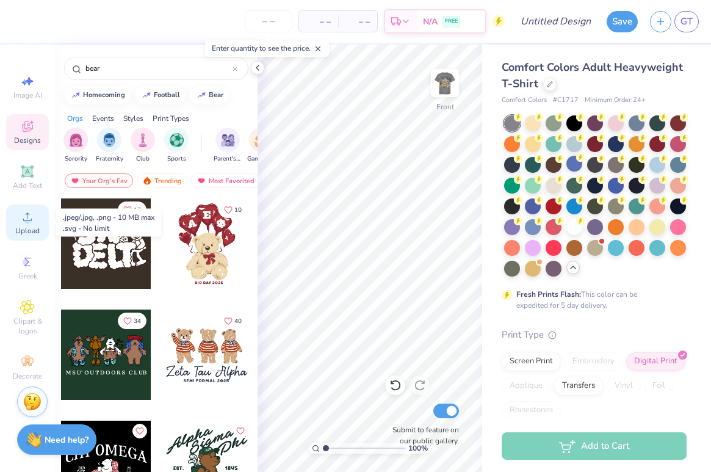
click at [23, 214] on icon at bounding box center [27, 216] width 15 height 15
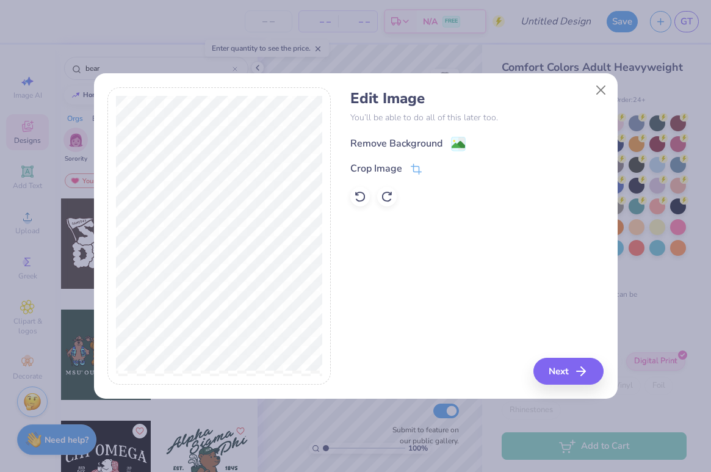
click at [441, 141] on div "Remove Background" at bounding box center [396, 143] width 92 height 15
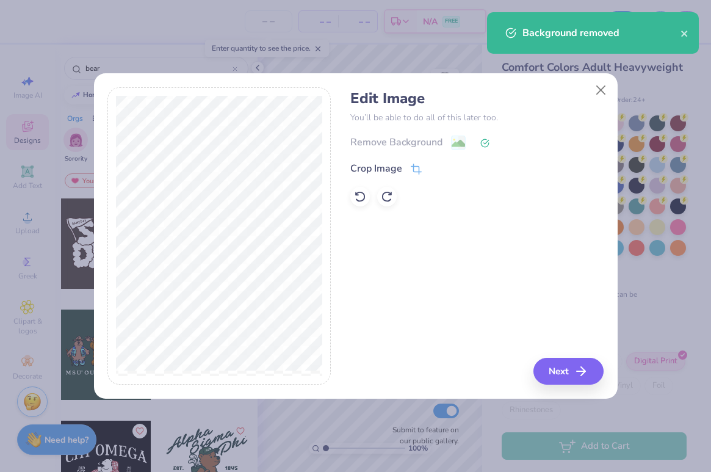
click at [419, 140] on div "Remove Background" at bounding box center [476, 142] width 253 height 15
click at [485, 139] on icon at bounding box center [484, 143] width 9 height 9
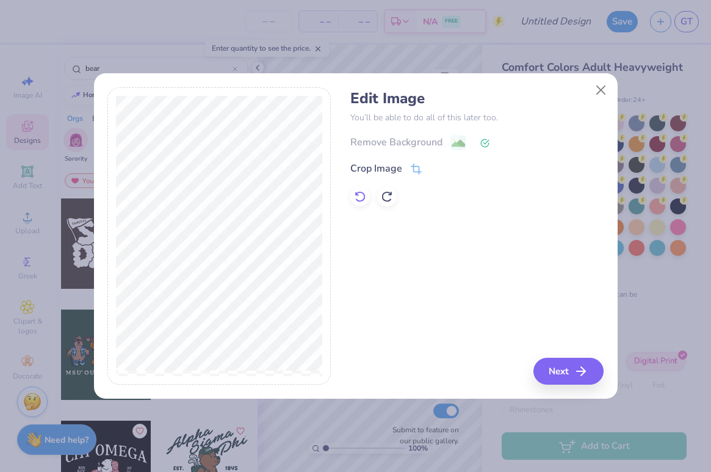
click at [358, 194] on icon at bounding box center [357, 193] width 2 height 2
click at [429, 140] on div "Remove Background" at bounding box center [396, 143] width 92 height 15
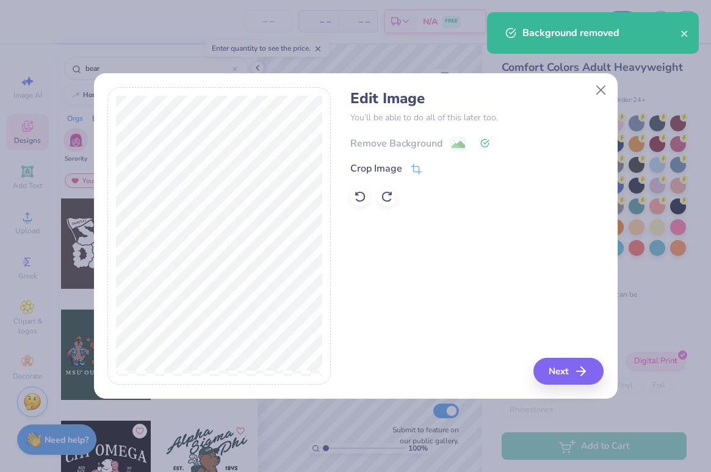
click at [429, 140] on div "Remove Background" at bounding box center [476, 142] width 253 height 15
click at [387, 167] on div "Crop Image" at bounding box center [376, 169] width 52 height 15
click at [440, 140] on div "Remove Background Crop Image" at bounding box center [476, 170] width 253 height 71
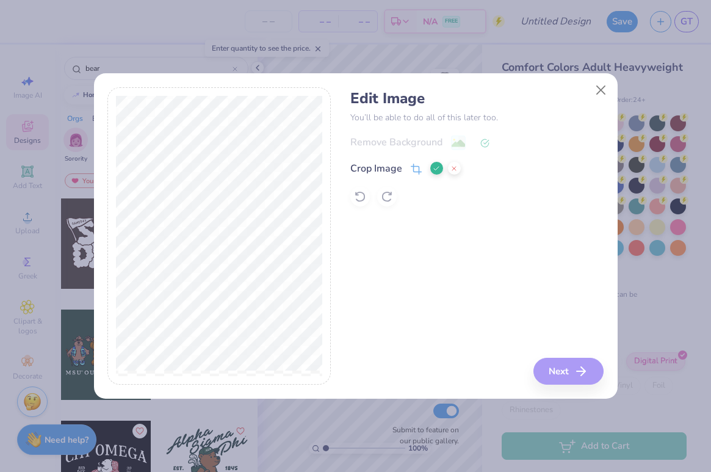
click at [456, 167] on icon at bounding box center [453, 168] width 7 height 7
click at [494, 142] on div "Remove Background" at bounding box center [476, 142] width 253 height 15
click at [481, 142] on icon at bounding box center [484, 143] width 9 height 9
click at [359, 194] on icon at bounding box center [360, 196] width 12 height 12
click at [455, 134] on div "Edit Image You’ll be able to do all of this later too. Remove Background Crop I…" at bounding box center [476, 148] width 253 height 117
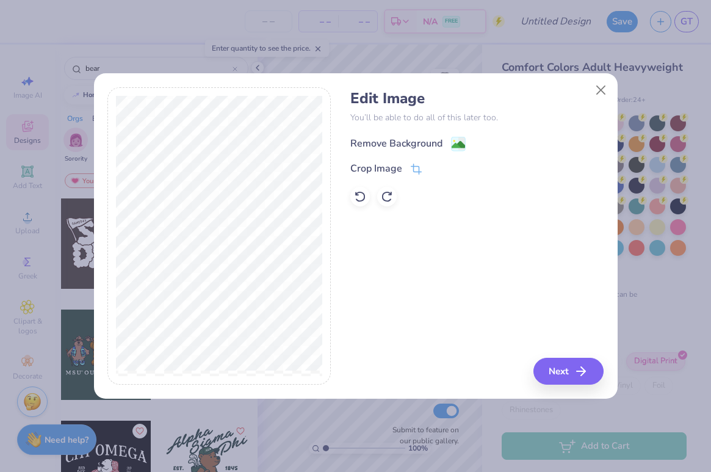
click at [459, 137] on rect at bounding box center [458, 144] width 14 height 14
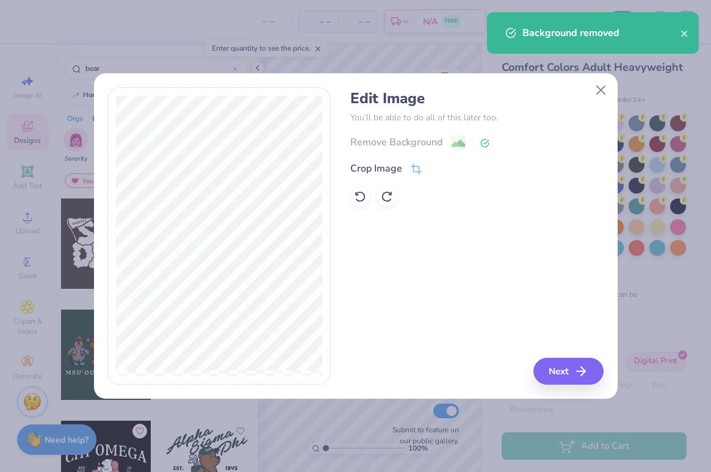
click at [446, 142] on div "Remove Background" at bounding box center [476, 142] width 253 height 15
click at [391, 168] on div "Crop Image" at bounding box center [376, 169] width 52 height 15
click at [595, 94] on button "Close" at bounding box center [600, 90] width 23 height 23
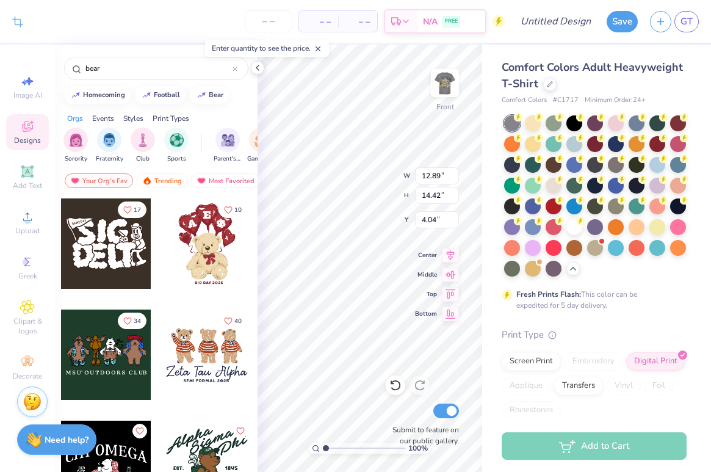
type input "12.57"
type input "14.06"
type input "12.25"
type input "13.71"
type input "3.00"
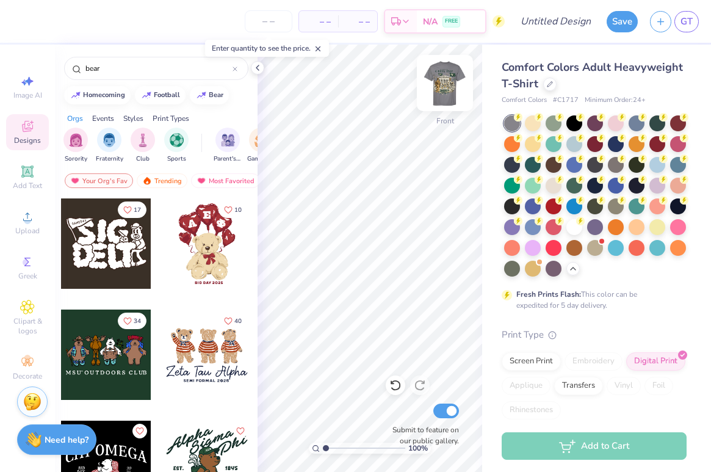
click at [436, 85] on img at bounding box center [444, 83] width 49 height 49
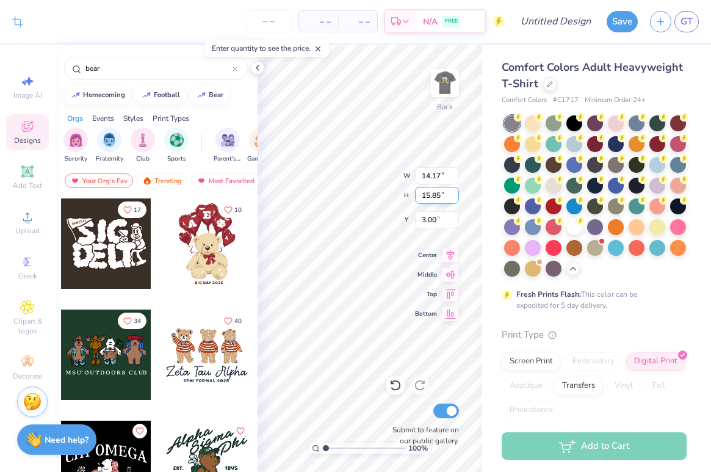
click at [448, 196] on div "100 % Back W 14.17 14.17 " H 15.85 15.85 " Y 3.00 3.00 " Center Middle Top Bott…" at bounding box center [370, 258] width 225 height 427
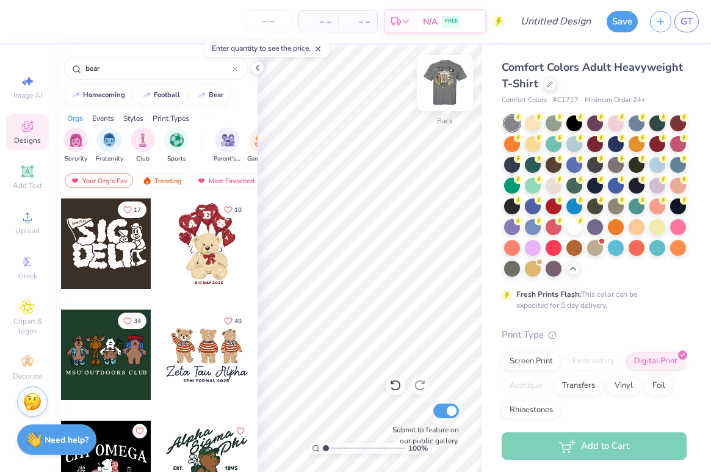
click at [447, 80] on img at bounding box center [444, 83] width 49 height 49
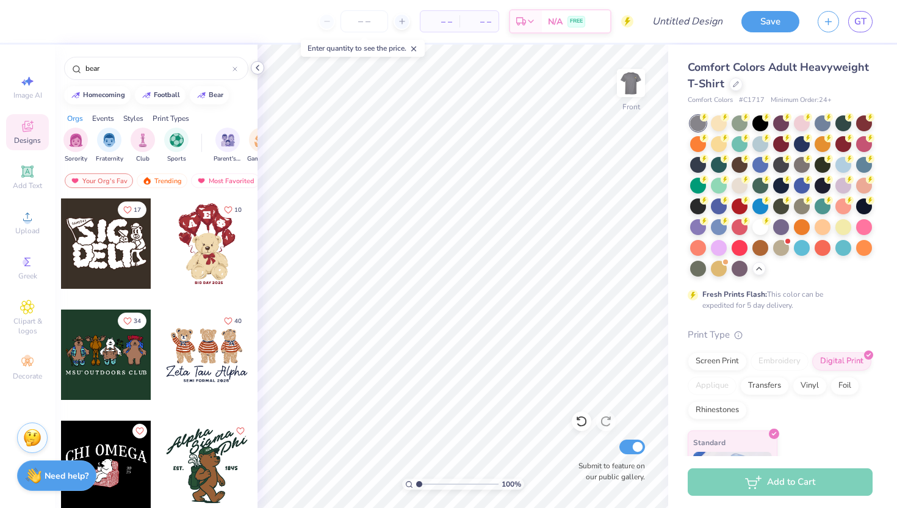
click at [259, 69] on icon at bounding box center [258, 68] width 10 height 10
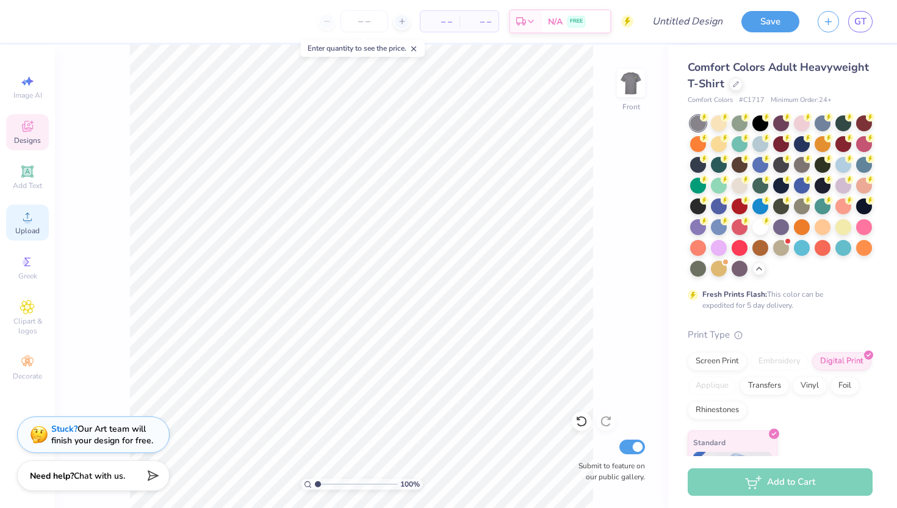
click at [47, 213] on div "Upload" at bounding box center [27, 222] width 43 height 36
click at [31, 207] on div "Upload" at bounding box center [27, 222] width 43 height 36
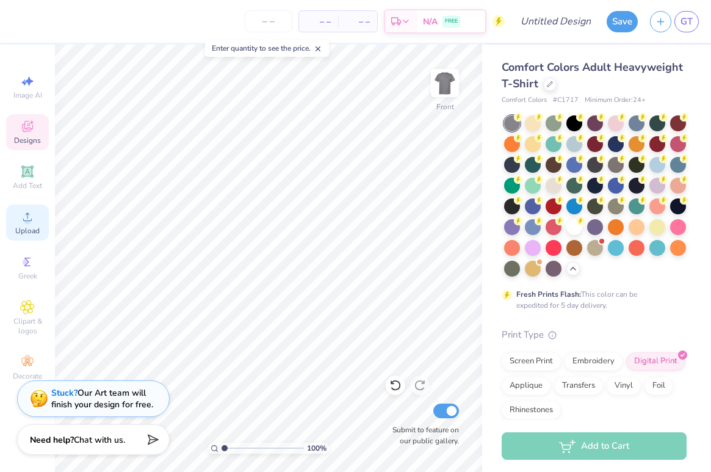
click at [18, 218] on div "Upload" at bounding box center [27, 222] width 43 height 36
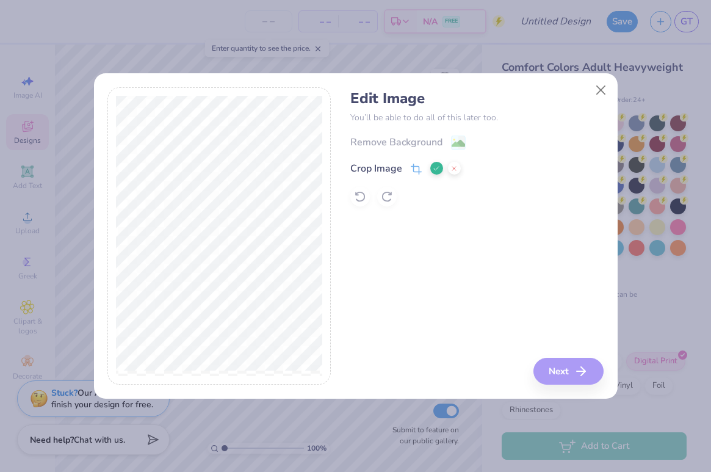
click at [403, 142] on div "Remove Background Crop Image" at bounding box center [476, 170] width 253 height 71
click at [551, 366] on div "Edit Image You’ll be able to do all of this later too. Remove Background Crop I…" at bounding box center [476, 236] width 253 height 298
click at [435, 170] on polyline at bounding box center [436, 169] width 5 height 4
click at [420, 168] on icon at bounding box center [416, 170] width 11 height 11
click at [334, 333] on div "Edit Image You’ll be able to do all of this later too. Remove Background Crop I…" at bounding box center [355, 236] width 496 height 298
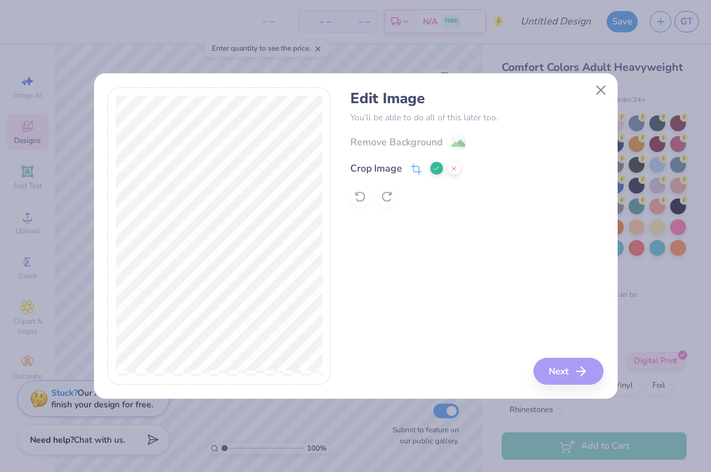
click at [433, 173] on button at bounding box center [436, 168] width 13 height 13
click at [453, 141] on g at bounding box center [458, 144] width 15 height 15
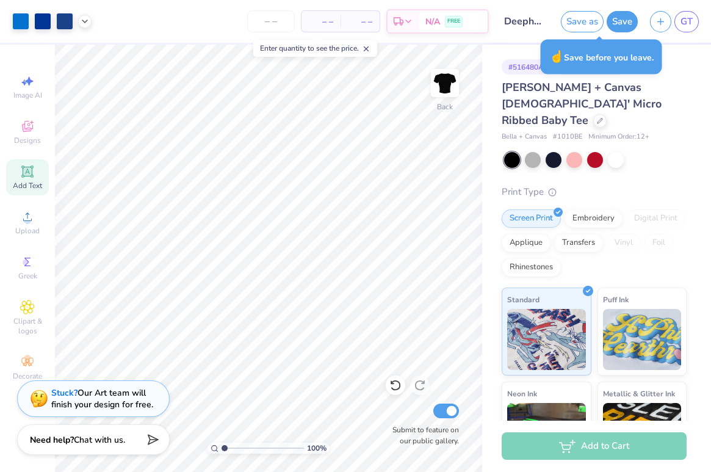
scroll to position [383, 0]
click at [617, 21] on button "Save" at bounding box center [622, 19] width 31 height 21
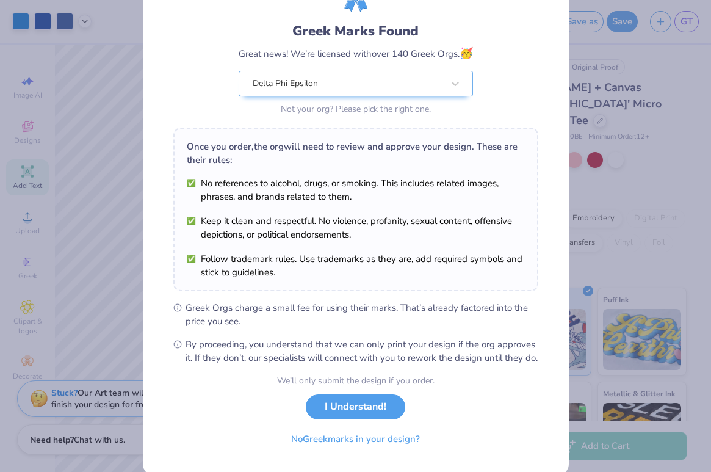
scroll to position [99, 0]
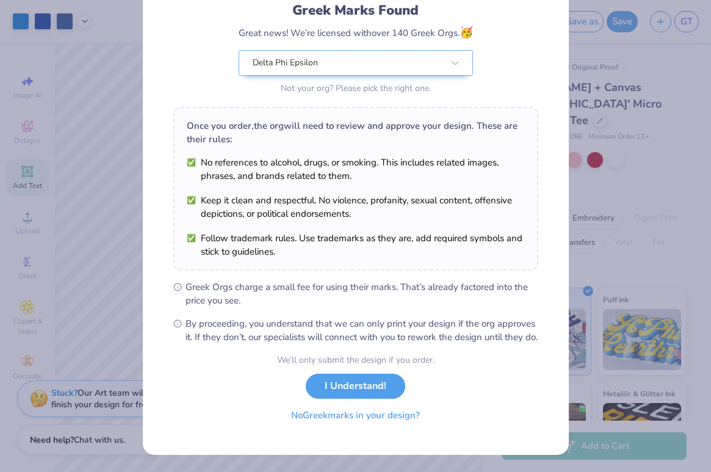
click at [336, 419] on button "No Greek marks in your design?" at bounding box center [356, 415] width 150 height 25
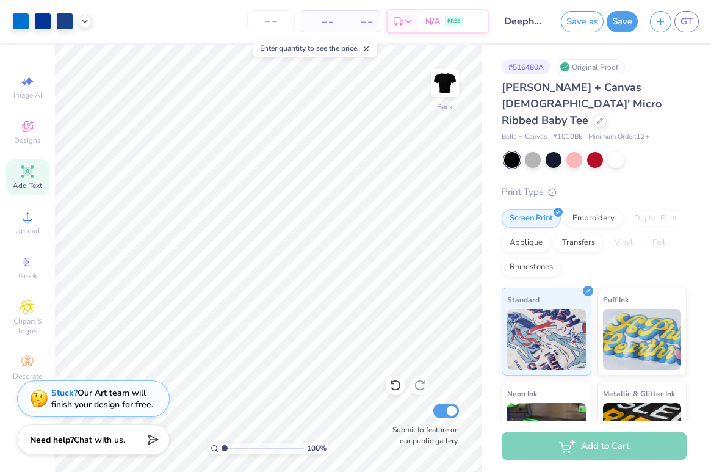
scroll to position [0, 0]
